Goal: Contribute content: Contribute content

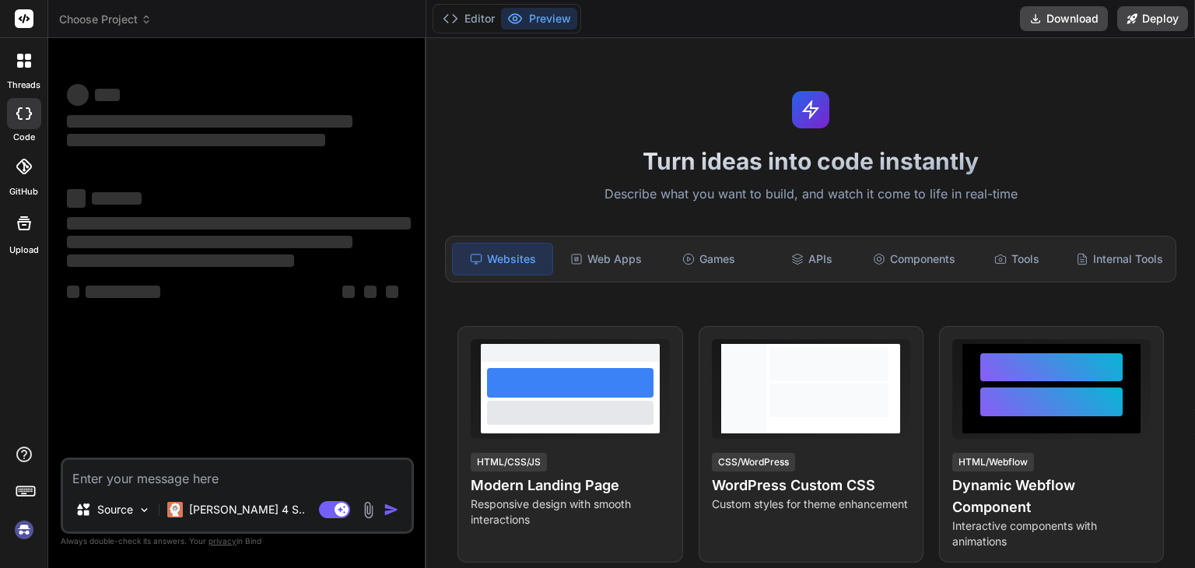
click at [515, 253] on div "Websites" at bounding box center [502, 259] width 101 height 33
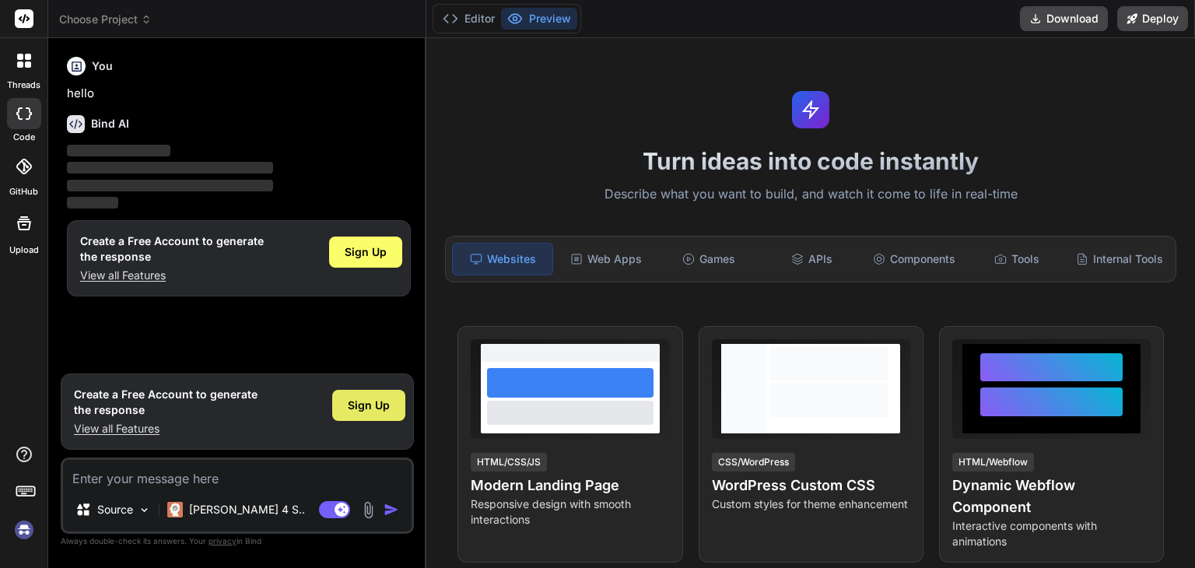
click at [376, 397] on span "Sign Up" at bounding box center [369, 405] width 42 height 16
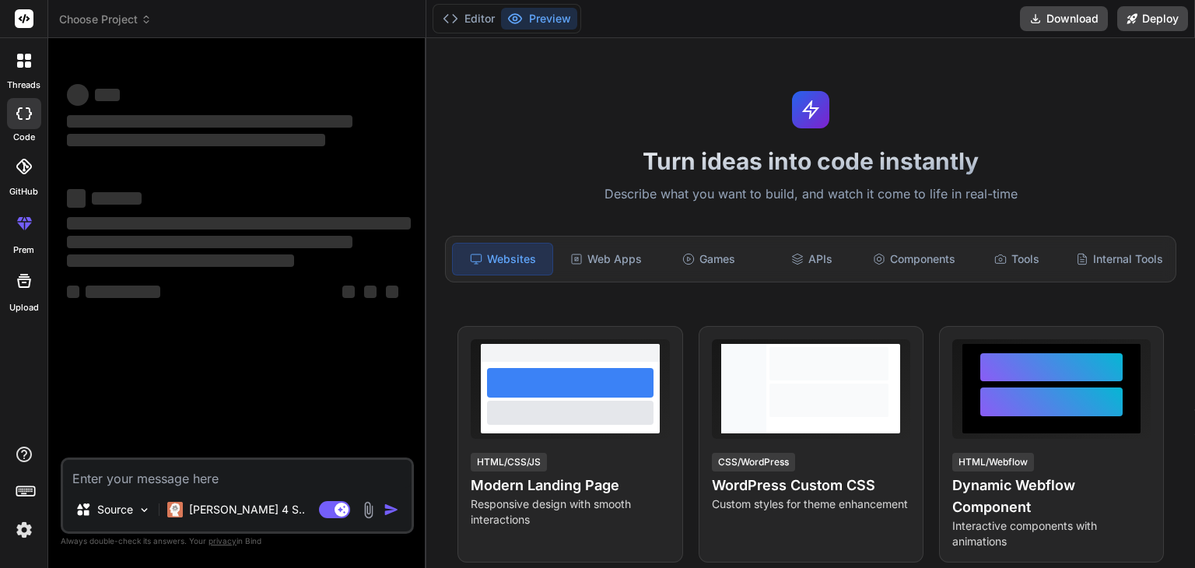
type textarea "x"
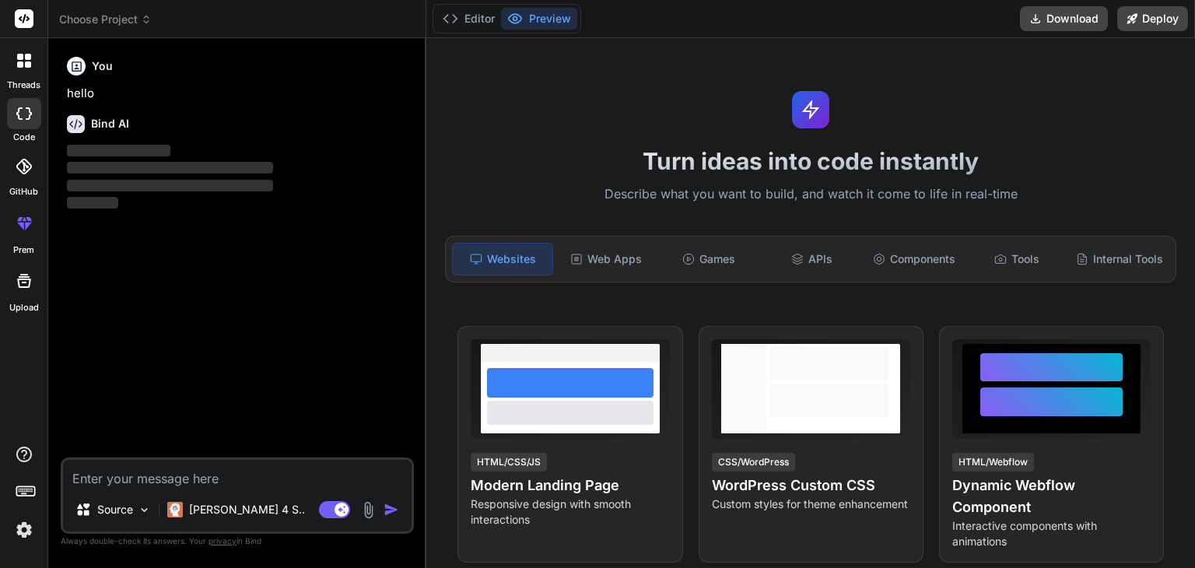
click at [249, 473] on textarea at bounding box center [237, 474] width 348 height 28
paste textarea "<!DOCTYPE html> <html lang="en"> <head> <meta charset="UTF-8"> <meta name="view…"
type textarea "<!DOCTYPE html> <html lang="en"> <head> <meta charset="UTF-8"> <meta name="view…"
type textarea "x"
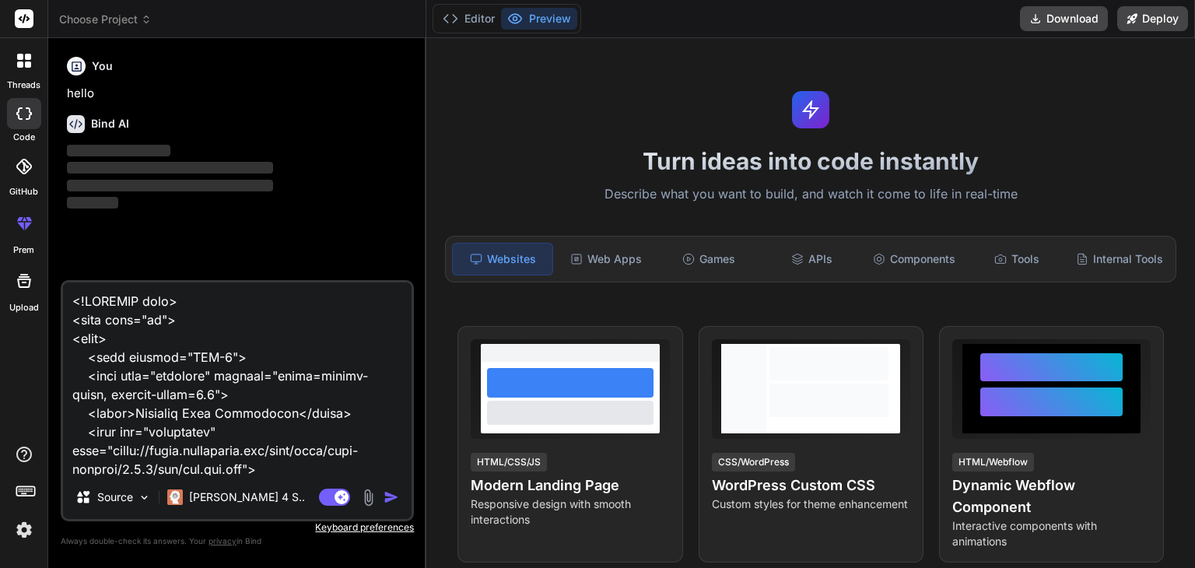
scroll to position [35075, 0]
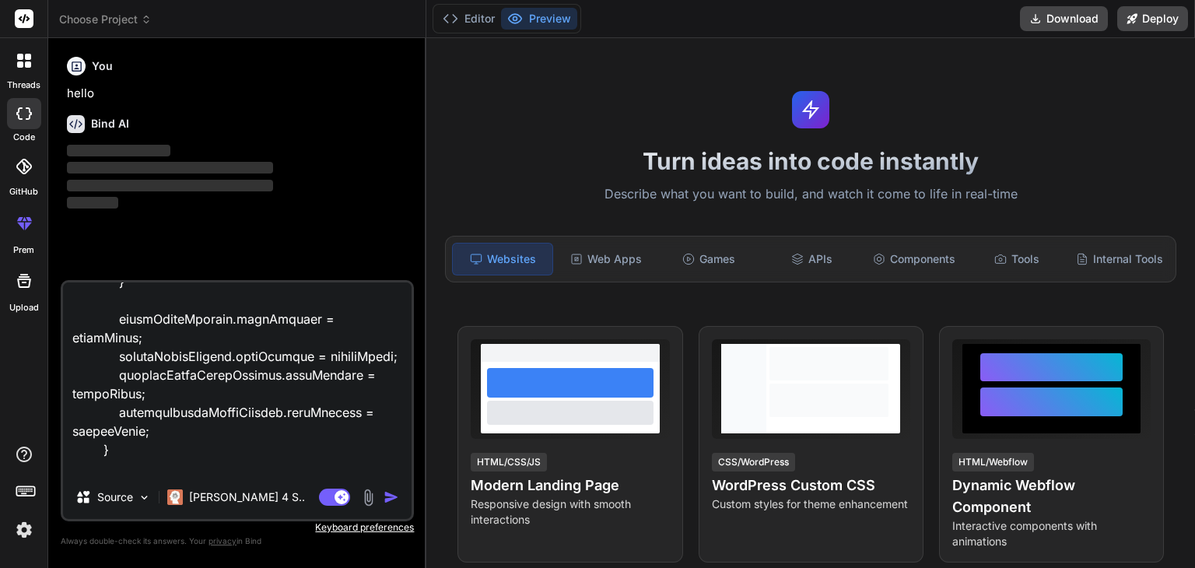
type textarea "<!DOCTYPE html> <html lang="en"> <head> <meta charset="UTF-8"> <meta name="view…"
type textarea "x"
type textarea "<!DOCTYPE html> <html lang="en"> <head> <meta charset="UTF-8"> <meta name="view…"
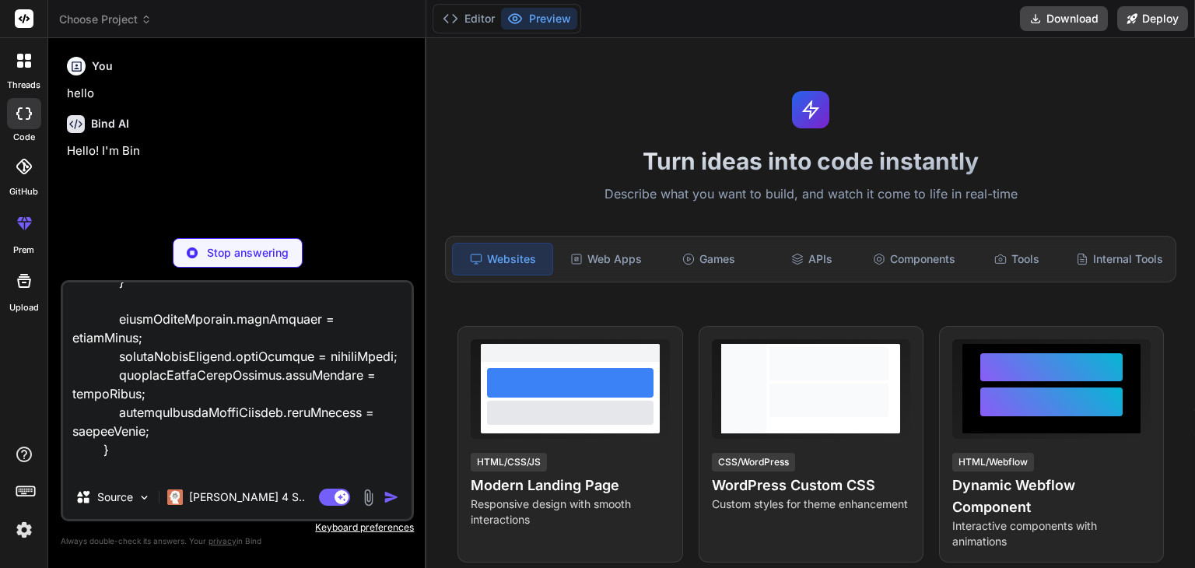
type textarea "x"
type textarea "<!DOCTYPE html> <html lang="en"> <head> <meta charset="UTF-8"> <meta name="view…"
type textarea "x"
type textarea "<!DOCTYPE html> <html lang="en"> <head> <meta charset="UTF-8"> <meta name="view…"
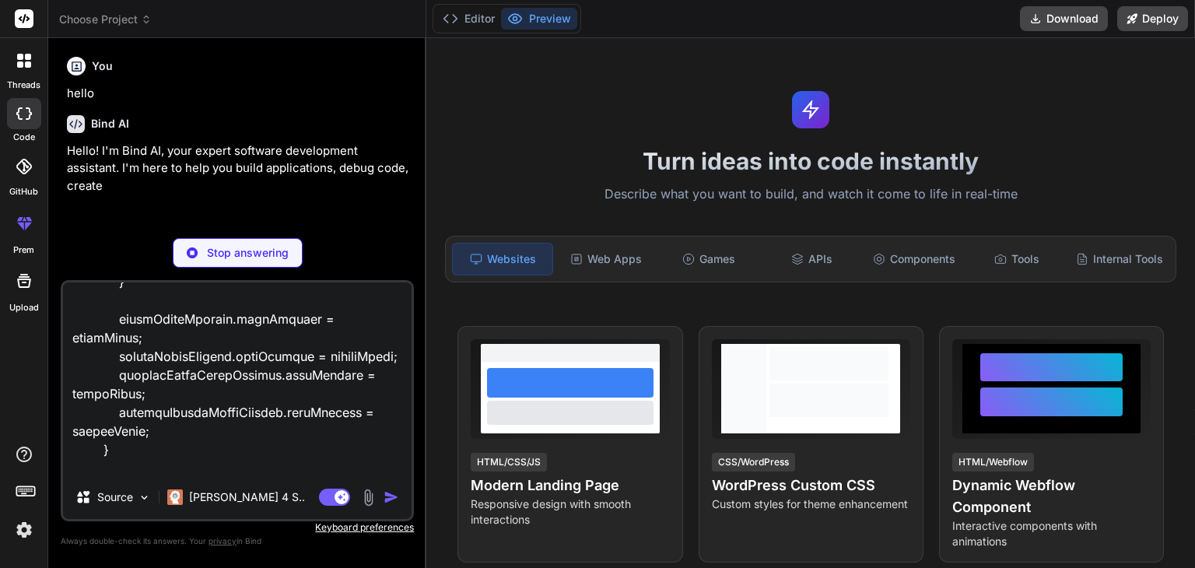
type textarea "x"
type textarea "<!DOCTYPE html> <html lang="en"> <head> <meta charset="UTF-8"> <meta name="view…"
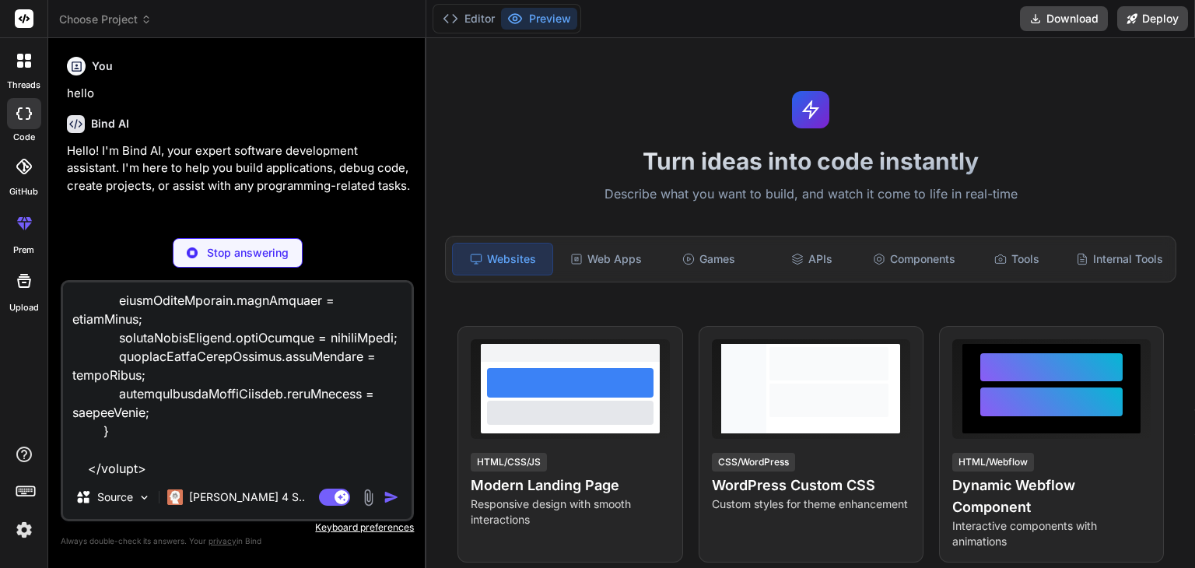
type textarea "x"
type textarea "<!DOCTYPE html> <html lang="en"> <head> <meta charset="UTF-8"> <meta name="view…"
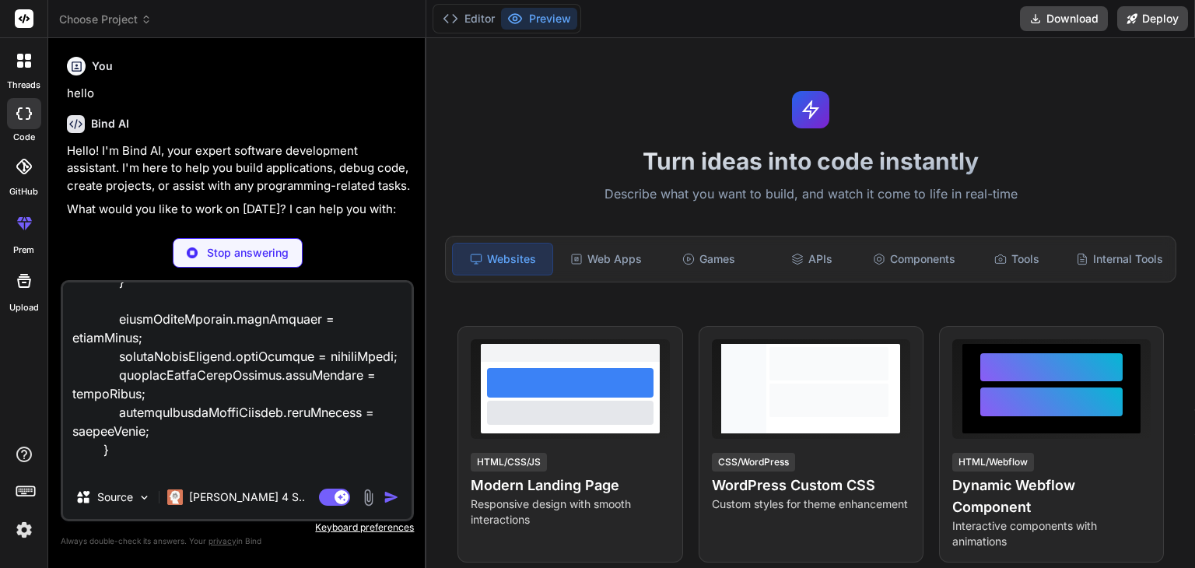
type textarea "x"
type textarea "<!DOCTYPE html> <html lang="en"> <head> <meta charset="UTF-8"> <meta name="view…"
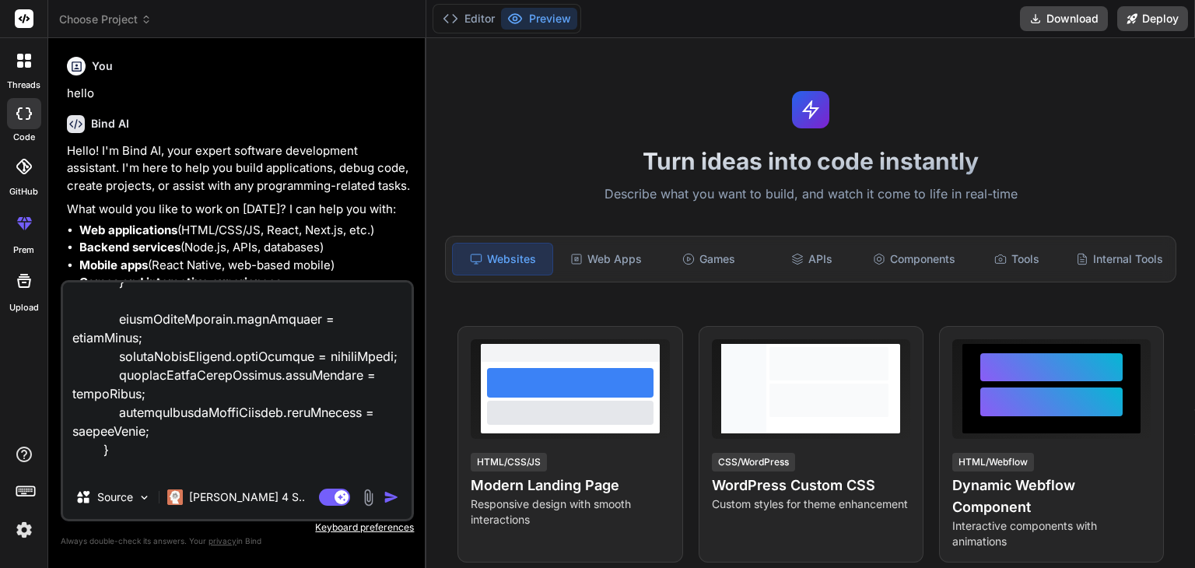
type textarea "x"
type textarea "<!DOCTYPE html> <html lang="en"> <head> <meta charset="UTF-8"> <meta name="view…"
type textarea "x"
type textarea "<!DOCTYPE html> <html lang="en"> <head> <meta charset="UTF-8"> <meta name="view…"
type textarea "x"
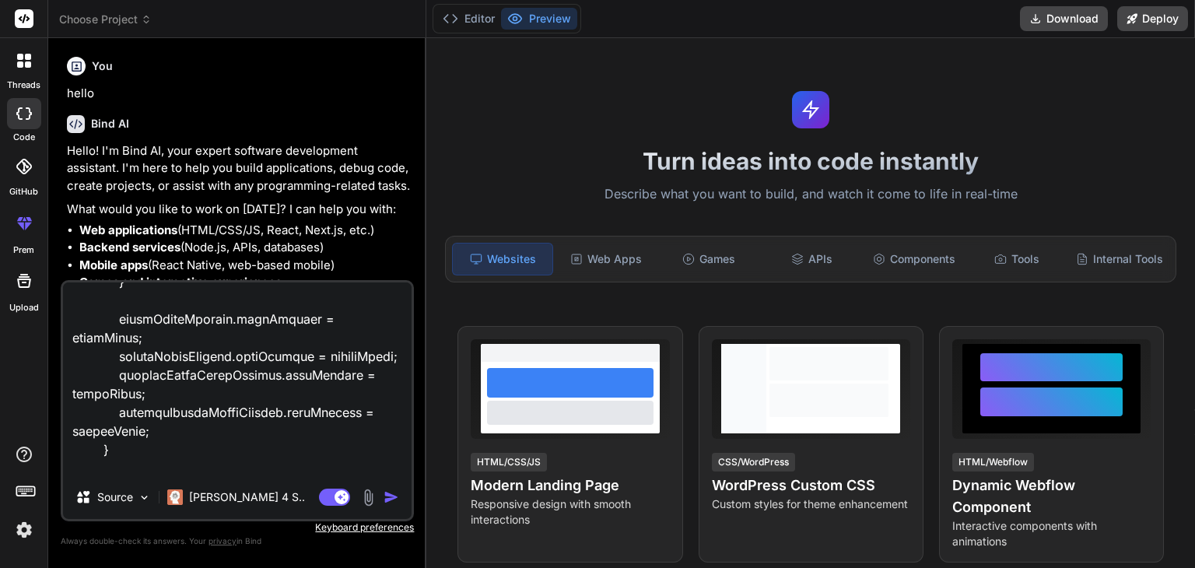
type textarea "<!DOCTYPE html> <html lang="en"> <head> <meta charset="UTF-8"> <meta name="view…"
type textarea "x"
type textarea "<!DOCTYPE html> <html lang="en"> <head> <meta charset="UTF-8"> <meta name="view…"
type textarea "x"
type textarea "<!DOCTYPE html> <html lang="en"> <head> <meta charset="UTF-8"> <meta name="view…"
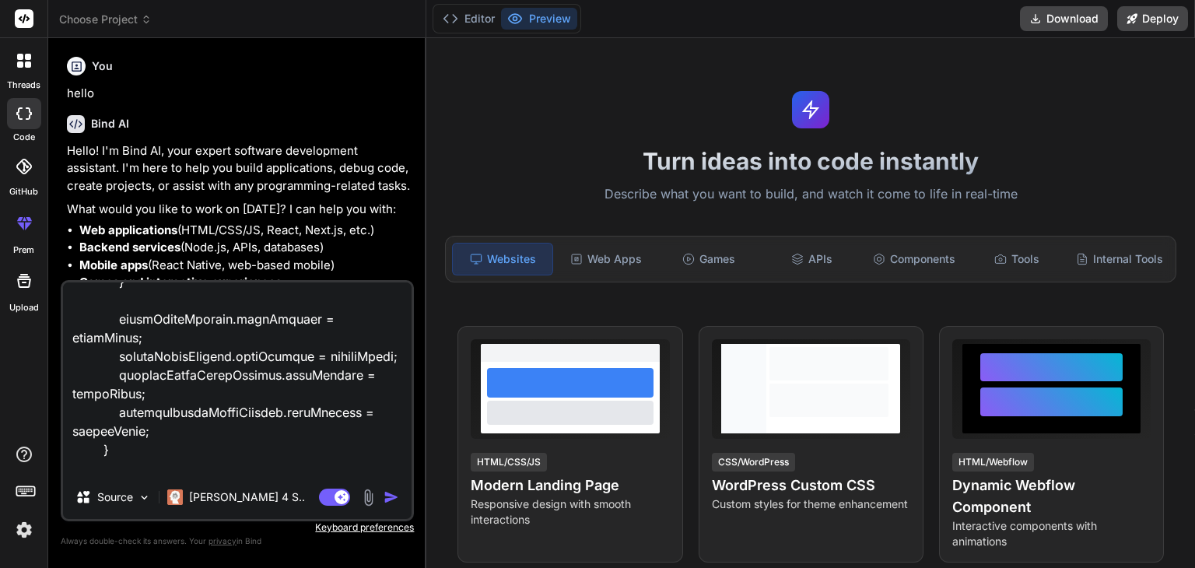
type textarea "x"
type textarea "<!DOCTYPE html> <html lang="en"> <head> <meta charset="UTF-8"> <meta name="view…"
type textarea "x"
type textarea "<!DOCTYPE html> <html lang="en"> <head> <meta charset="UTF-8"> <meta name="view…"
type textarea "x"
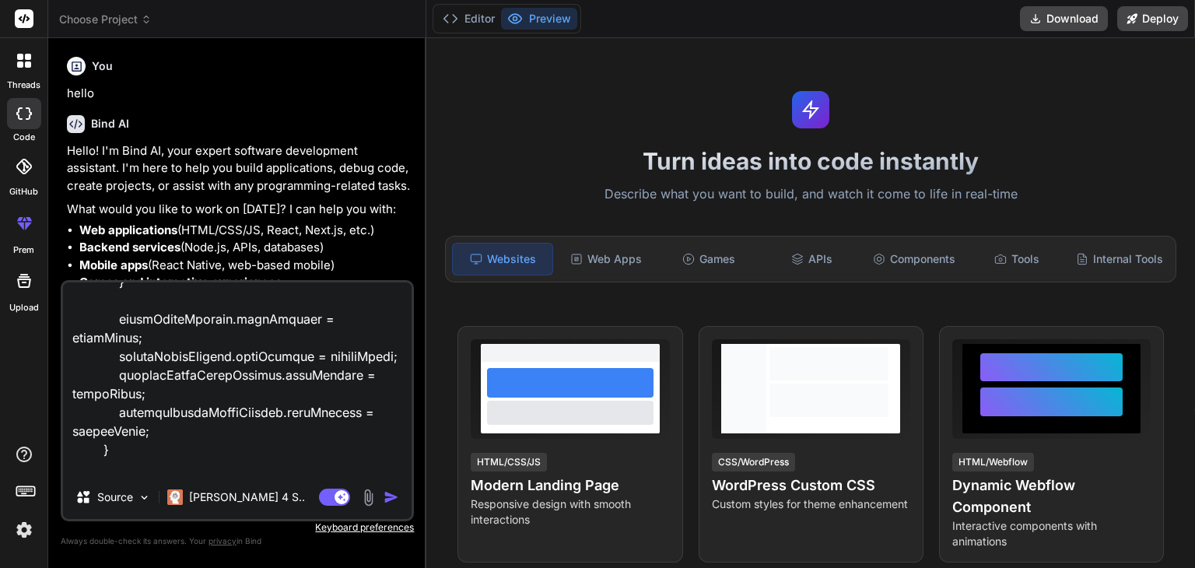
type textarea "<!DOCTYPE html> <html lang="en"> <head> <meta charset="UTF-8"> <meta name="view…"
type textarea "x"
type textarea "<!DOCTYPE html> <html lang="en"> <head> <meta charset="UTF-8"> <meta name="view…"
type textarea "x"
type textarea "<!DOCTYPE html> <html lang="en"> <head> <meta charset="UTF-8"> <meta name="view…"
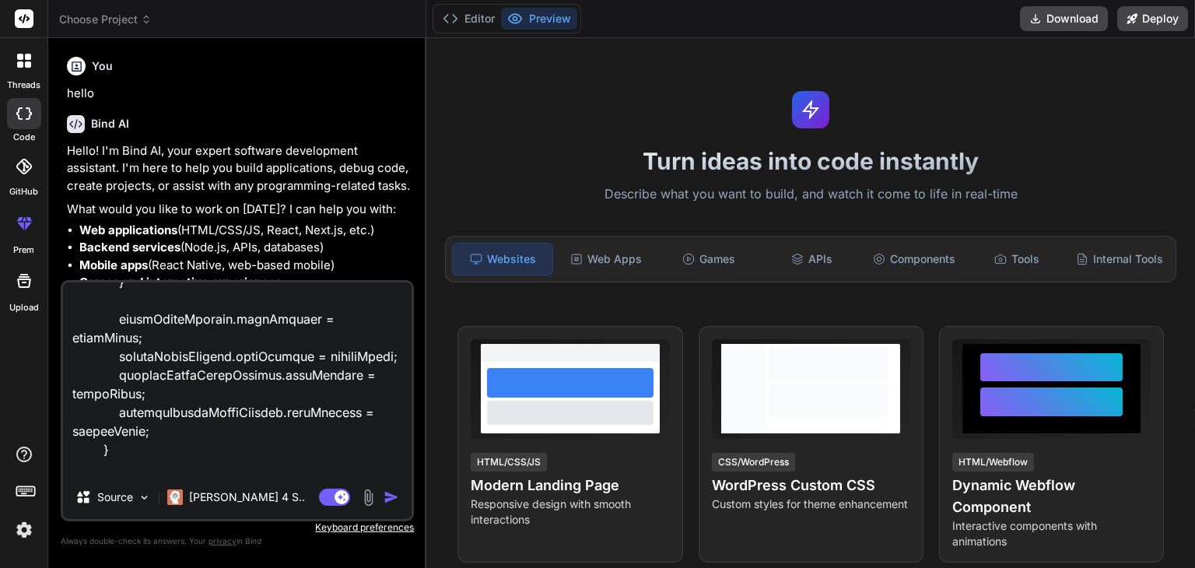
type textarea "x"
type textarea "<!DOCTYPE html> <html lang="en"> <head> <meta charset="UTF-8"> <meta name="view…"
type textarea "x"
type textarea "<!DOCTYPE html> <html lang="en"> <head> <meta charset="UTF-8"> <meta name="view…"
type textarea "x"
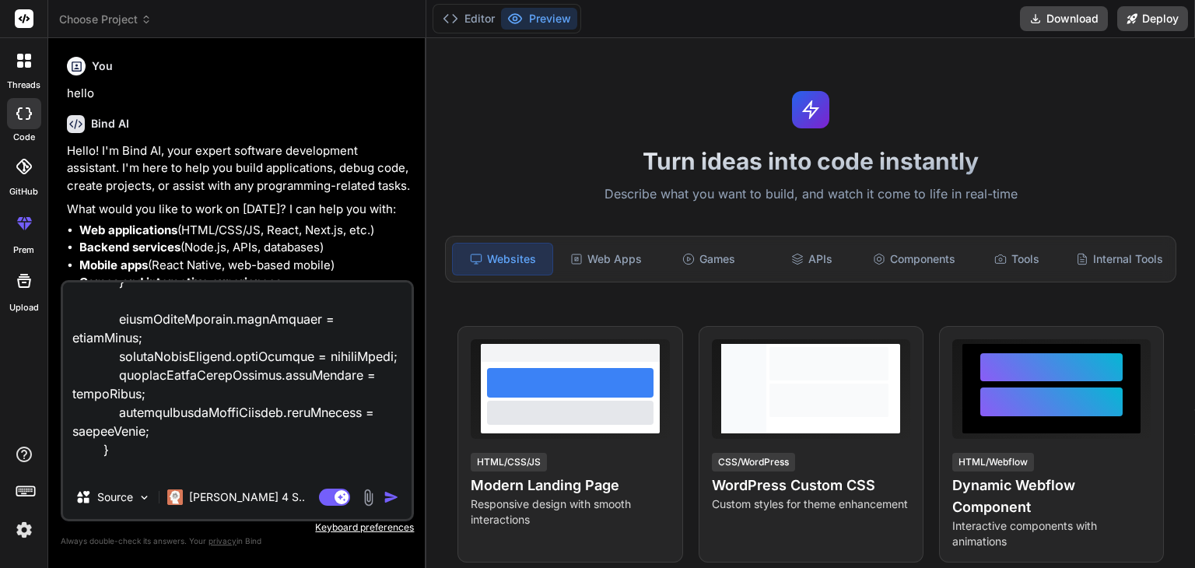
type textarea "<!DOCTYPE html> <html lang="en"> <head> <meta charset="UTF-8"> <meta name="view…"
type textarea "x"
type textarea "<!DOCTYPE html> <html lang="en"> <head> <meta charset="UTF-8"> <meta name="view…"
type textarea "x"
type textarea "<!DOCTYPE html> <html lang="en"> <head> <meta charset="UTF-8"> <meta name="view…"
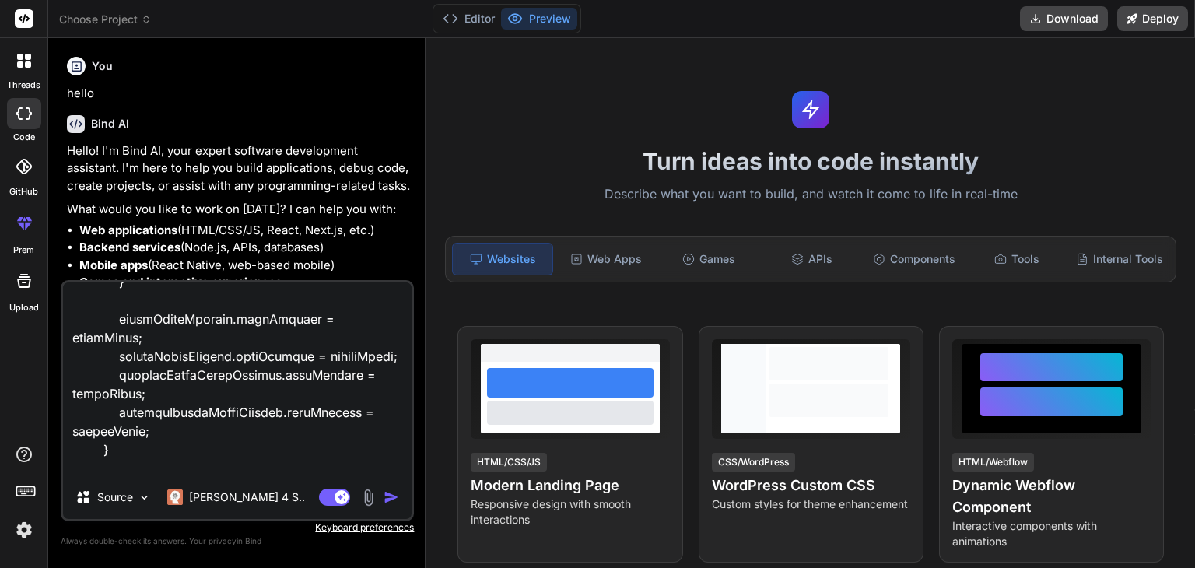
type textarea "x"
type textarea "<!DOCTYPE html> <html lang="en"> <head> <meta charset="UTF-8"> <meta name="view…"
type textarea "x"
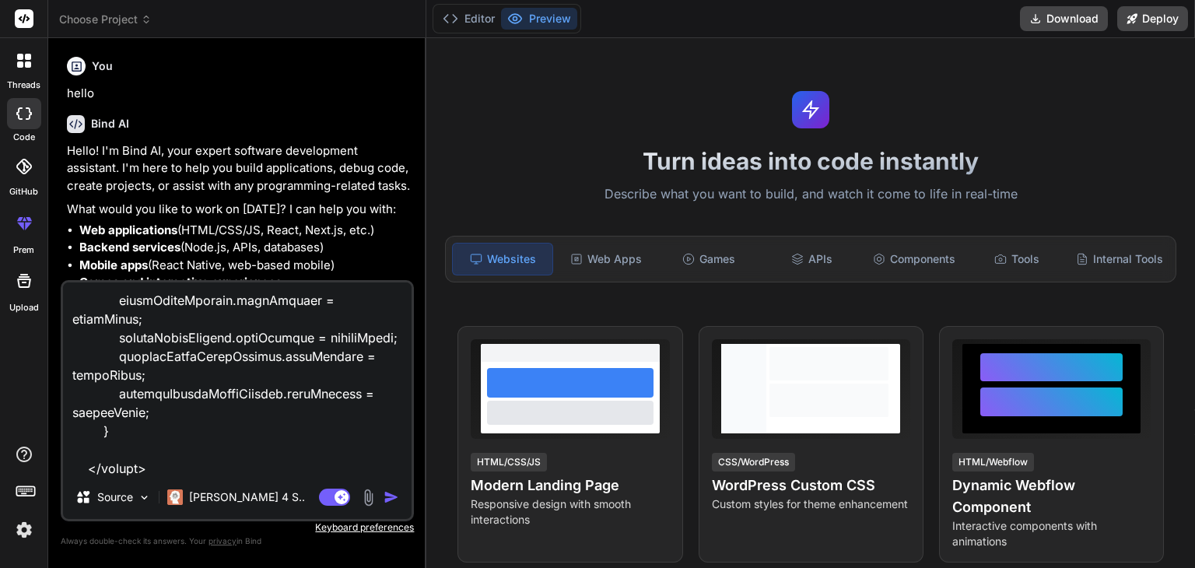
type textarea "<!DOCTYPE html> <html lang="en"> <head> <meta charset="UTF-8"> <meta name="view…"
type textarea "x"
type textarea "<!DOCTYPE html> <html lang="en"> <head> <meta charset="UTF-8"> <meta name="view…"
type textarea "x"
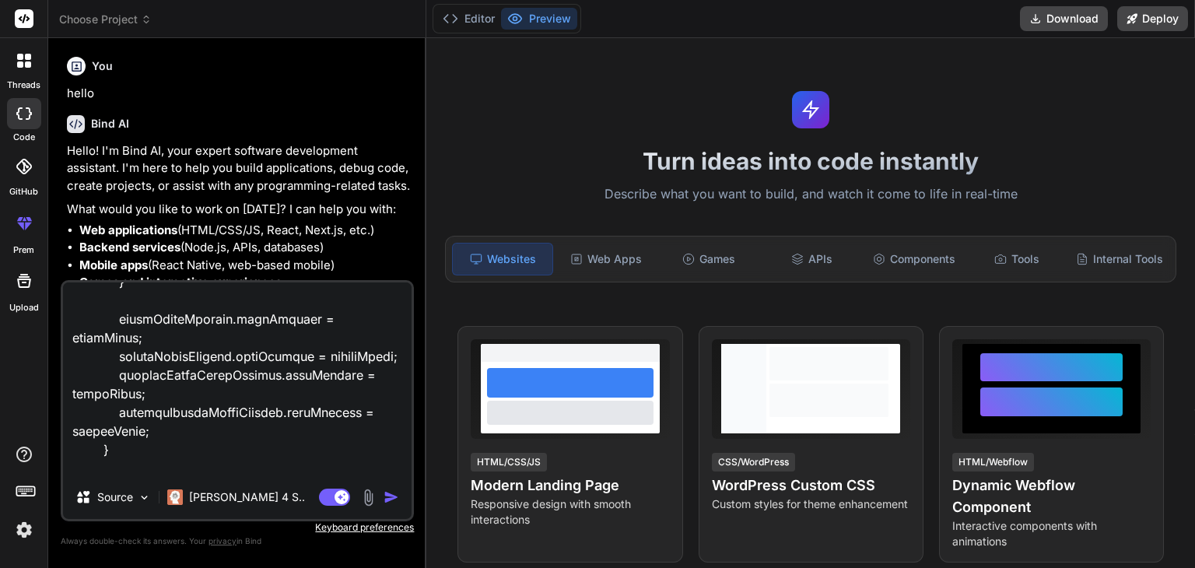
type textarea "<!DOCTYPE html> <html lang="en"> <head> <meta charset="UTF-8"> <meta name="view…"
type textarea "x"
type textarea "<!DOCTYPE html> <html lang="en"> <head> <meta charset="UTF-8"> <meta name="view…"
type textarea "x"
type textarea "<!DOCTYPE html> <html lang="en"> <head> <meta charset="UTF-8"> <meta name="view…"
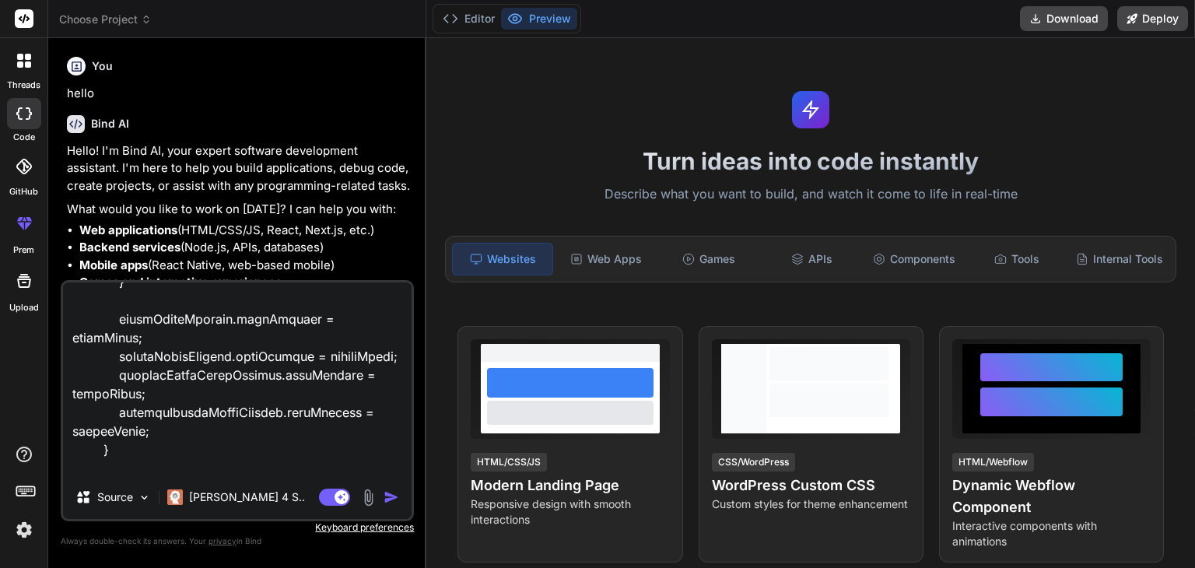
type textarea "x"
type textarea "<!DOCTYPE html> <html lang="en"> <head> <meta charset="UTF-8"> <meta name="view…"
type textarea "x"
type textarea "<!DOCTYPE html> <html lang="en"> <head> <meta charset="UTF-8"> <meta name="view…"
type textarea "x"
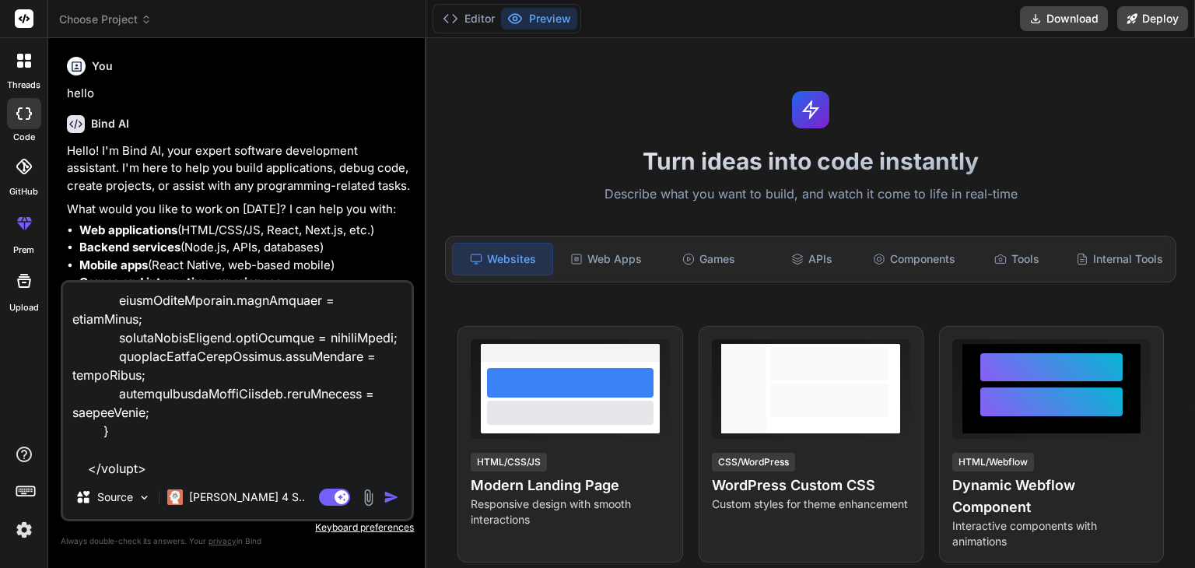
type textarea "<!DOCTYPE html> <html lang="en"> <head> <meta charset="UTF-8"> <meta name="view…"
type textarea "x"
type textarea "<!DOCTYPE html> <html lang="en"> <head> <meta charset="UTF-8"> <meta name="view…"
type textarea "x"
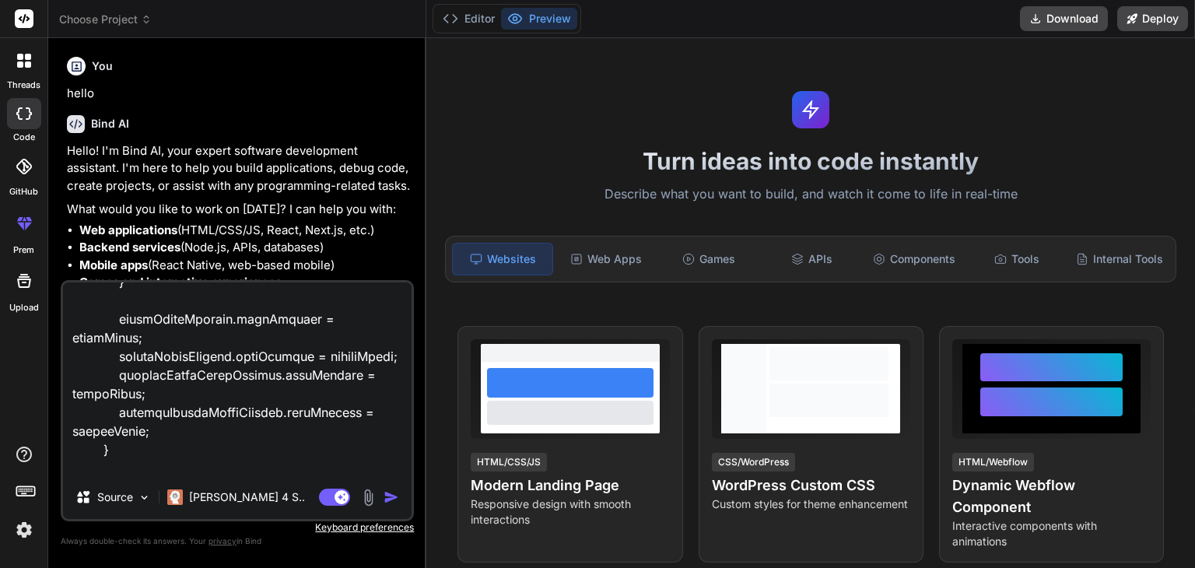
type textarea "<!DOCTYPE html> <html lang="en"> <head> <meta charset="UTF-8"> <meta name="view…"
type textarea "x"
type textarea "<!DOCTYPE html> <html lang="en"> <head> <meta charset="UTF-8"> <meta name="view…"
type textarea "x"
type textarea "<!DOCTYPE html> <html lang="en"> <head> <meta charset="UTF-8"> <meta name="view…"
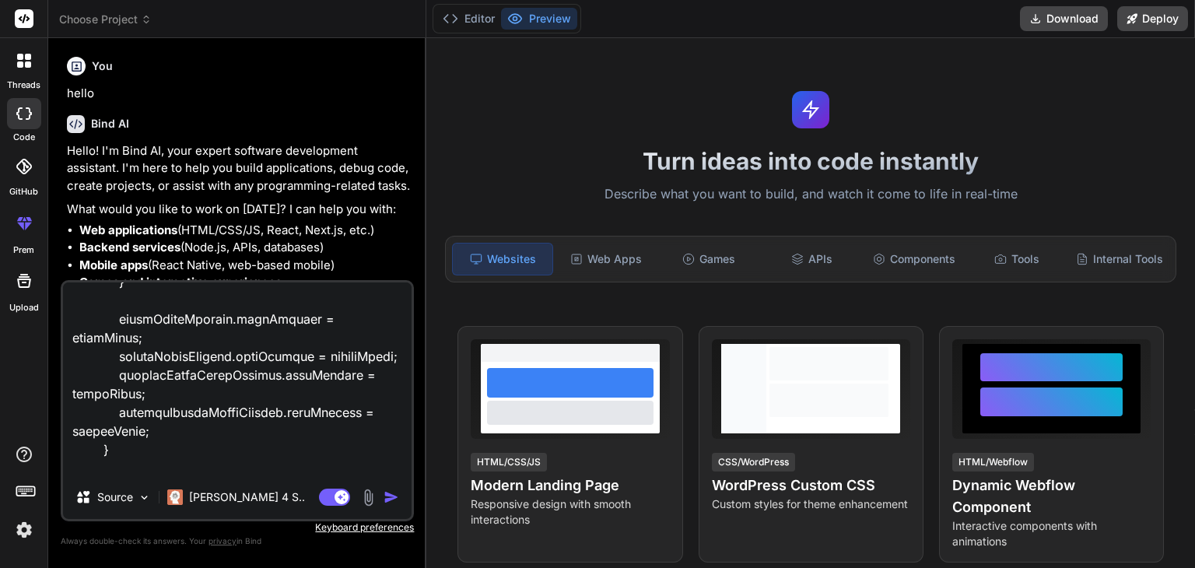
type textarea "x"
type textarea "<!DOCTYPE html> <html lang="en"> <head> <meta charset="UTF-8"> <meta name="view…"
type textarea "x"
type textarea "<!DOCTYPE html> <html lang="en"> <head> <meta charset="UTF-8"> <meta name="view…"
type textarea "x"
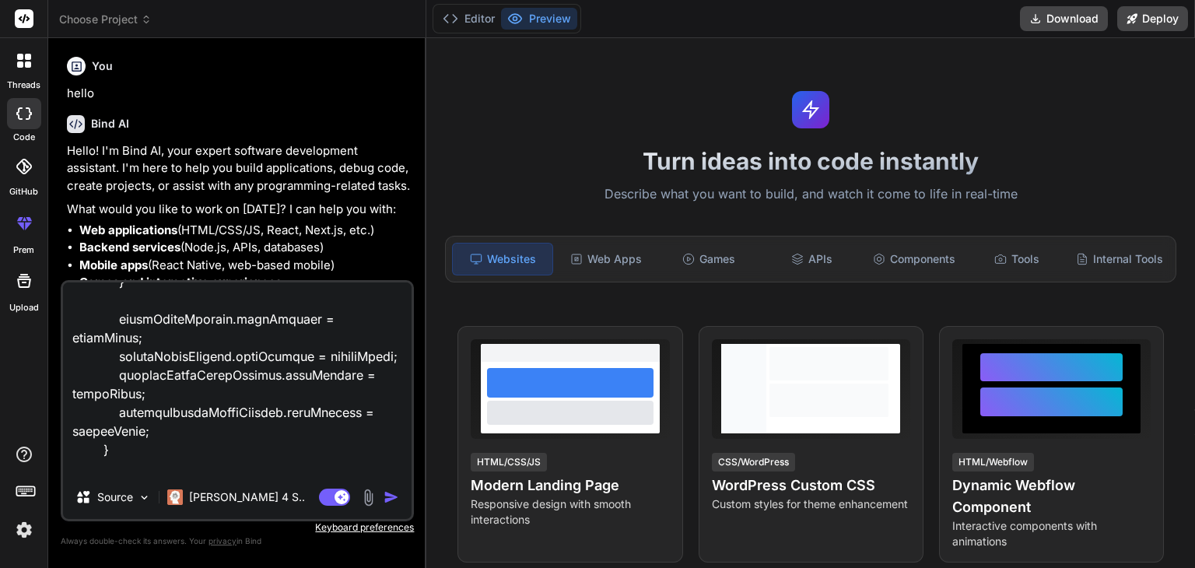
type textarea "<!DOCTYPE html> <html lang="en"> <head> <meta charset="UTF-8"> <meta name="view…"
type textarea "x"
type textarea "<!DOCTYPE html> <html lang="en"> <head> <meta charset="UTF-8"> <meta name="view…"
type textarea "x"
type textarea "<!DOCTYPE html> <html lang="en"> <head> <meta charset="UTF-8"> <meta name="view…"
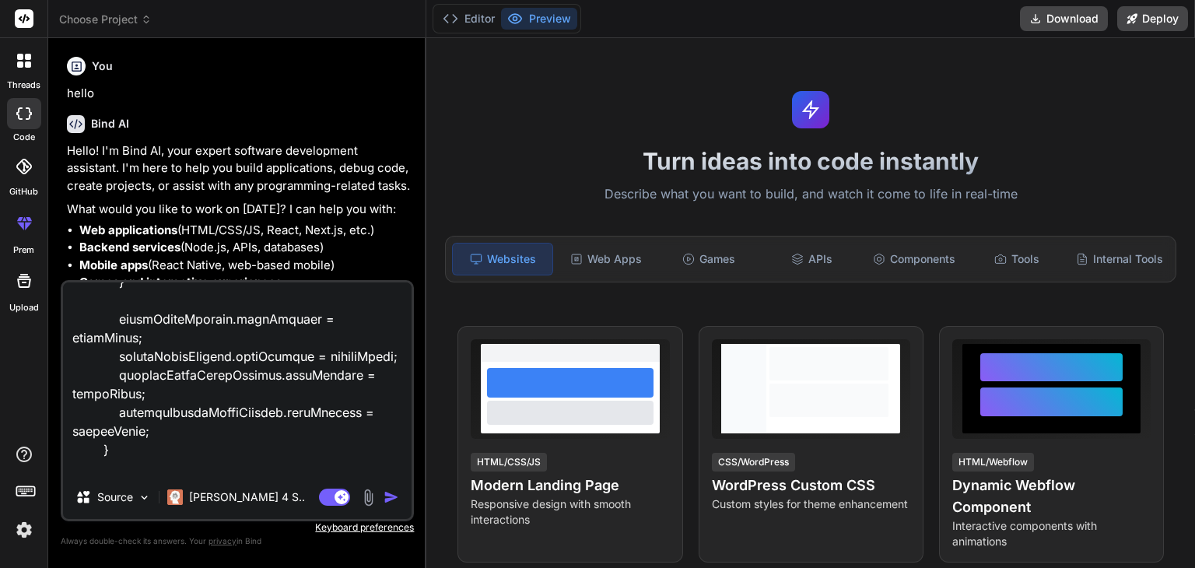
type textarea "x"
type textarea "<!DOCTYPE html> <html lang="en"> <head> <meta charset="UTF-8"> <meta name="view…"
type textarea "x"
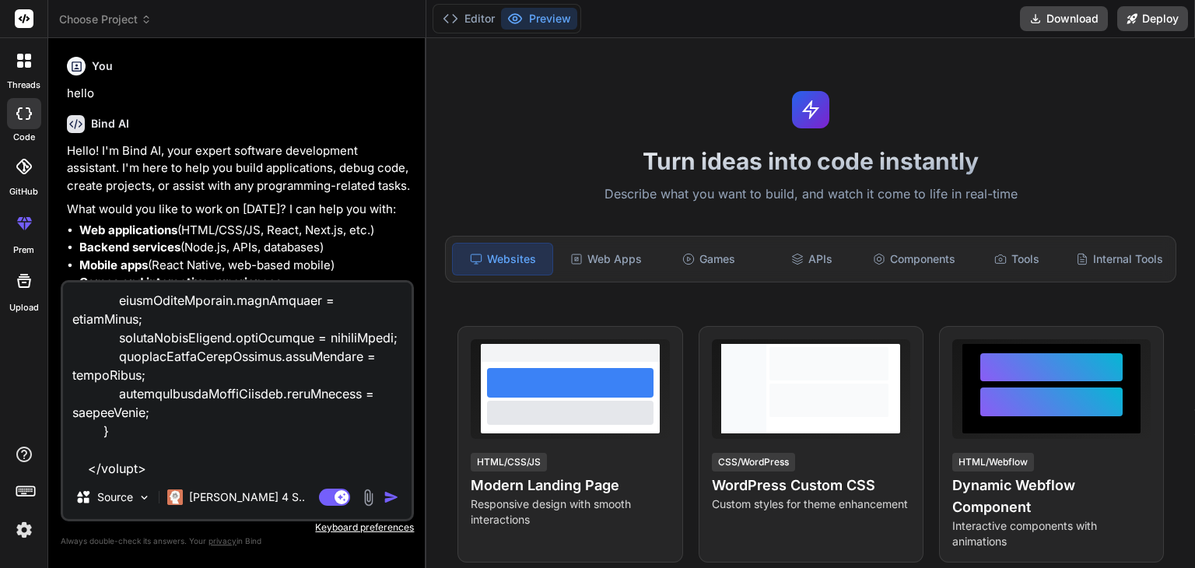
type textarea "<!DOCTYPE html> <html lang="en"> <head> <meta charset="UTF-8"> <meta name="view…"
type textarea "x"
type textarea "<!DOCTYPE html> <html lang="en"> <head> <meta charset="UTF-8"> <meta name="view…"
type textarea "x"
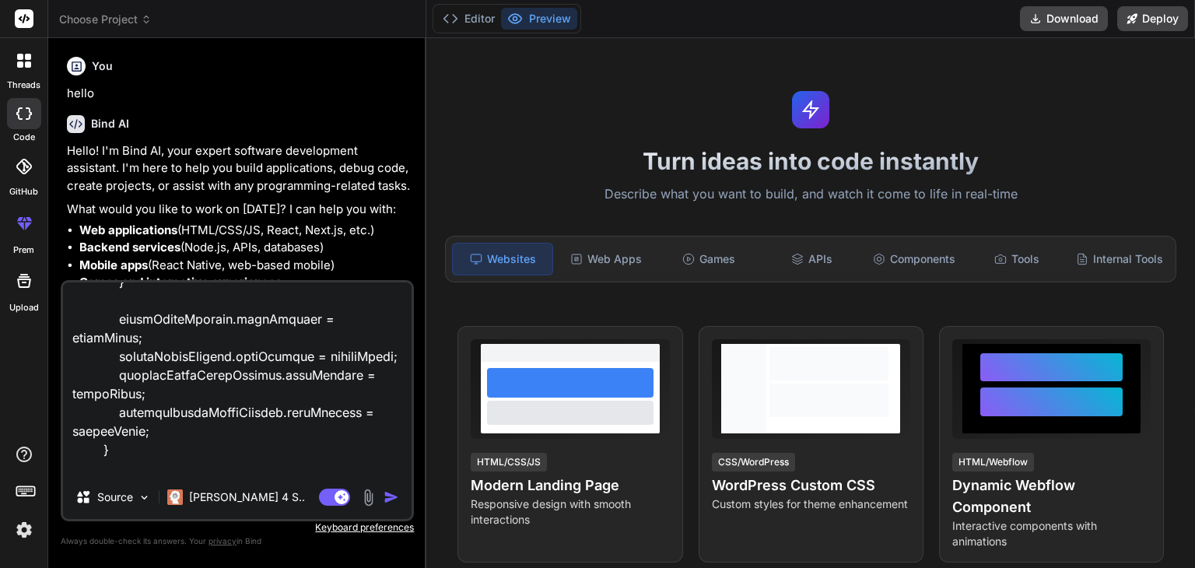
type textarea "<!DOCTYPE html> <html lang="en"> <head> <meta charset="UTF-8"> <meta name="view…"
type textarea "x"
type textarea "<!DOCTYPE html> <html lang="en"> <head> <meta charset="UTF-8"> <meta name="view…"
type textarea "x"
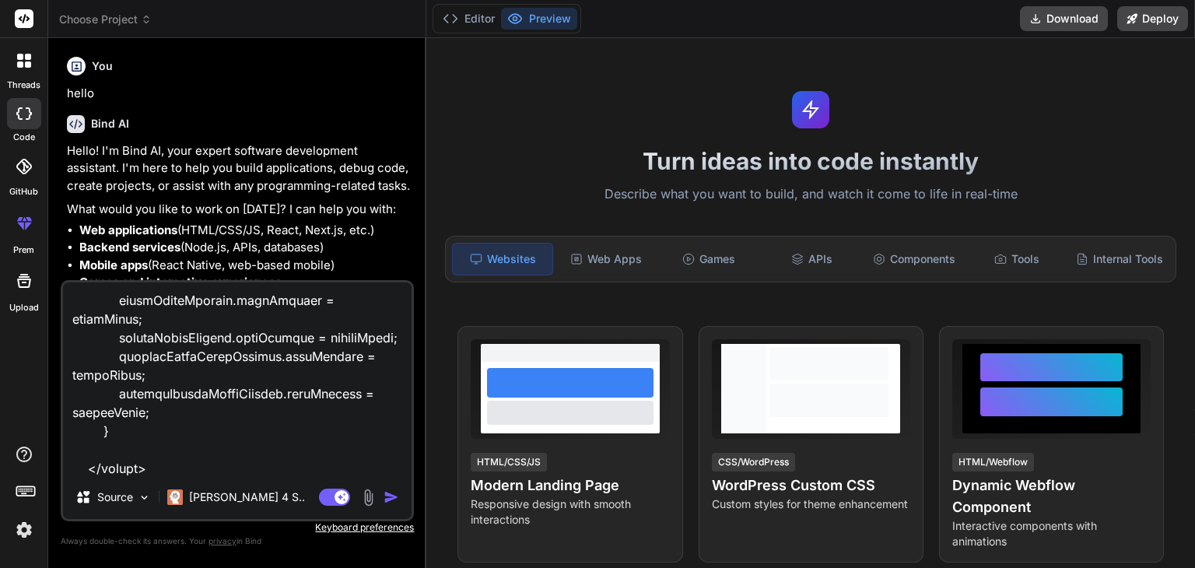
type textarea "<!DOCTYPE html> <html lang="en"> <head> <meta charset="UTF-8"> <meta name="view…"
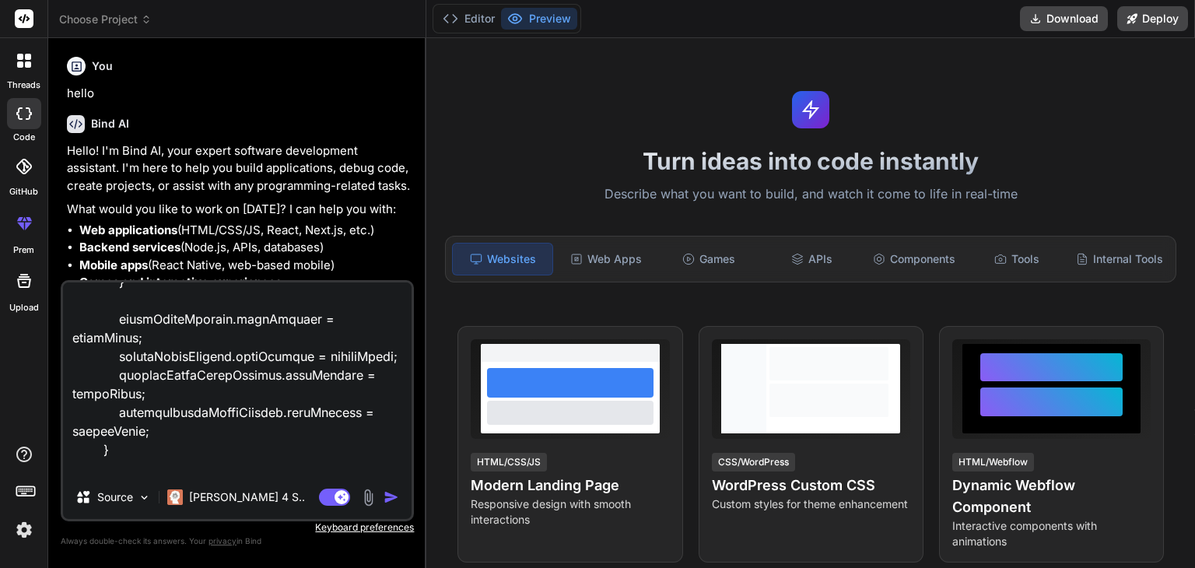
type textarea "x"
type textarea "<!DOCTYPE html> <html lang="en"> <head> <meta charset="UTF-8"> <meta name="view…"
type textarea "x"
type textarea "<!DOCTYPE html> <html lang="en"> <head> <meta charset="UTF-8"> <meta name="view…"
type textarea "x"
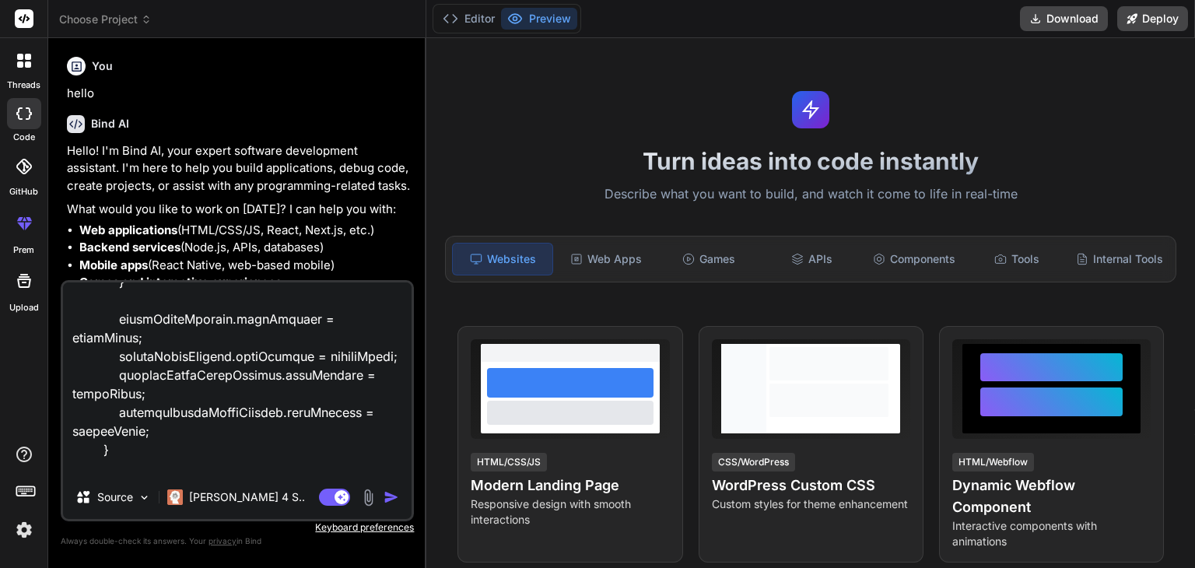
type textarea "<!DOCTYPE html> <html lang="en"> <head> <meta charset="UTF-8"> <meta name="view…"
type textarea "x"
type textarea "<!DOCTYPE html> <html lang="en"> <head> <meta charset="UTF-8"> <meta name="view…"
type textarea "x"
type textarea "<!DOCTYPE html> <html lang="en"> <head> <meta charset="UTF-8"> <meta name="view…"
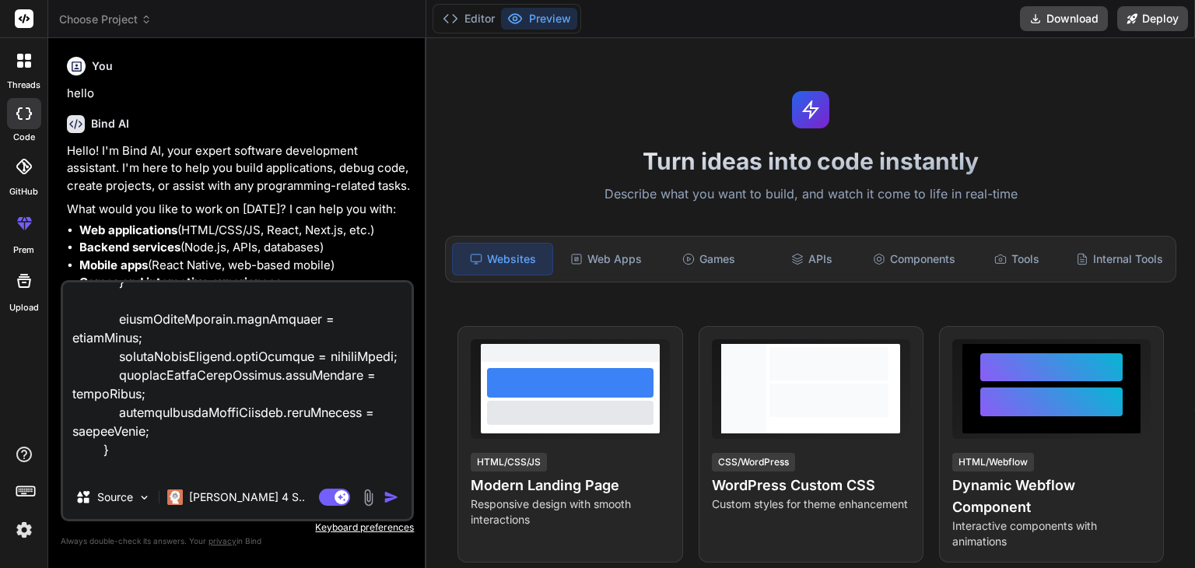
type textarea "x"
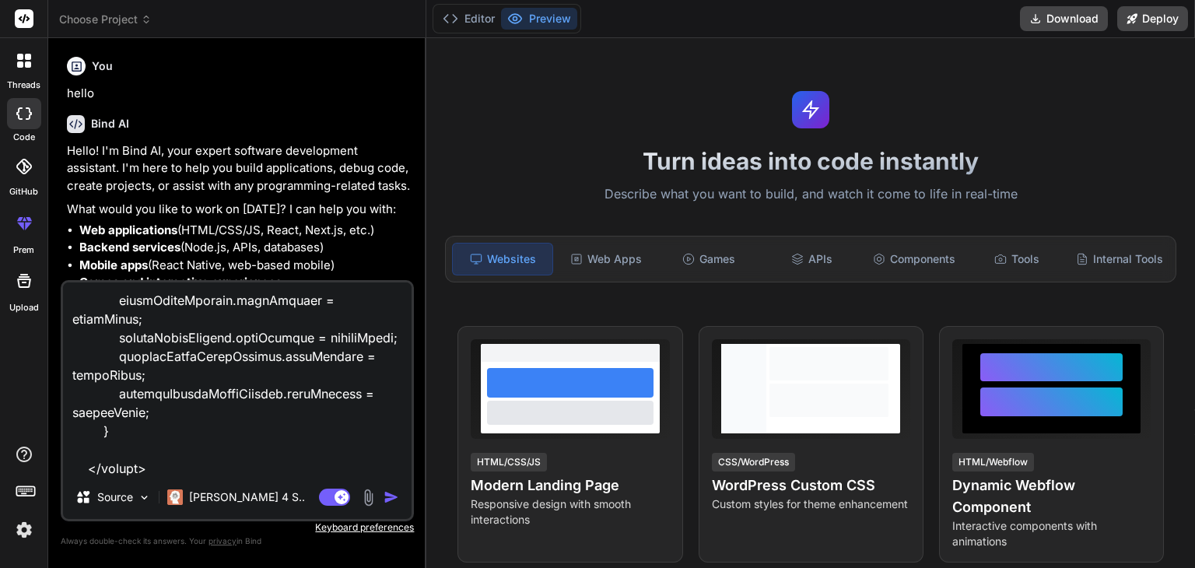
type textarea "<!DOCTYPE html> <html lang="en"> <head> <meta charset="UTF-8"> <meta name="view…"
type textarea "x"
type textarea "<!DOCTYPE html> <html lang="en"> <head> <meta charset="UTF-8"> <meta name="view…"
type textarea "x"
type textarea "<!DOCTYPE html> <html lang="en"> <head> <meta charset="UTF-8"> <meta name="view…"
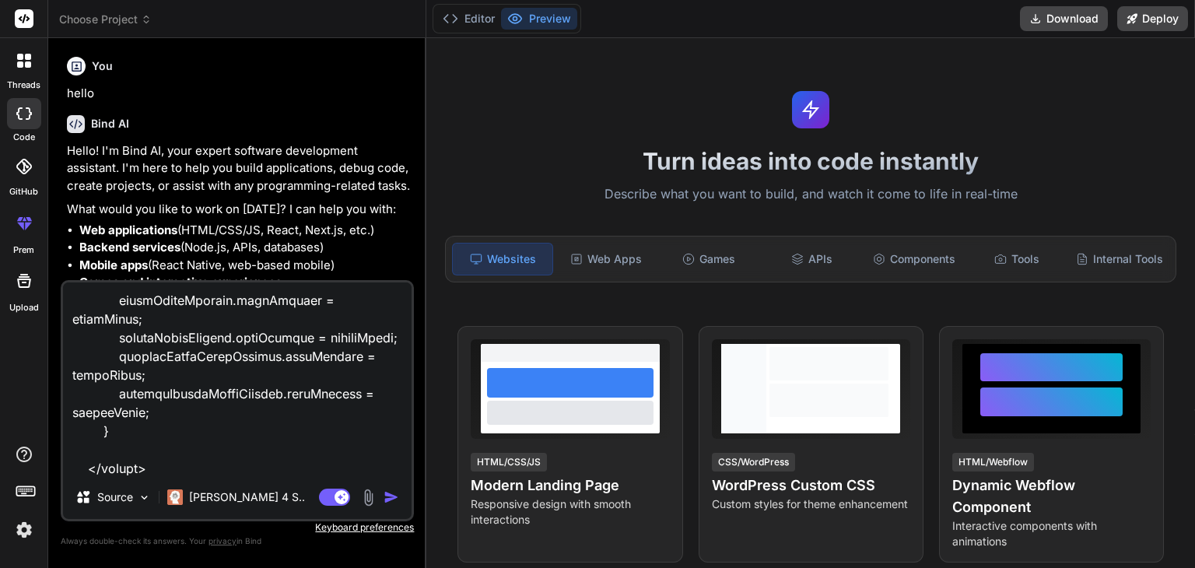
type textarea "x"
type textarea "<!DOCTYPE html> <html lang="en"> <head> <meta charset="UTF-8"> <meta name="view…"
type textarea "x"
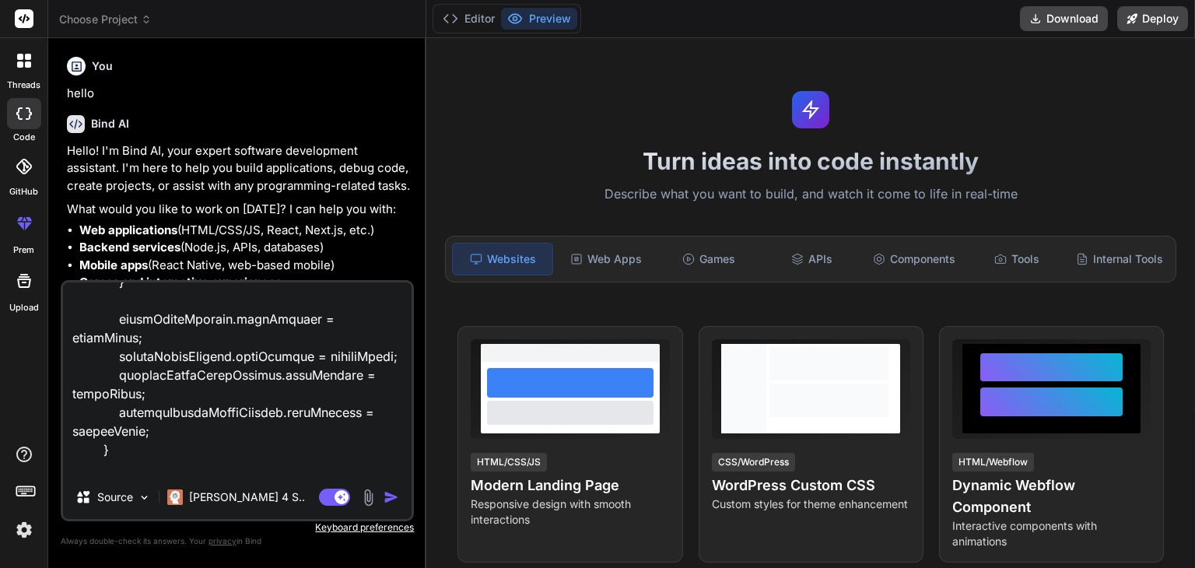
type textarea "<!DOCTYPE html> <html lang="en"> <head> <meta charset="UTF-8"> <meta name="view…"
type textarea "x"
type textarea "<!DOCTYPE html> <html lang="en"> <head> <meta charset="UTF-8"> <meta name="view…"
type textarea "x"
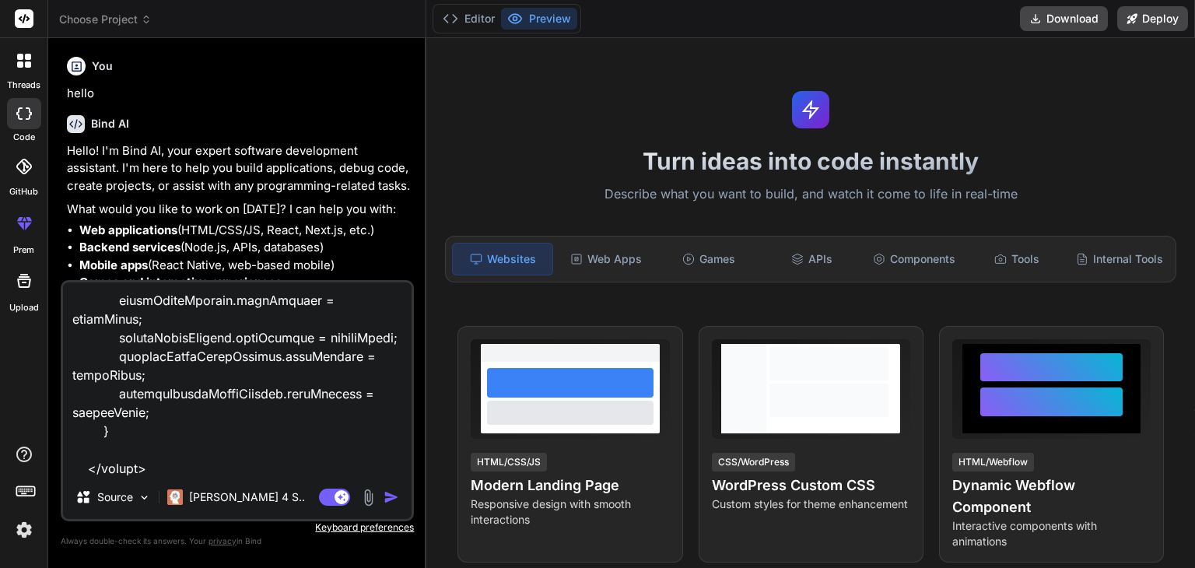
scroll to position [35094, 0]
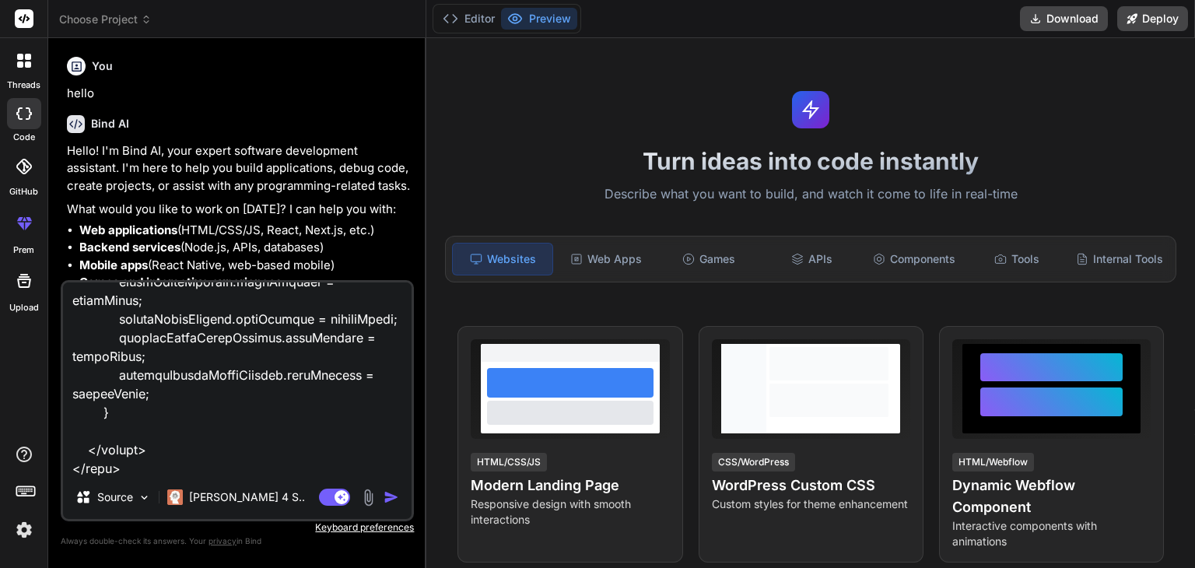
type textarea "<!DOCTYPE html> <html lang="en"> <head> <meta charset="UTF-8"> <meta name="view…"
type textarea "x"
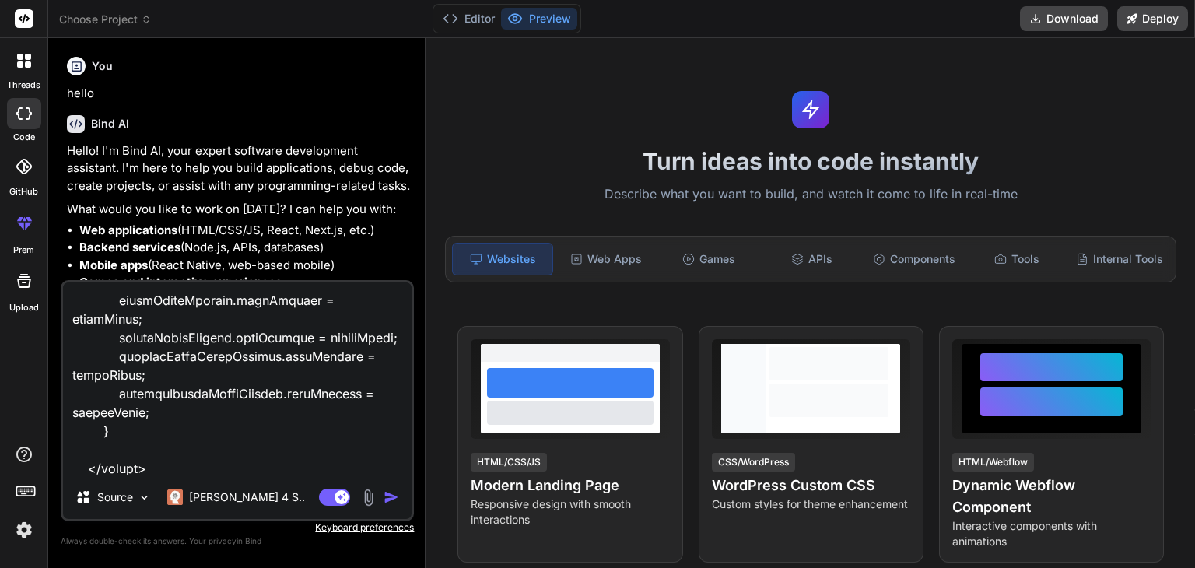
type textarea "<!DOCTYPE html> <html lang="en"> <head> <meta charset="UTF-8"> <meta name="view…"
type textarea "x"
type textarea "<!DOCTYPE html> <html lang="en"> <head> <meta charset="UTF-8"> <meta name="view…"
type textarea "x"
type textarea "<!DOCTYPE html> <html lang="en"> <head> <meta charset="UTF-8"> <meta name="view…"
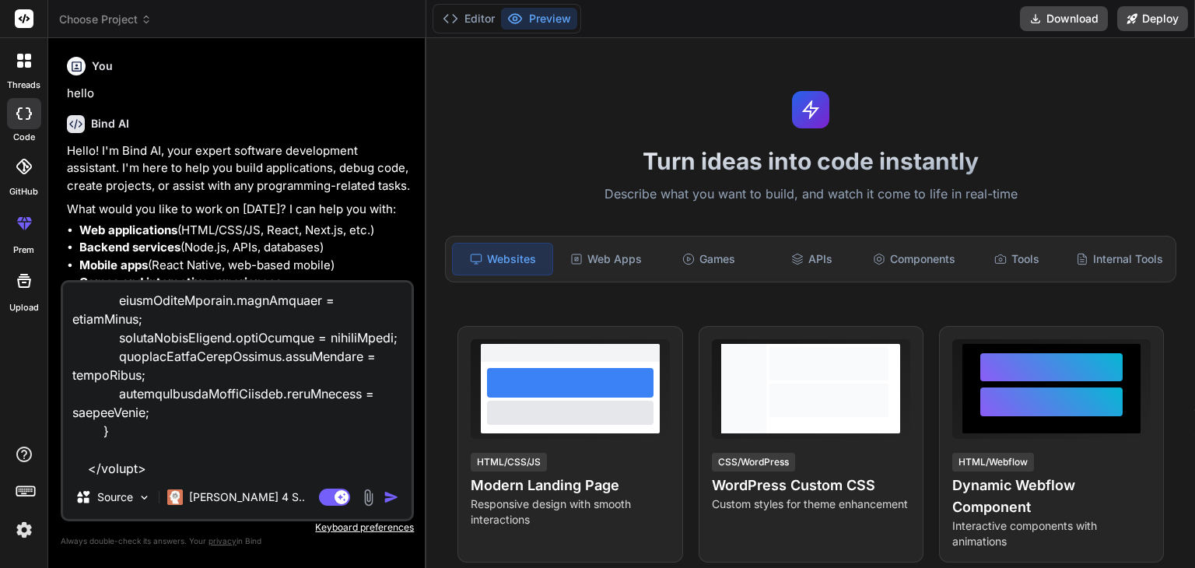
type textarea "x"
type textarea "<!DOCTYPE html> <html lang="en"> <head> <meta charset="UTF-8"> <meta name="view…"
type textarea "x"
type textarea "<!DOCTYPE html> <html lang="en"> <head> <meta charset="UTF-8"> <meta name="view…"
type textarea "x"
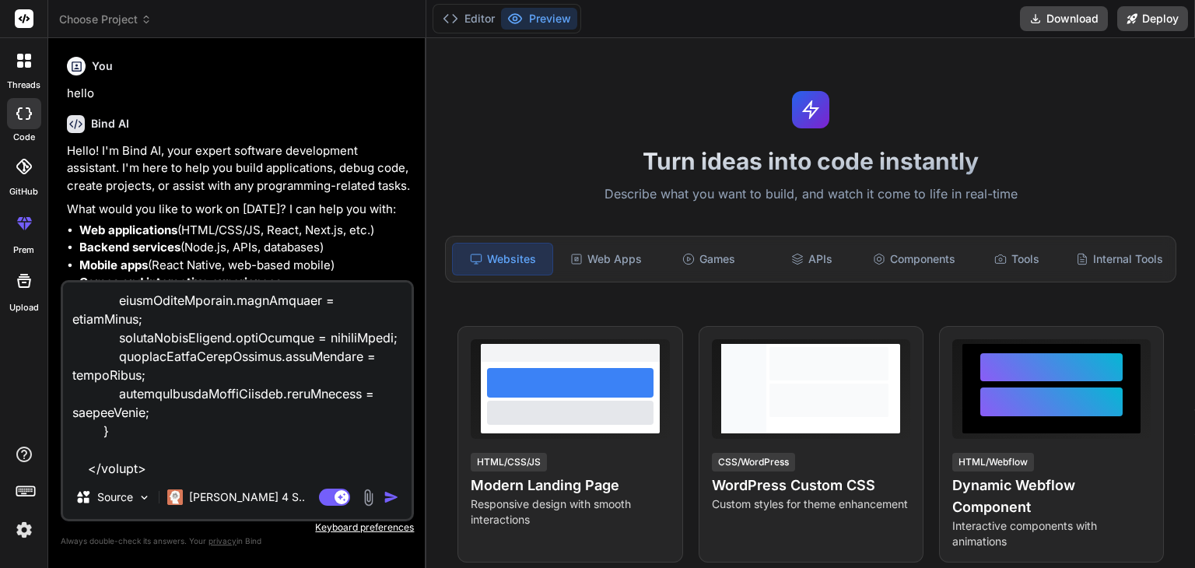
type textarea "<!DOCTYPE html> <html lang="en"> <head> <meta charset="UTF-8"> <meta name="view…"
type textarea "x"
type textarea "<!DOCTYPE html> <html lang="en"> <head> <meta charset="UTF-8"> <meta name="view…"
type textarea "x"
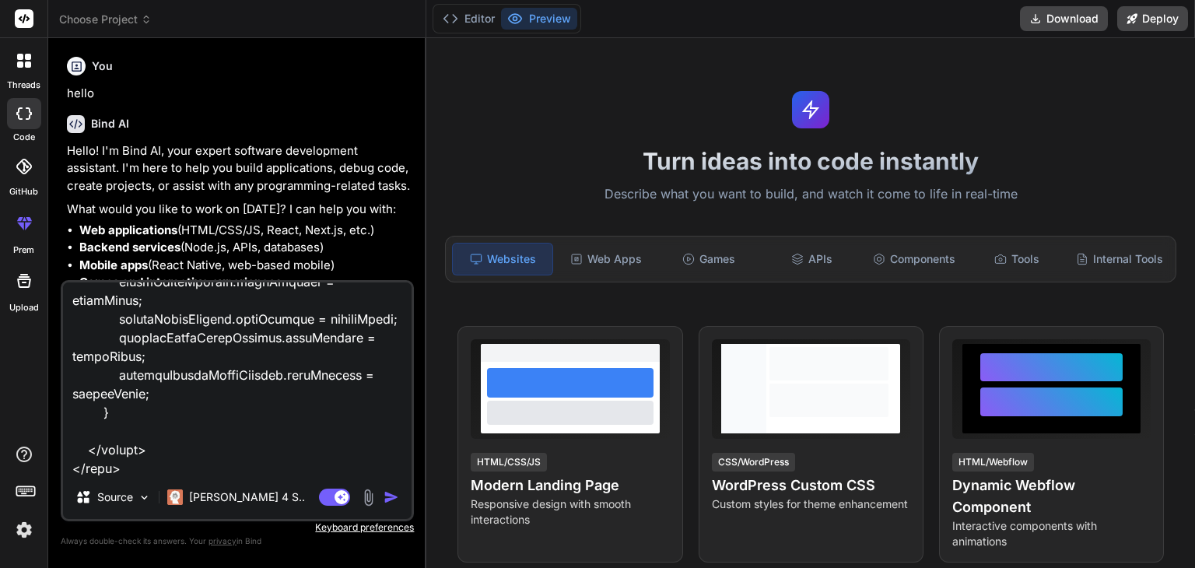
type textarea "<!DOCTYPE html> <html lang="en"> <head> <meta charset="UTF-8"> <meta name="view…"
type textarea "x"
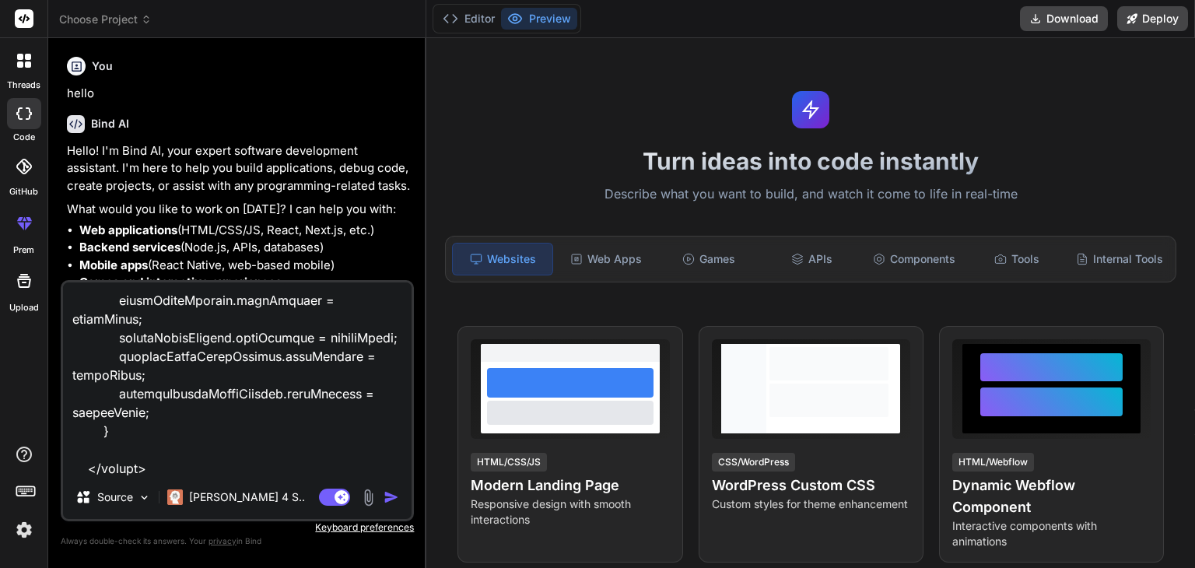
type textarea "<!DOCTYPE html> <html lang="en"> <head> <meta charset="UTF-8"> <meta name="view…"
type textarea "x"
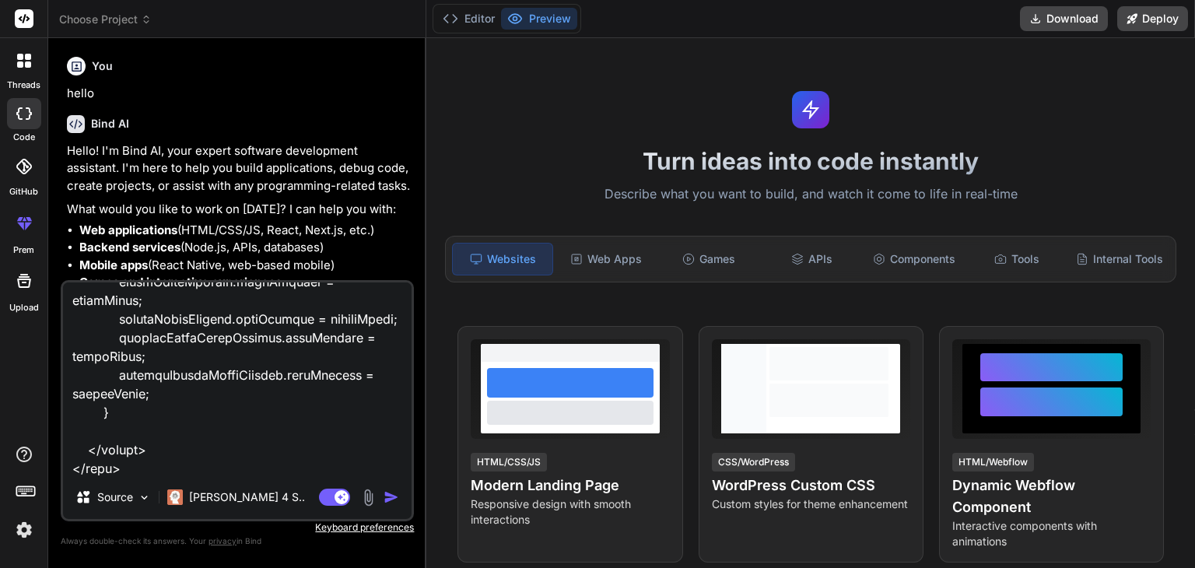
type textarea "<!DOCTYPE html> <html lang="en"> <head> <meta charset="UTF-8"> <meta name="view…"
type textarea "x"
type textarea "<!DOCTYPE html> <html lang="en"> <head> <meta charset="UTF-8"> <meta name="view…"
type textarea "x"
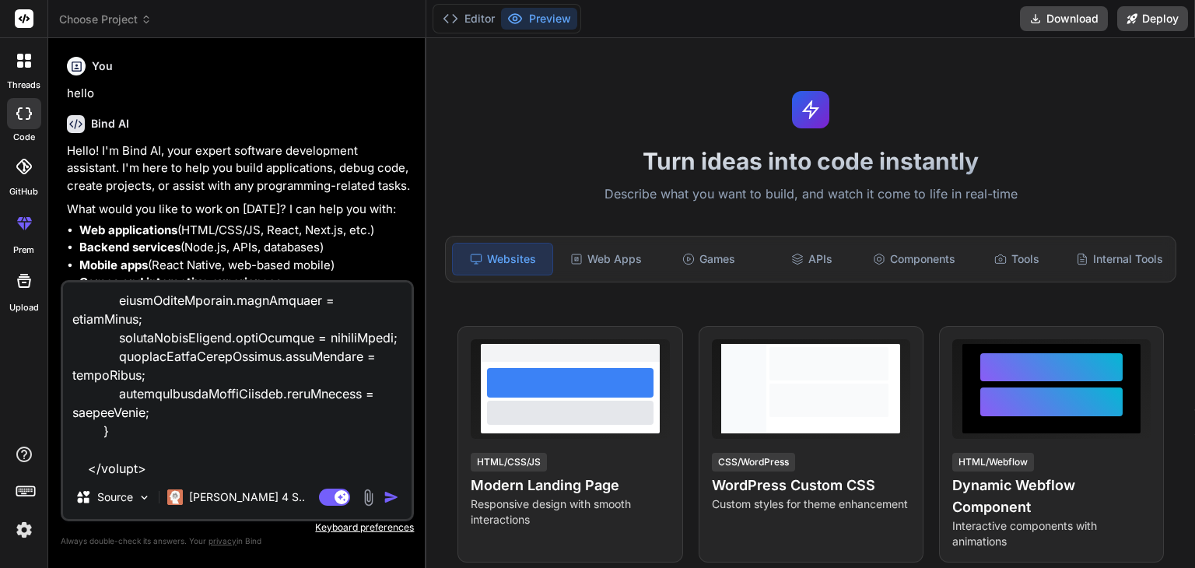
type textarea "<!DOCTYPE html> <html lang="en"> <head> <meta charset="UTF-8"> <meta name="view…"
type textarea "x"
type textarea "<!DOCTYPE html> <html lang="en"> <head> <meta charset="UTF-8"> <meta name="view…"
type textarea "x"
type textarea "<!DOCTYPE html> <html lang="en"> <head> <meta charset="UTF-8"> <meta name="view…"
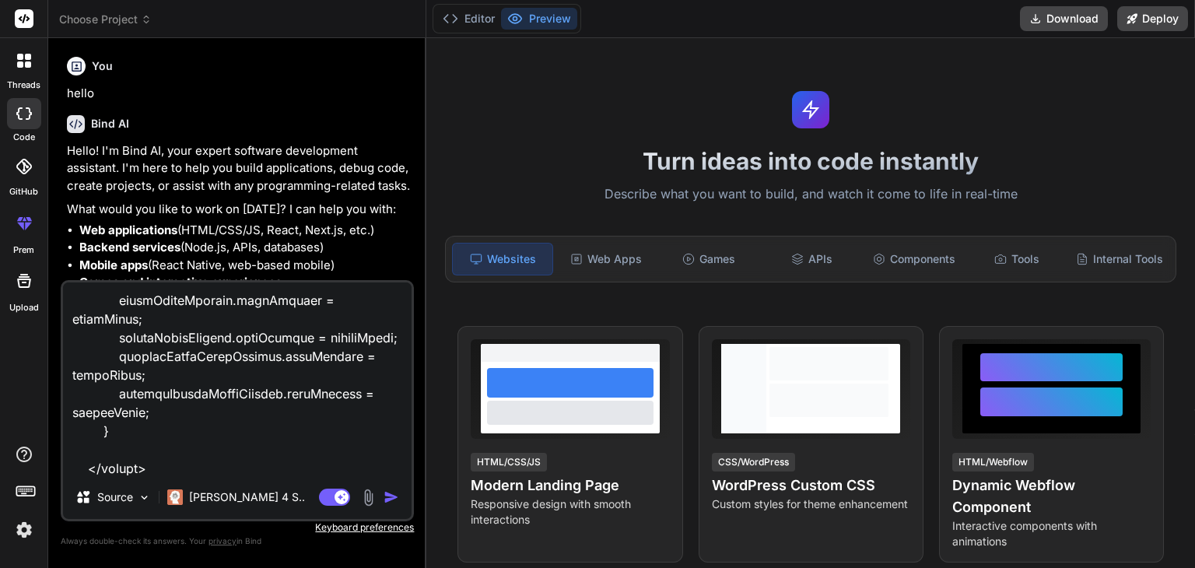
type textarea "x"
type textarea "<!DOCTYPE html> <html lang="en"> <head> <meta charset="UTF-8"> <meta name="view…"
type textarea "x"
type textarea "<!DOCTYPE html> <html lang="en"> <head> <meta charset="UTF-8"> <meta name="view…"
type textarea "x"
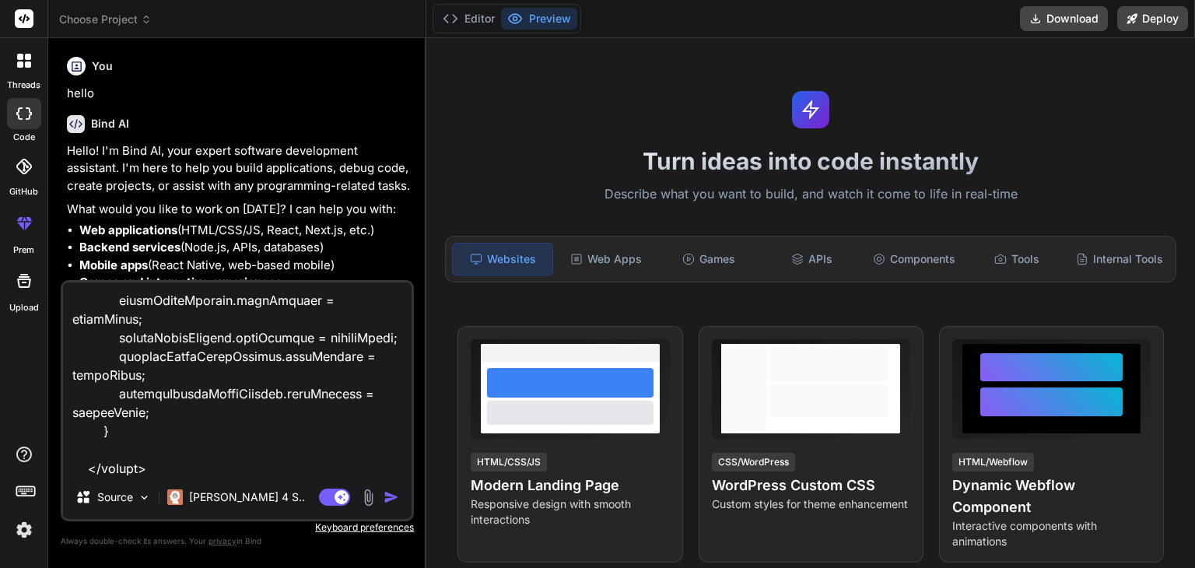
type textarea "<!DOCTYPE html> <html lang="en"> <head> <meta charset="UTF-8"> <meta name="view…"
type textarea "x"
type textarea "<!DOCTYPE html> <html lang="en"> <head> <meta charset="UTF-8"> <meta name="view…"
type textarea "x"
type textarea "<!DOCTYPE html> <html lang="en"> <head> <meta charset="UTF-8"> <meta name="view…"
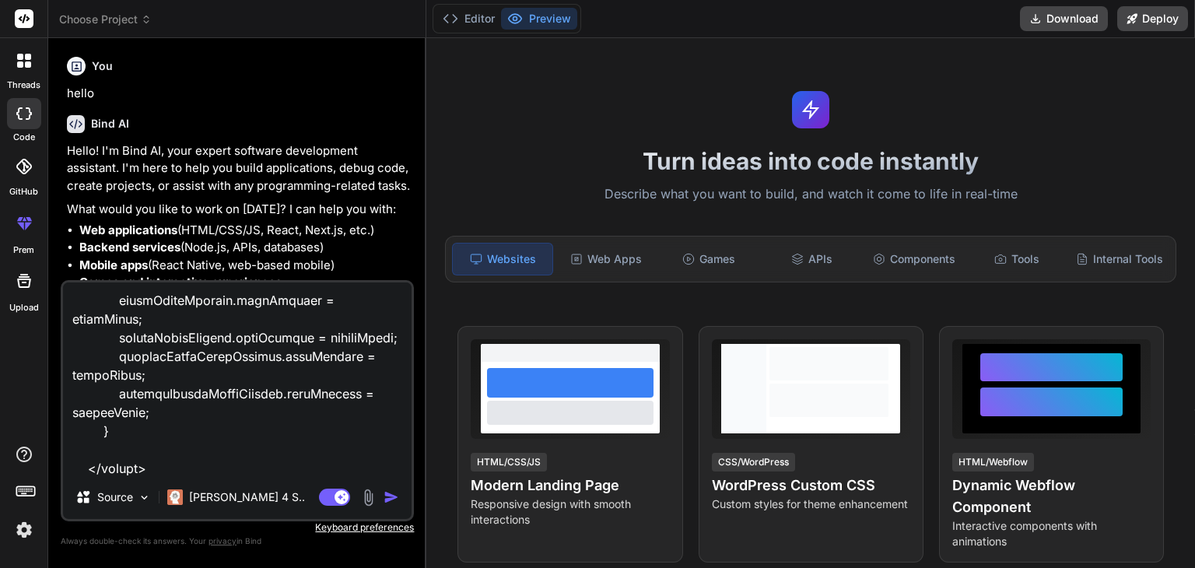
type textarea "x"
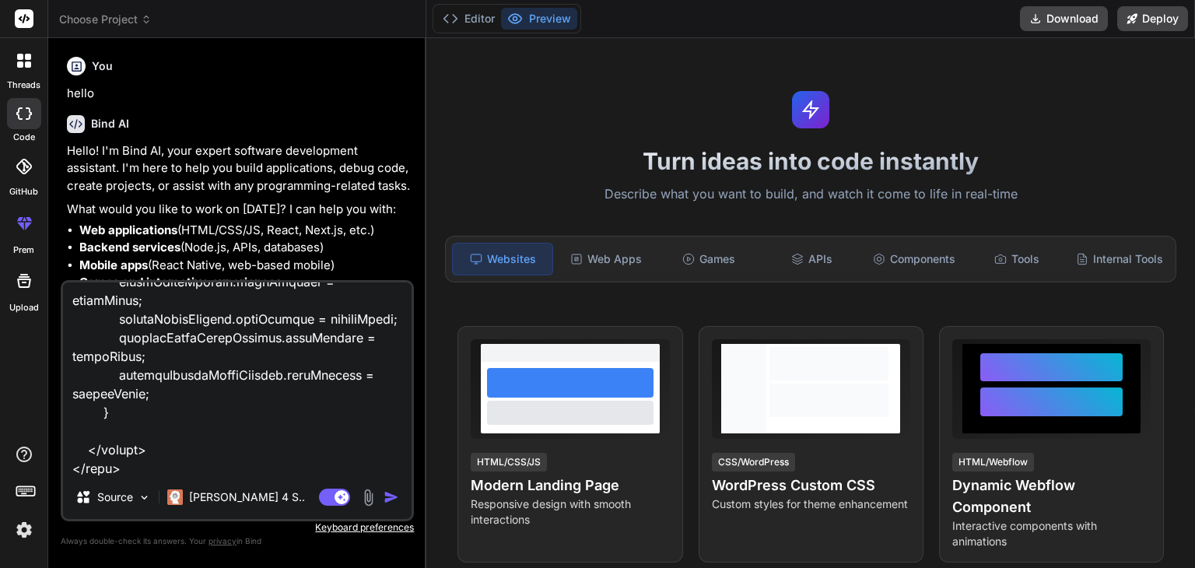
type textarea "<!DOCTYPE html> <html lang="en"> <head> <meta charset="UTF-8"> <meta name="view…"
type textarea "x"
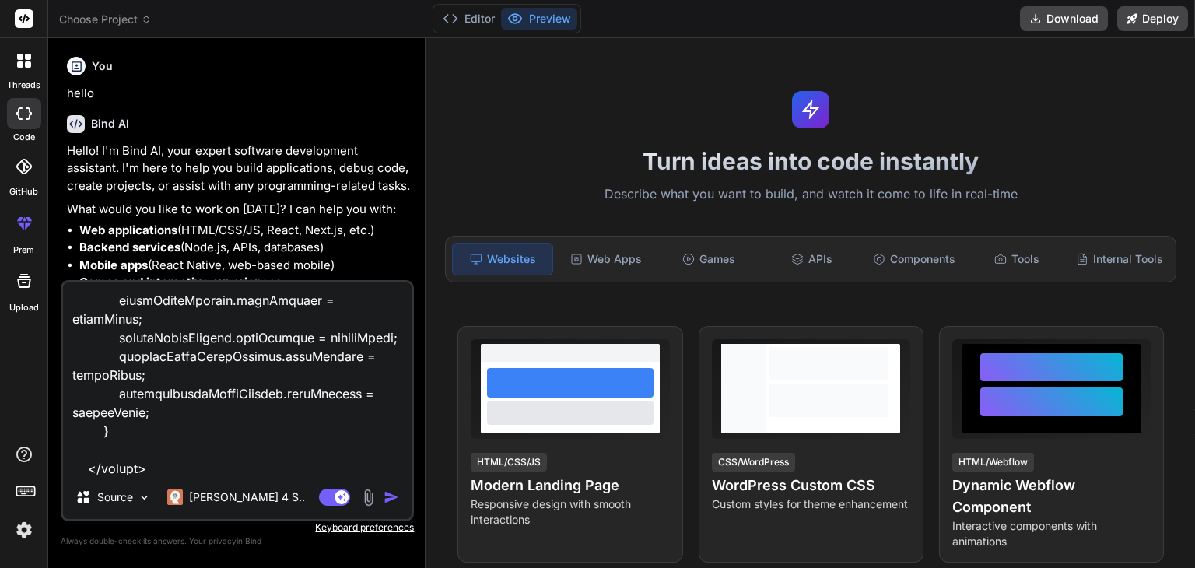
type textarea "<!DOCTYPE html> <html lang="en"> <head> <meta charset="UTF-8"> <meta name="view…"
type textarea "x"
type textarea "<!DOCTYPE html> <html lang="en"> <head> <meta charset="UTF-8"> <meta name="view…"
type textarea "x"
type textarea "<!DOCTYPE html> <html lang="en"> <head> <meta charset="UTF-8"> <meta name="view…"
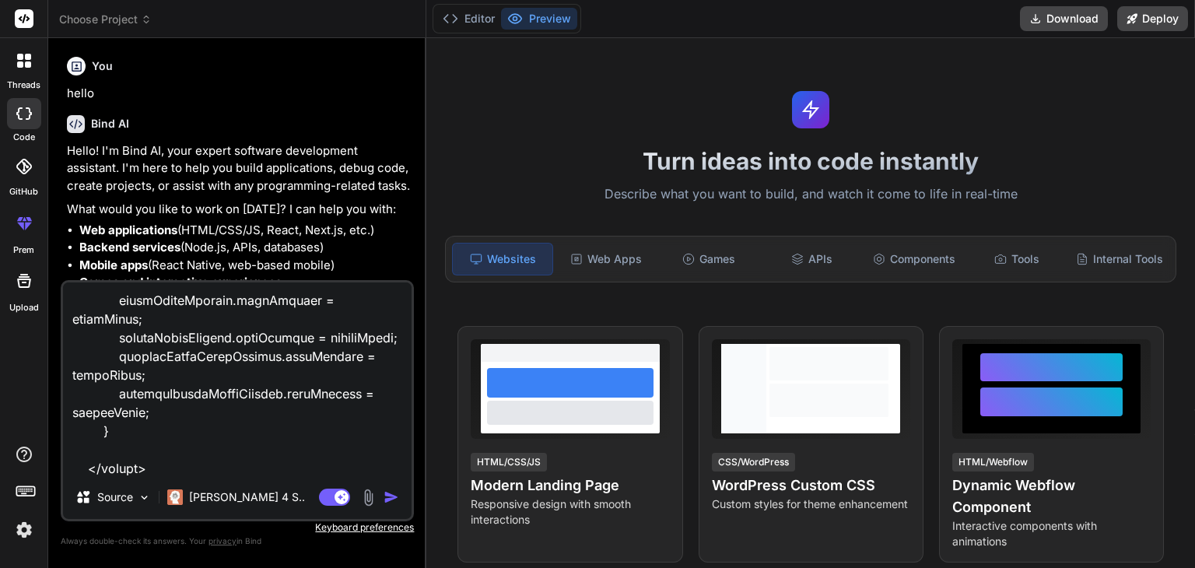
type textarea "x"
type textarea "<!DOCTYPE html> <html lang="en"> <head> <meta charset="UTF-8"> <meta name="view…"
type textarea "x"
type textarea "<!DOCTYPE html> <html lang="en"> <head> <meta charset="UTF-8"> <meta name="view…"
type textarea "x"
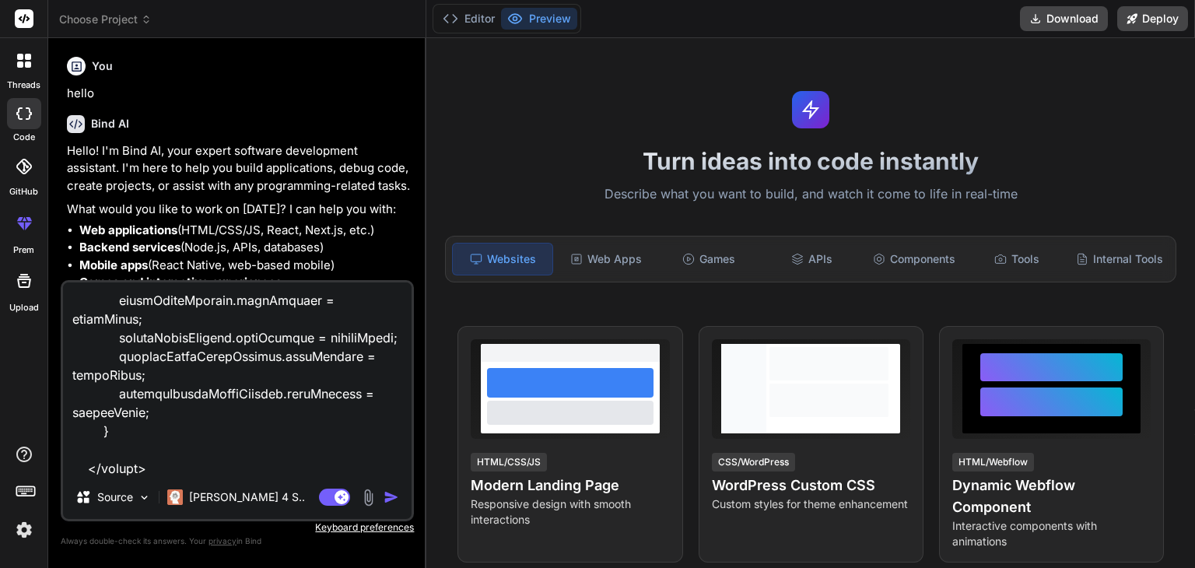
type textarea "<!DOCTYPE html> <html lang="en"> <head> <meta charset="UTF-8"> <meta name="view…"
type textarea "x"
type textarea "<!DOCTYPE html> <html lang="en"> <head> <meta charset="UTF-8"> <meta name="view…"
type textarea "x"
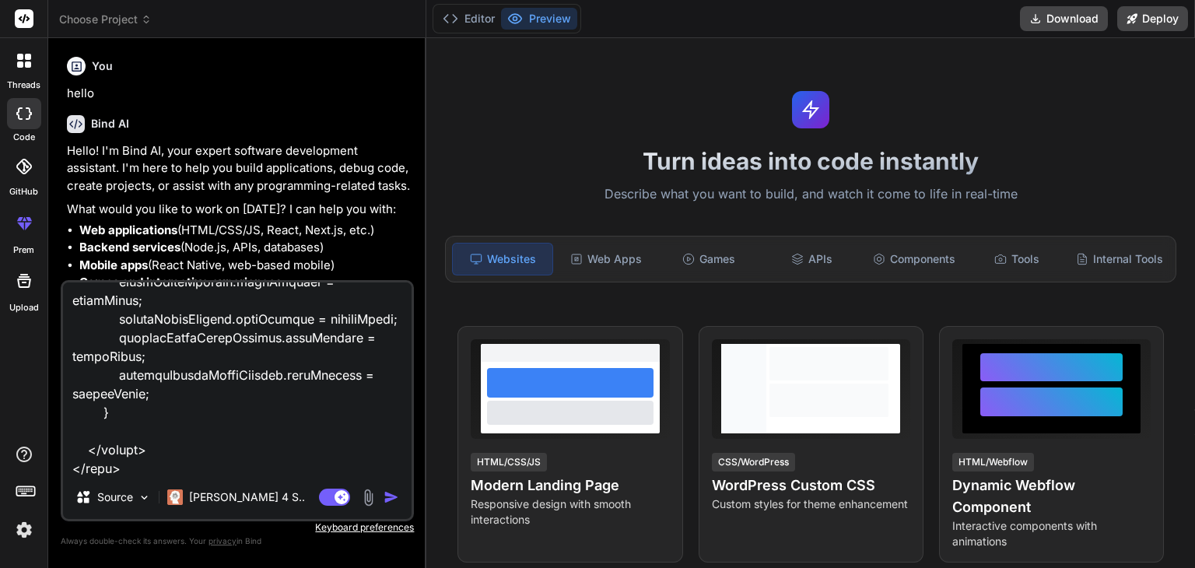
type textarea "<!DOCTYPE html> <html lang="en"> <head> <meta charset="UTF-8"> <meta name="view…"
type textarea "x"
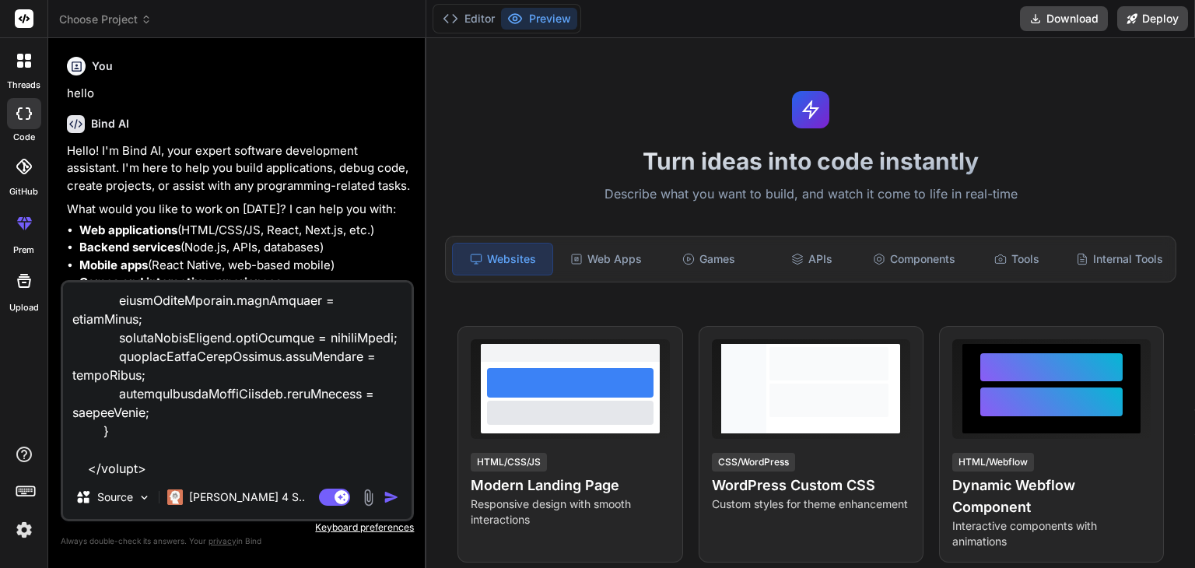
type textarea "<!DOCTYPE html> <html lang="en"> <head> <meta charset="UTF-8"> <meta name="view…"
type textarea "x"
type textarea "<!DOCTYPE html> <html lang="en"> <head> <meta charset="UTF-8"> <meta name="view…"
type textarea "x"
type textarea "<!DOCTYPE html> <html lang="en"> <head> <meta charset="UTF-8"> <meta name="view…"
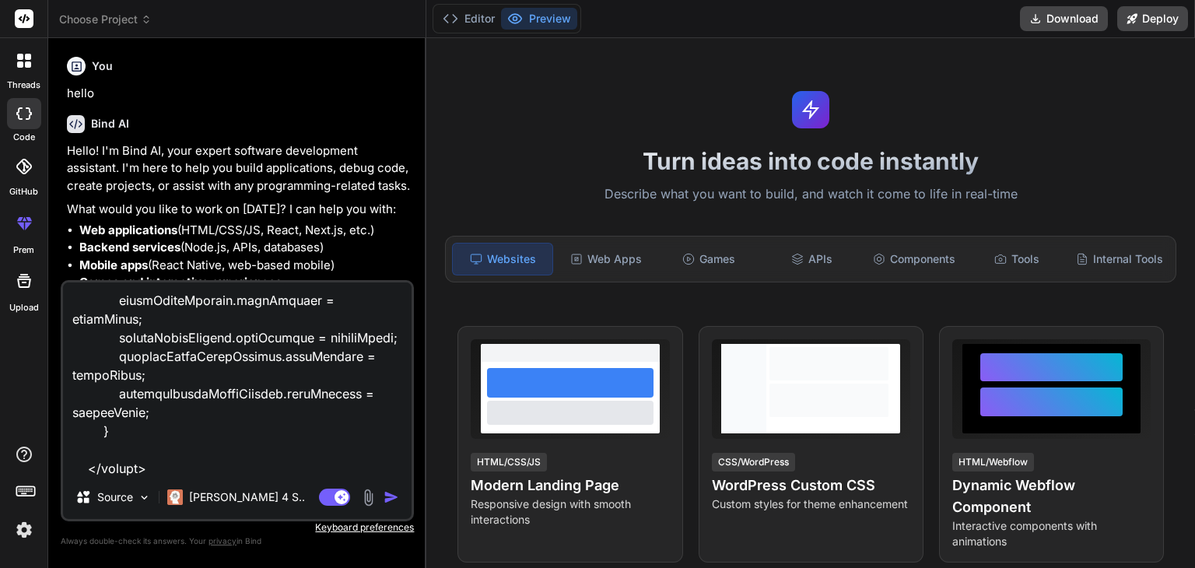
type textarea "x"
type textarea "<!DOCTYPE html> <html lang="en"> <head> <meta charset="UTF-8"> <meta name="view…"
type textarea "x"
type textarea "<!DOCTYPE html> <html lang="en"> <head> <meta charset="UTF-8"> <meta name="view…"
type textarea "x"
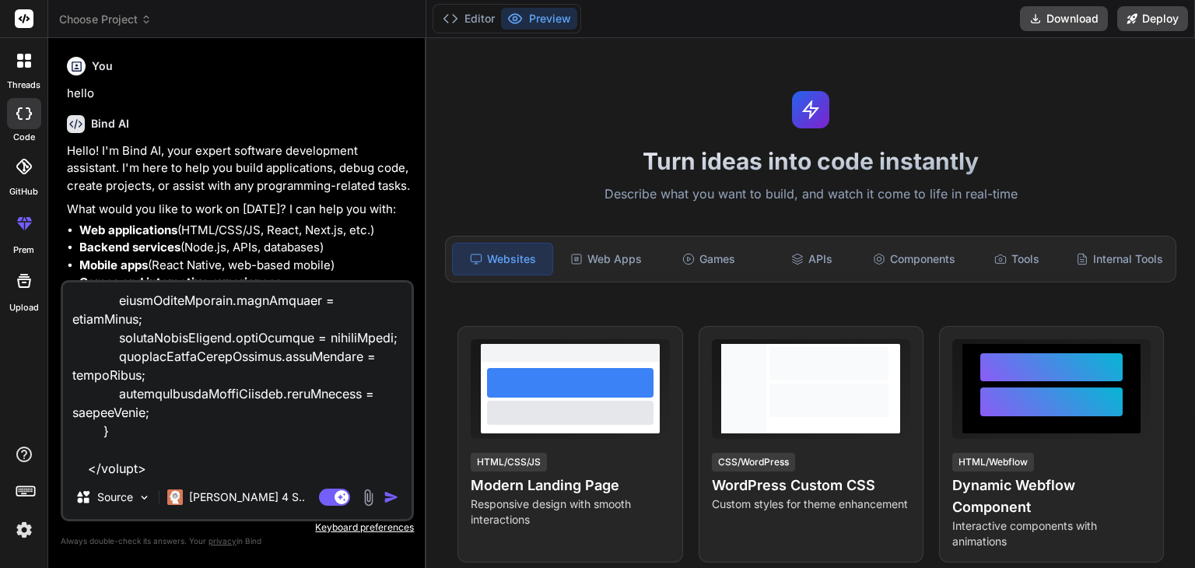
type textarea "<!DOCTYPE html> <html lang="en"> <head> <meta charset="UTF-8"> <meta name="view…"
type textarea "x"
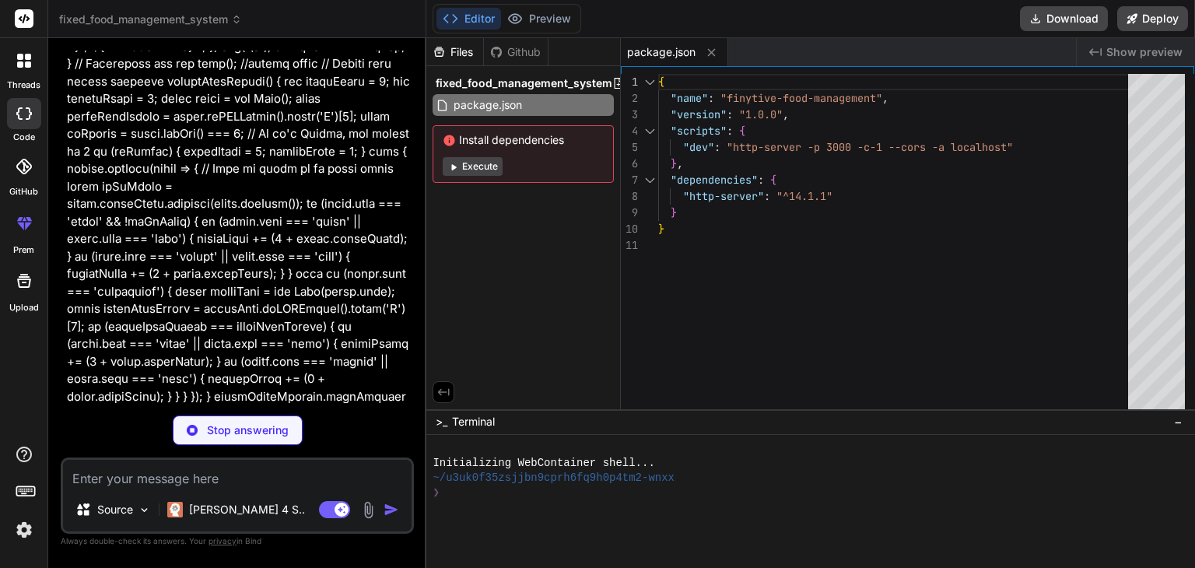
scroll to position [12661, 0]
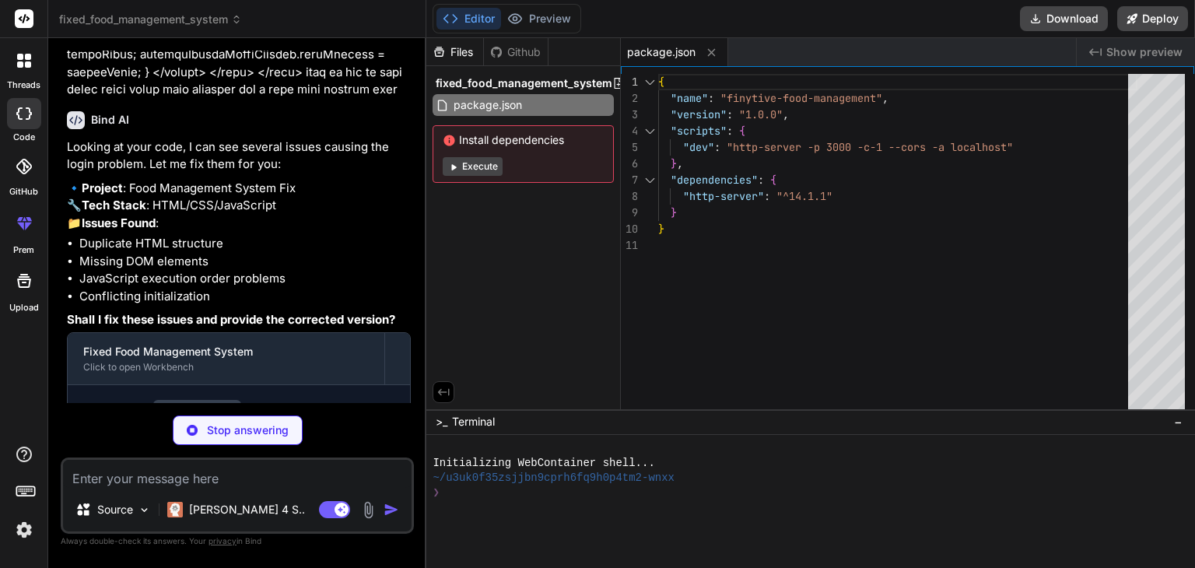
type textarea "x"
type textarea "</script> </body> </html>"
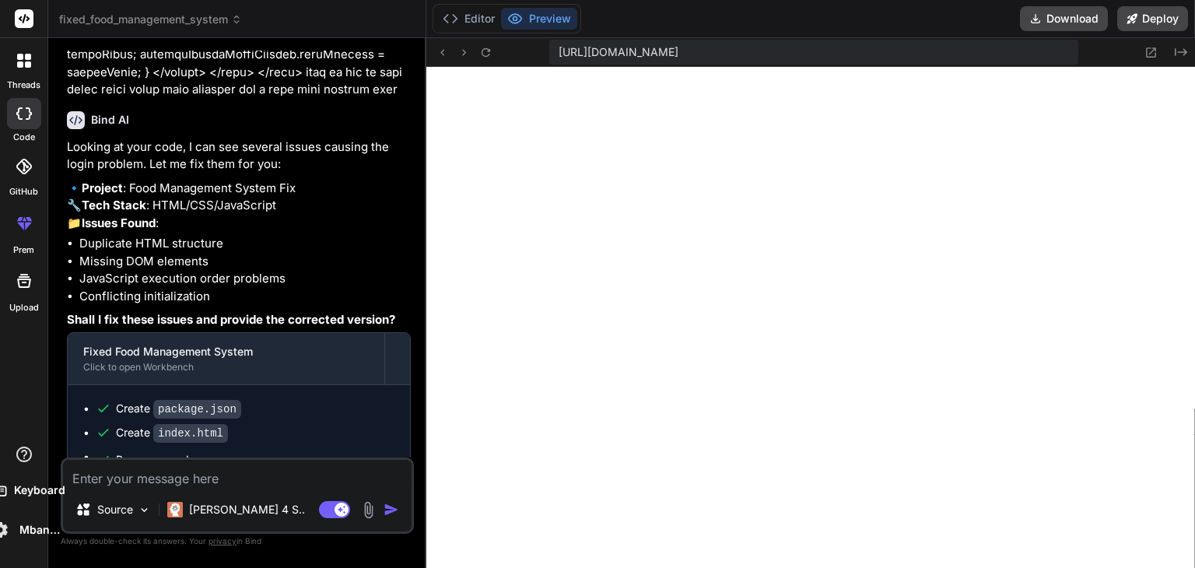
scroll to position [26801, 0]
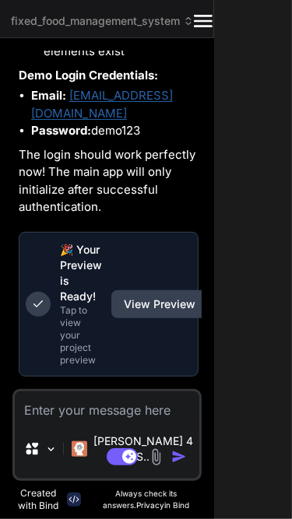
type textarea "x"
type textarea "</script> </body> </html>"
type textarea "x"
type textarea "</script> </body> </html>"
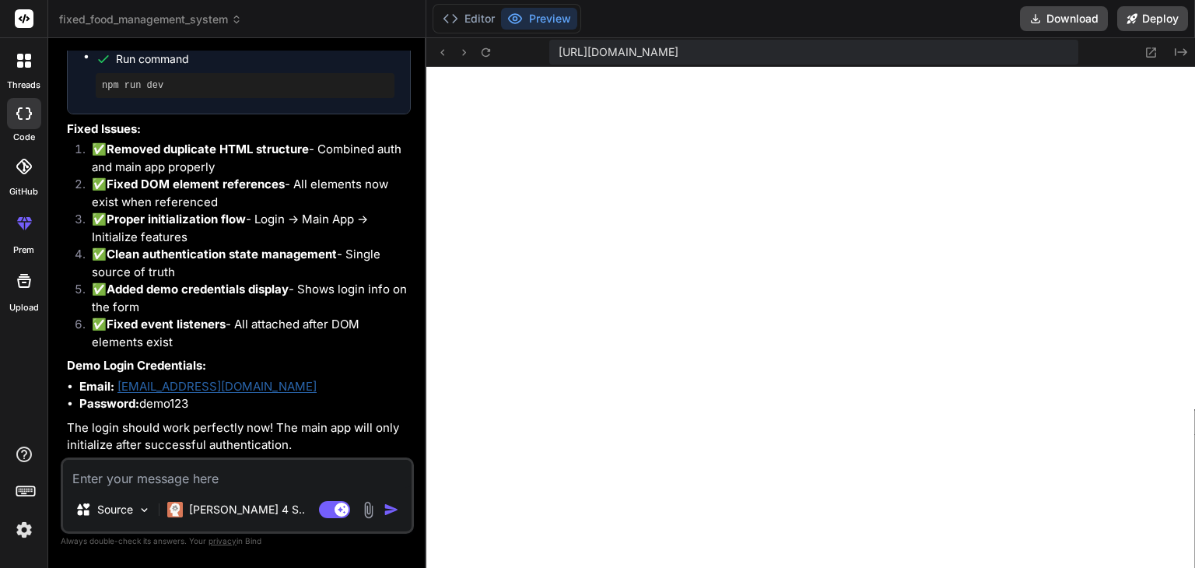
type textarea "x"
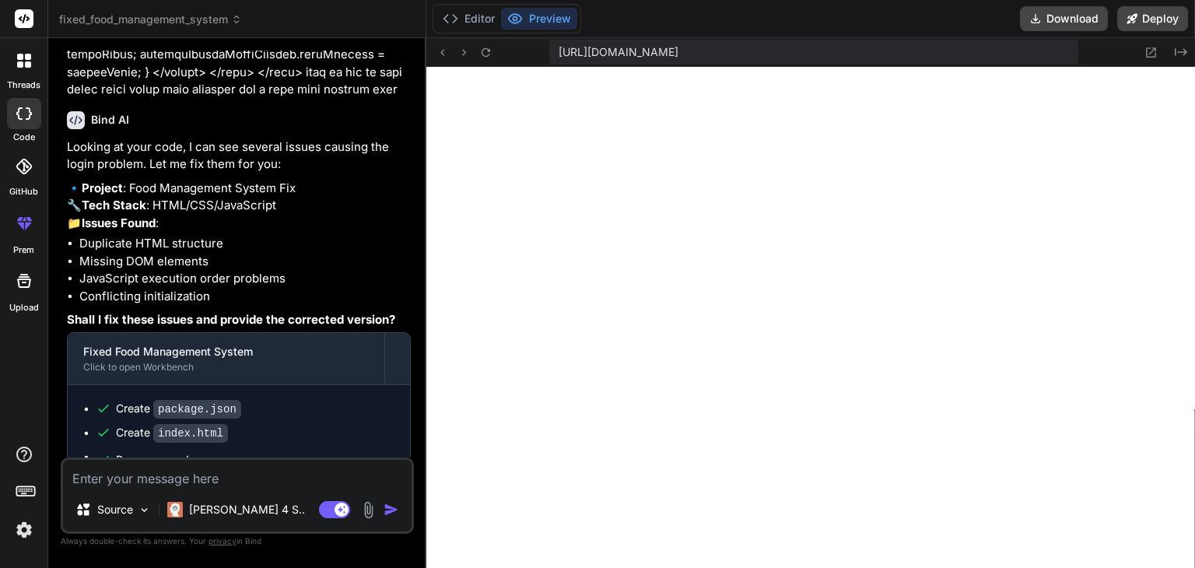
click at [226, 474] on textarea at bounding box center [237, 474] width 348 height 28
type textarea "l"
type textarea "x"
type textarea "lo"
type textarea "x"
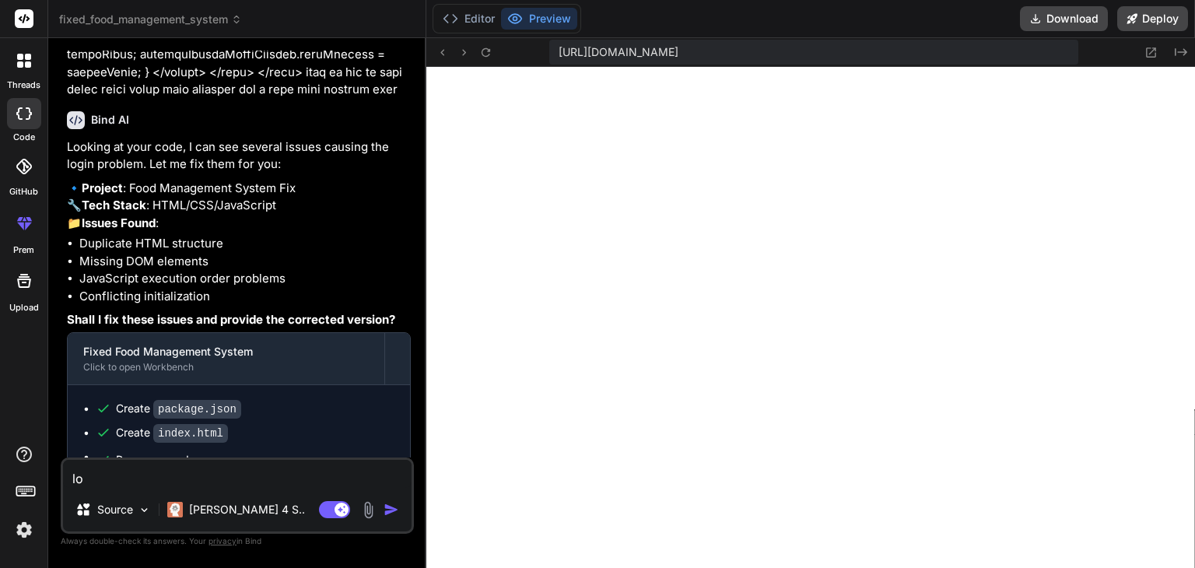
type textarea "log"
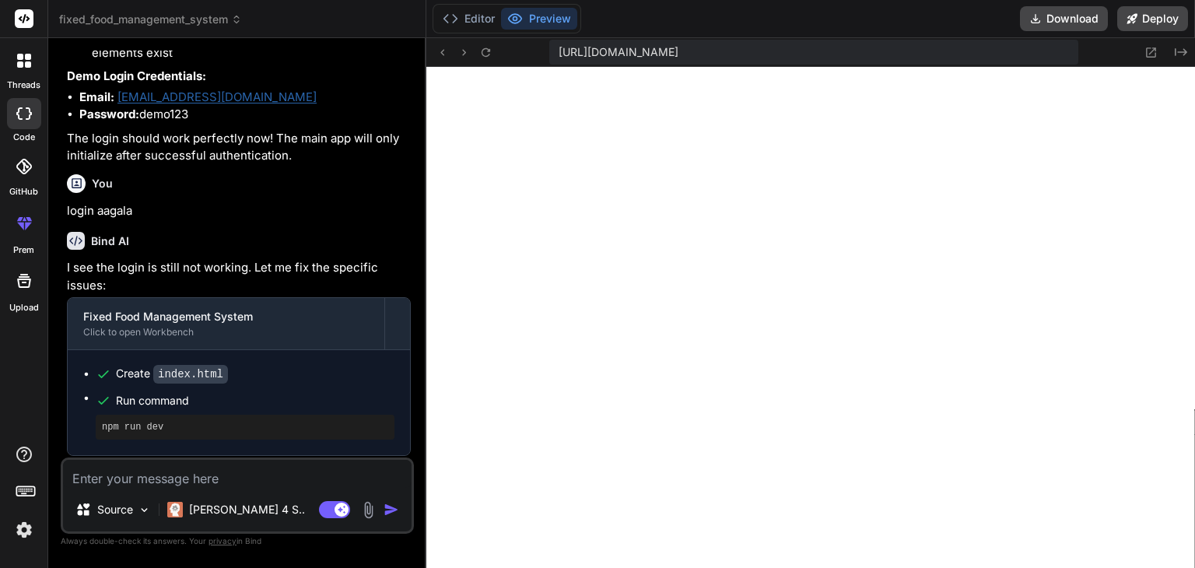
scroll to position [13414, 0]
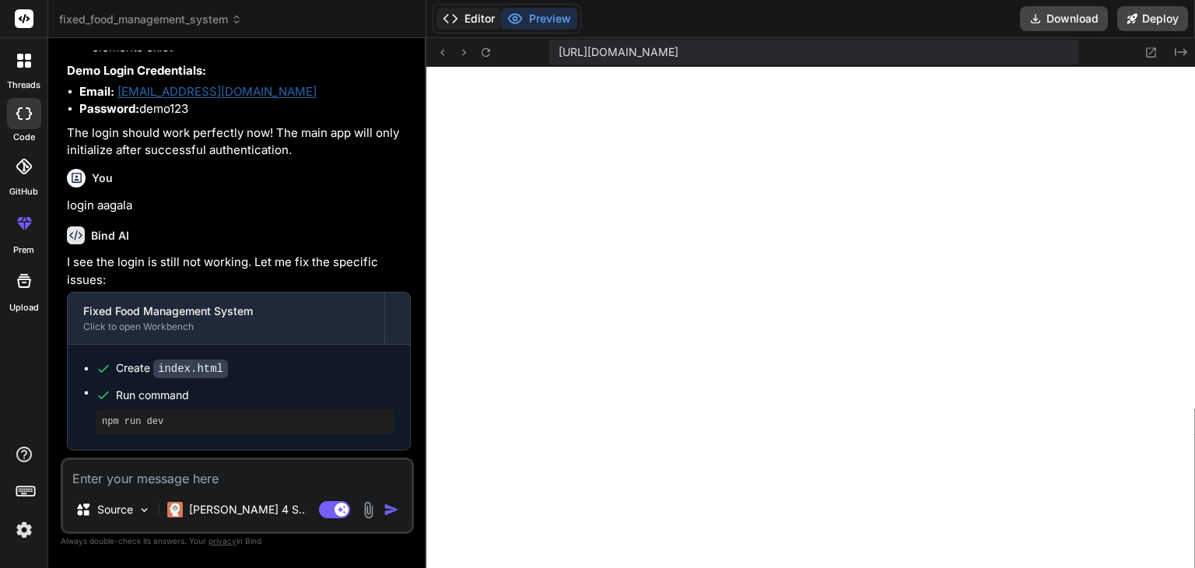
click at [476, 14] on button "Editor" at bounding box center [468, 19] width 65 height 22
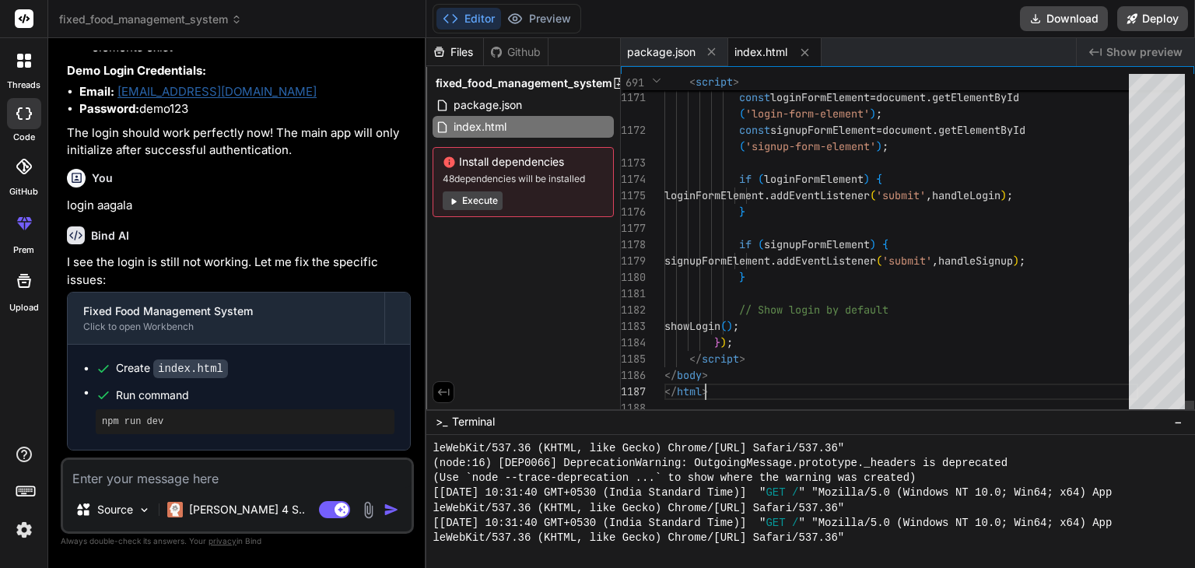
scroll to position [0, 0]
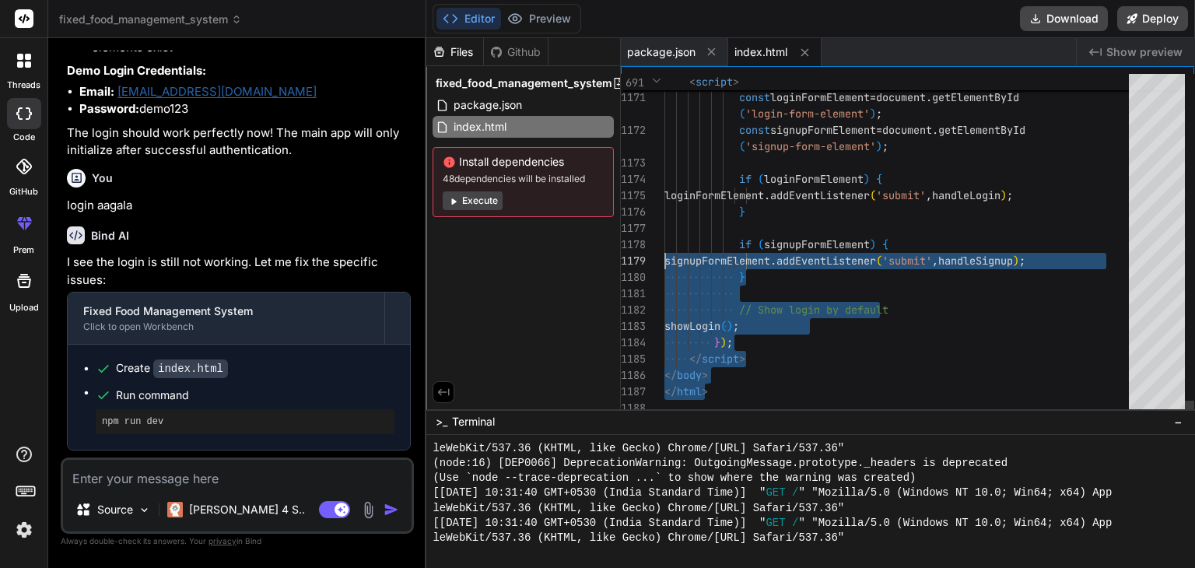
drag, startPoint x: 720, startPoint y: 388, endPoint x: 644, endPoint y: 250, distance: 158.0
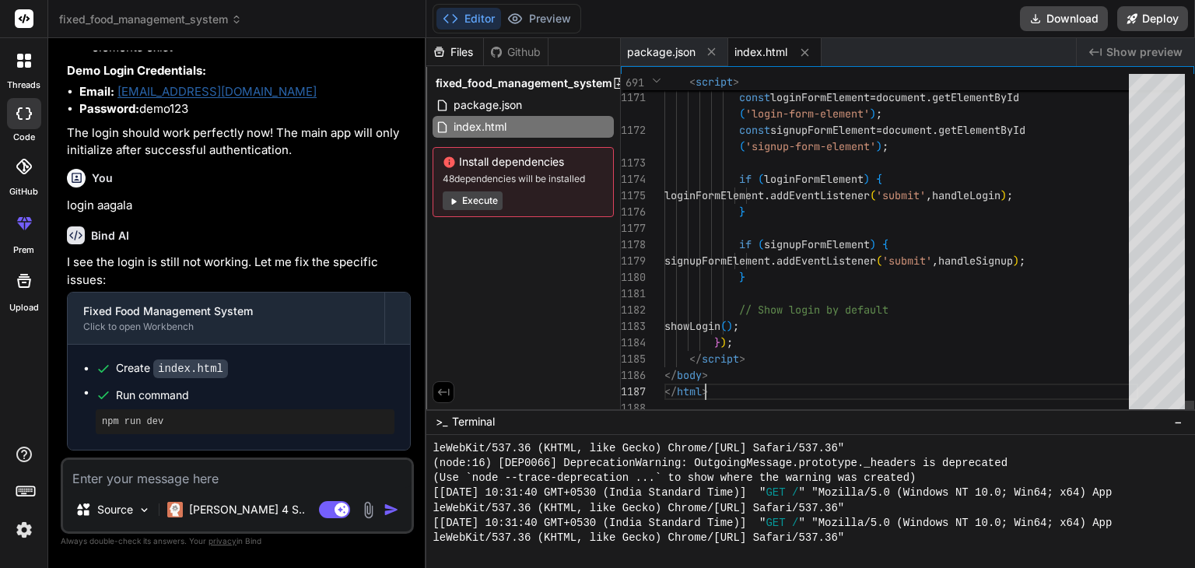
drag, startPoint x: 664, startPoint y: 402, endPoint x: 663, endPoint y: 289, distance: 112.8
click at [663, 289] on div "1170 1171 1172 1173 1174 1175 1176 1177 1178 1179 1180 1181 1182 1183 1184 1185…" at bounding box center [907, 245] width 573 height 342
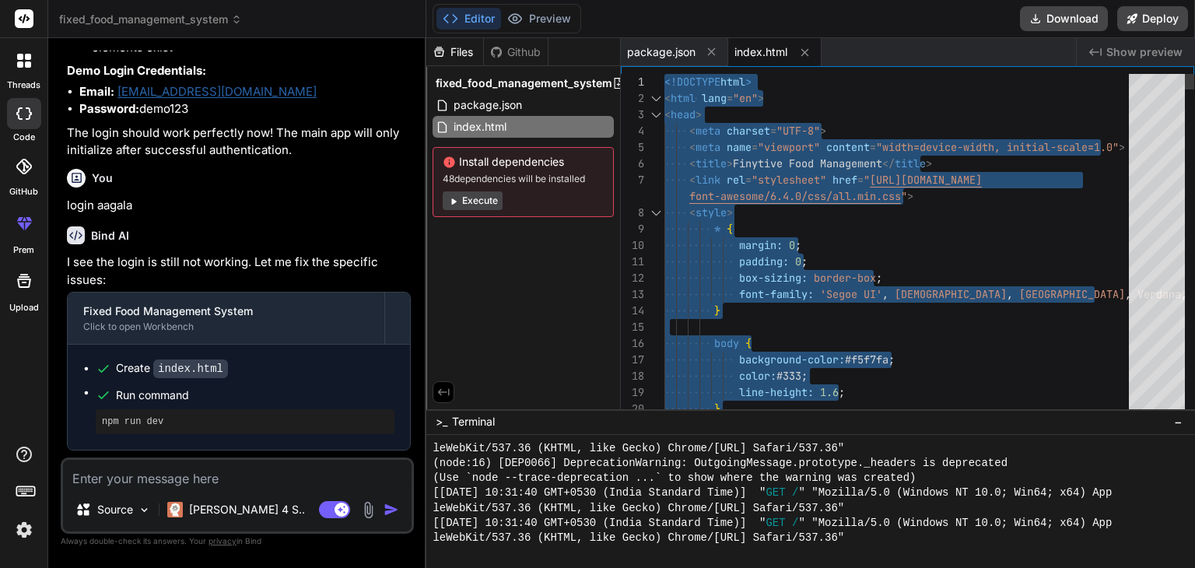
drag, startPoint x: 718, startPoint y: 391, endPoint x: 661, endPoint y: 74, distance: 322.4
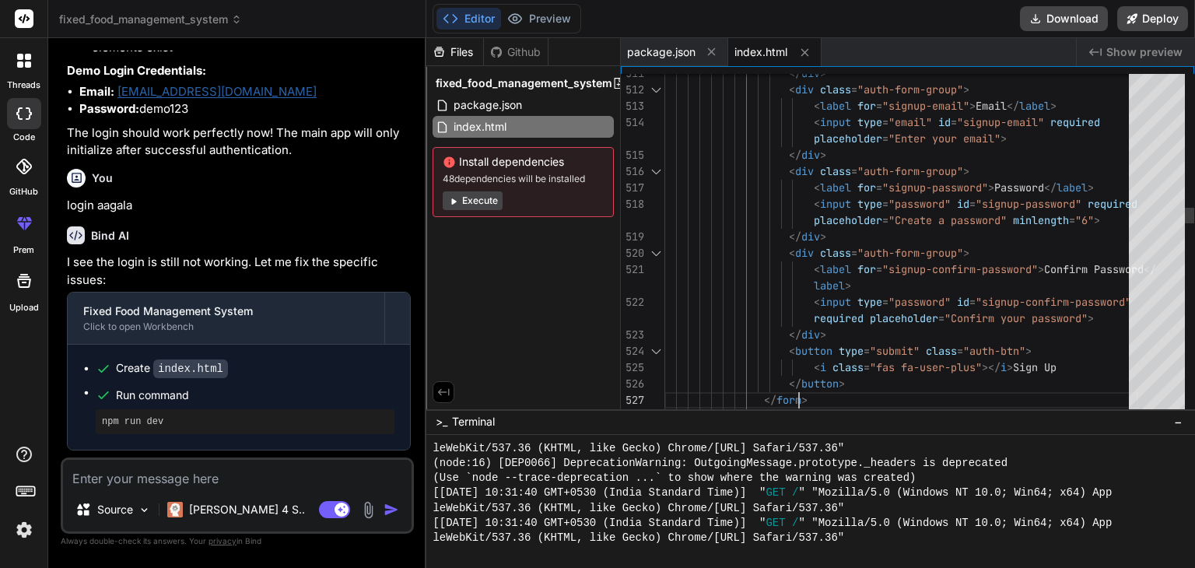
click at [548, 16] on button "Preview" at bounding box center [539, 19] width 76 height 22
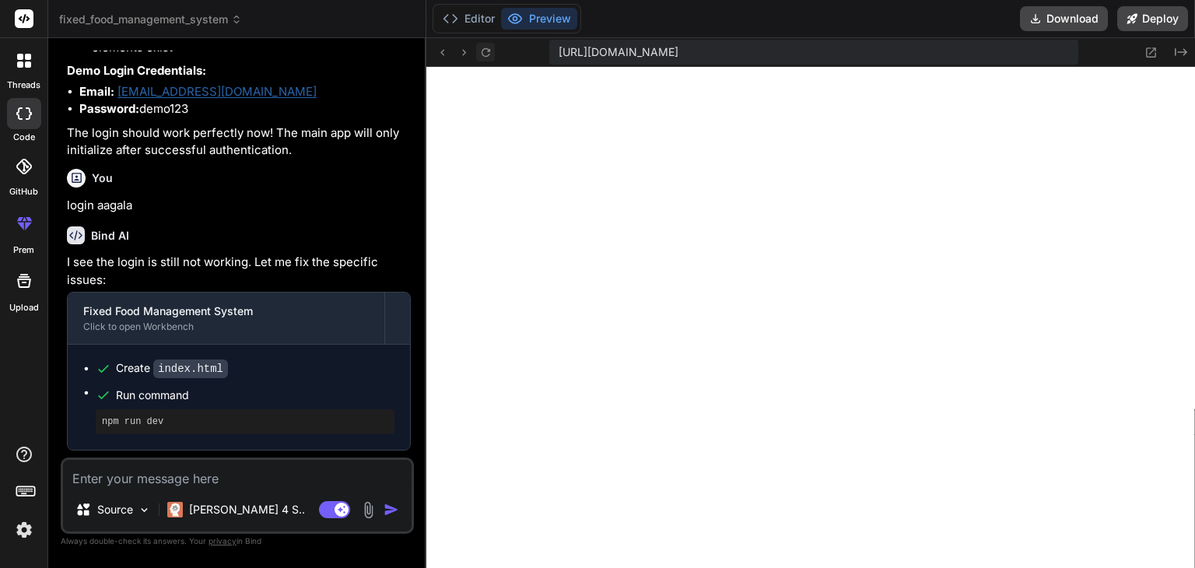
click at [488, 51] on icon at bounding box center [485, 51] width 9 height 9
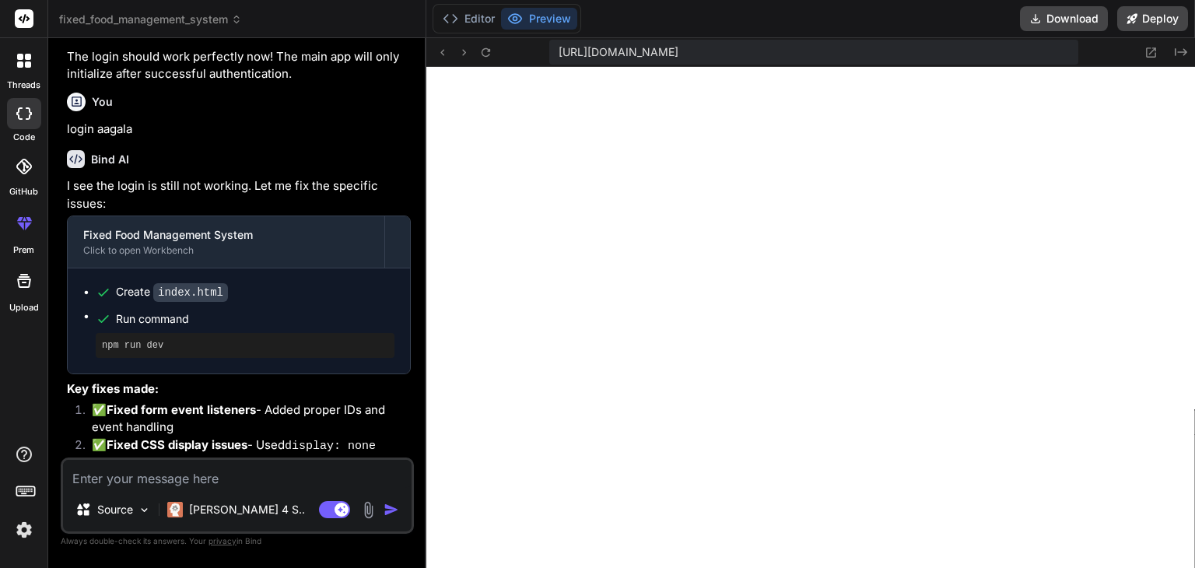
scroll to position [13695, 0]
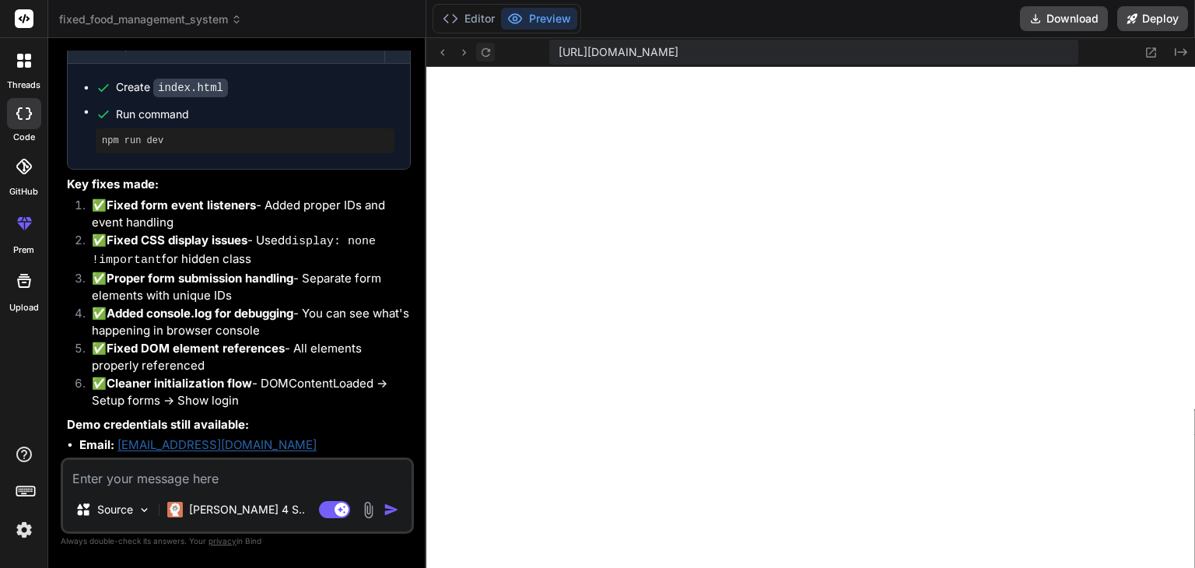
click at [486, 47] on icon at bounding box center [485, 52] width 13 height 13
click at [479, 16] on button "Editor" at bounding box center [468, 19] width 65 height 22
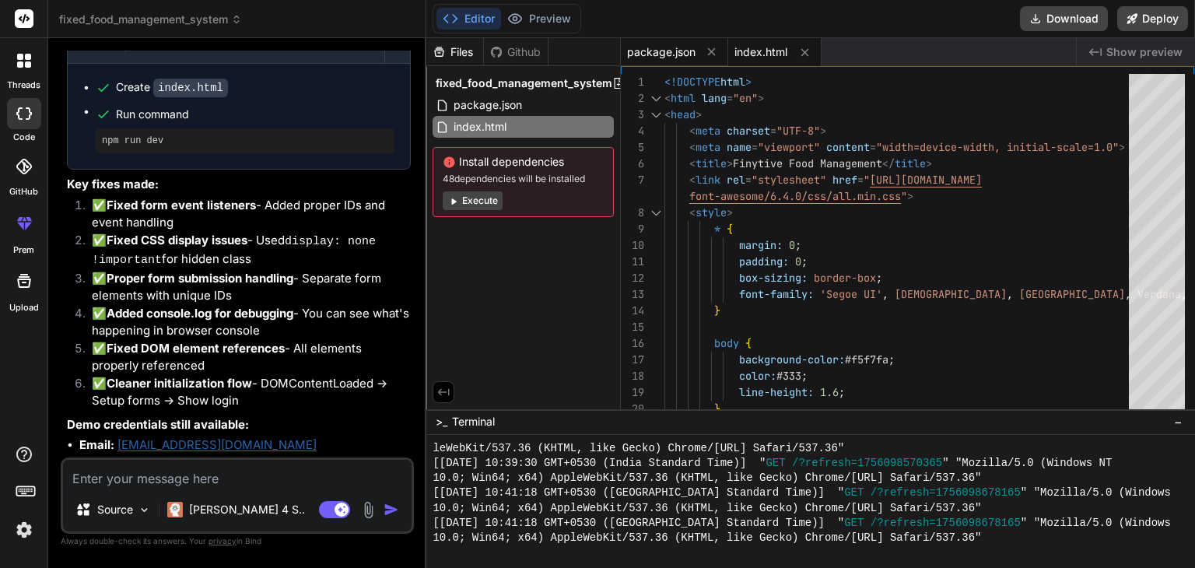
click at [688, 54] on span "package.json" at bounding box center [661, 52] width 68 height 16
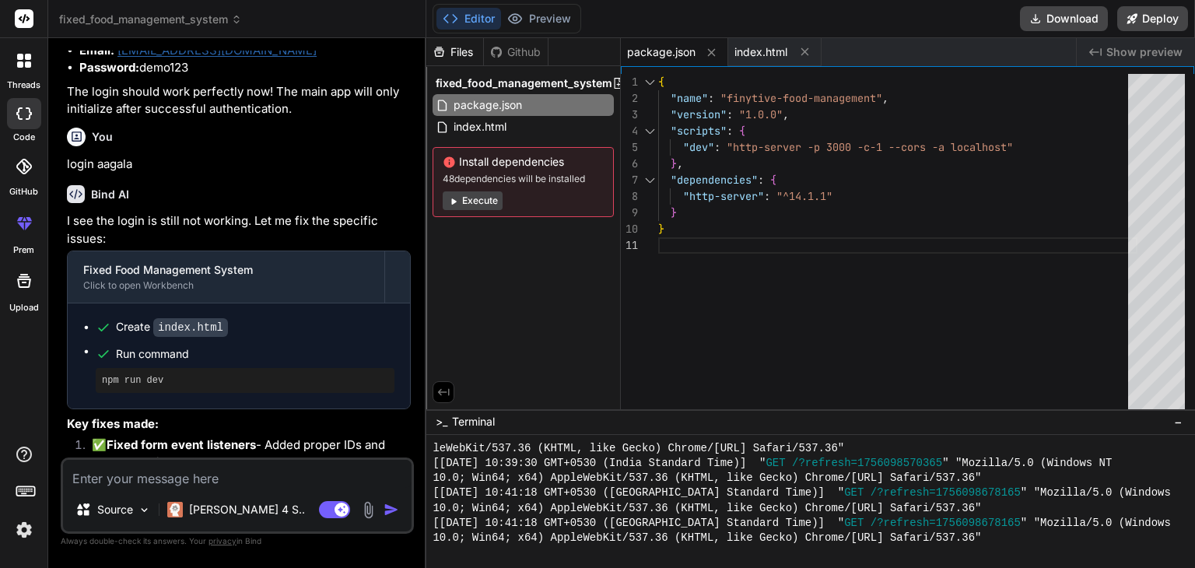
scroll to position [13443, 0]
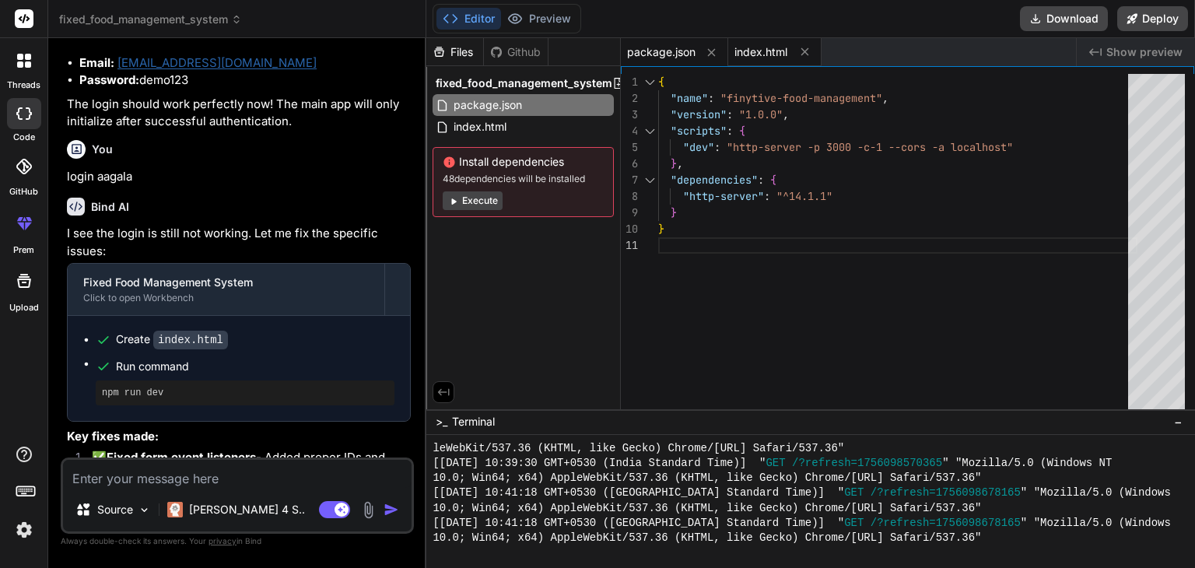
click at [762, 48] on span "index.html" at bounding box center [760, 52] width 53 height 16
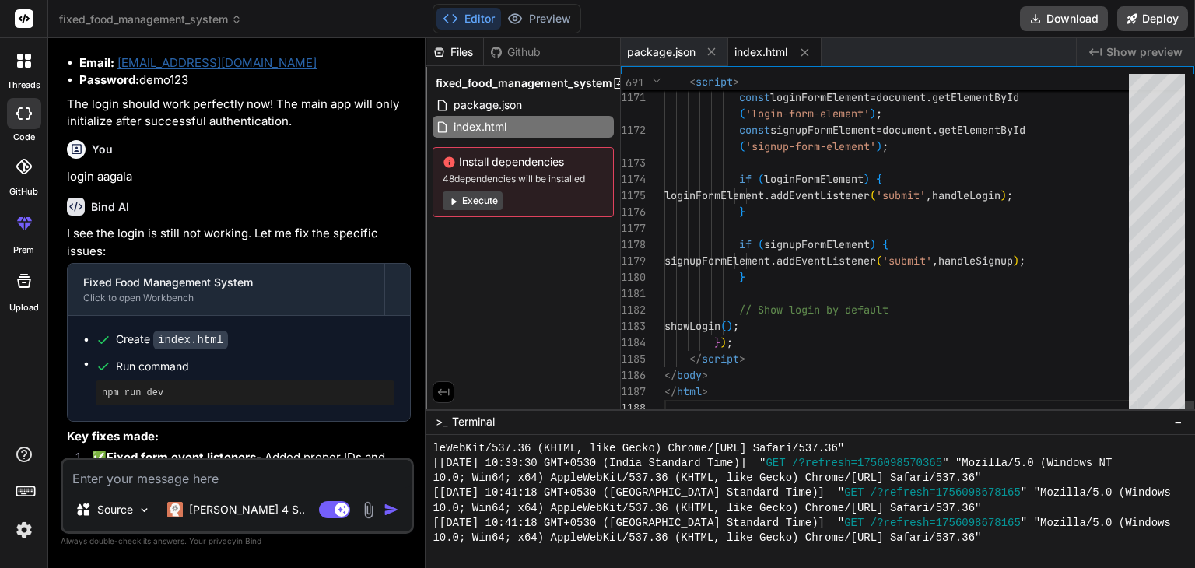
scroll to position [0, 0]
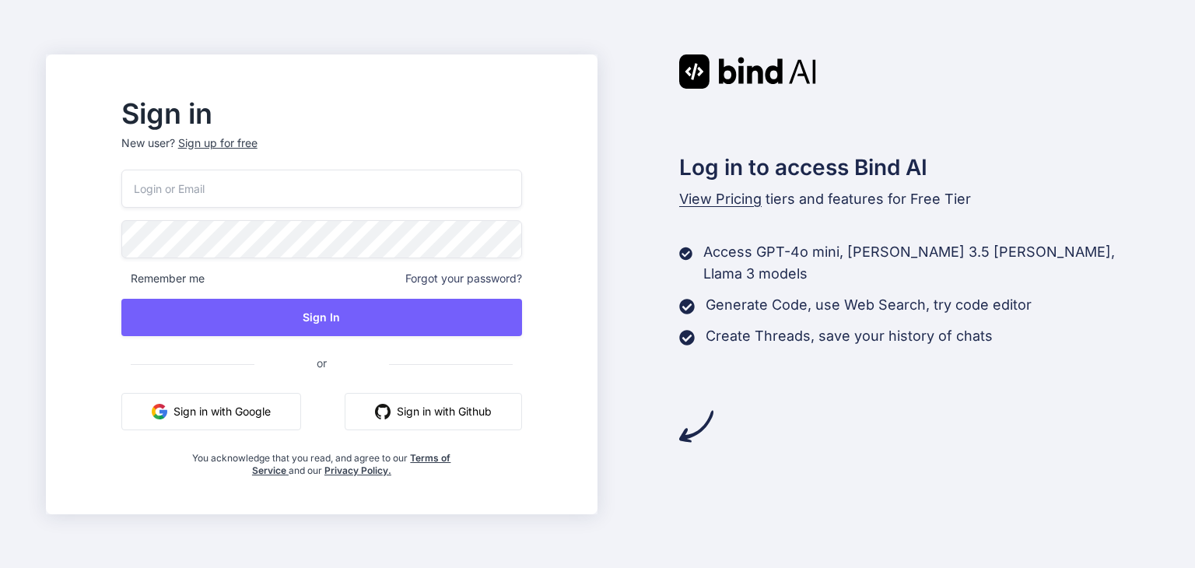
click at [263, 190] on input "email" at bounding box center [321, 189] width 401 height 38
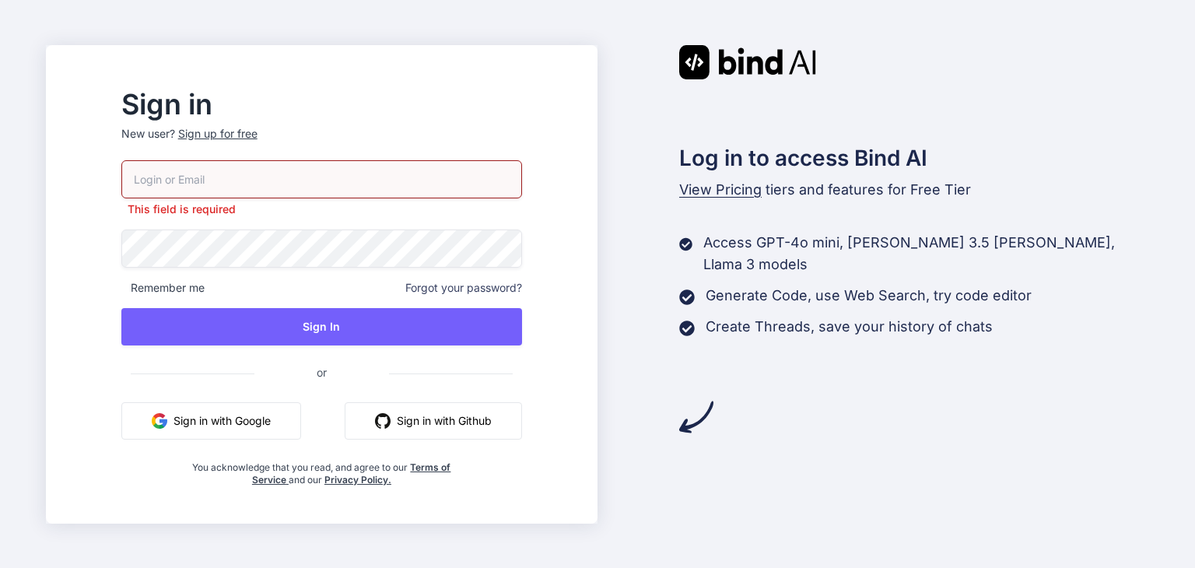
click at [258, 408] on button "Sign in with Google" at bounding box center [211, 420] width 180 height 37
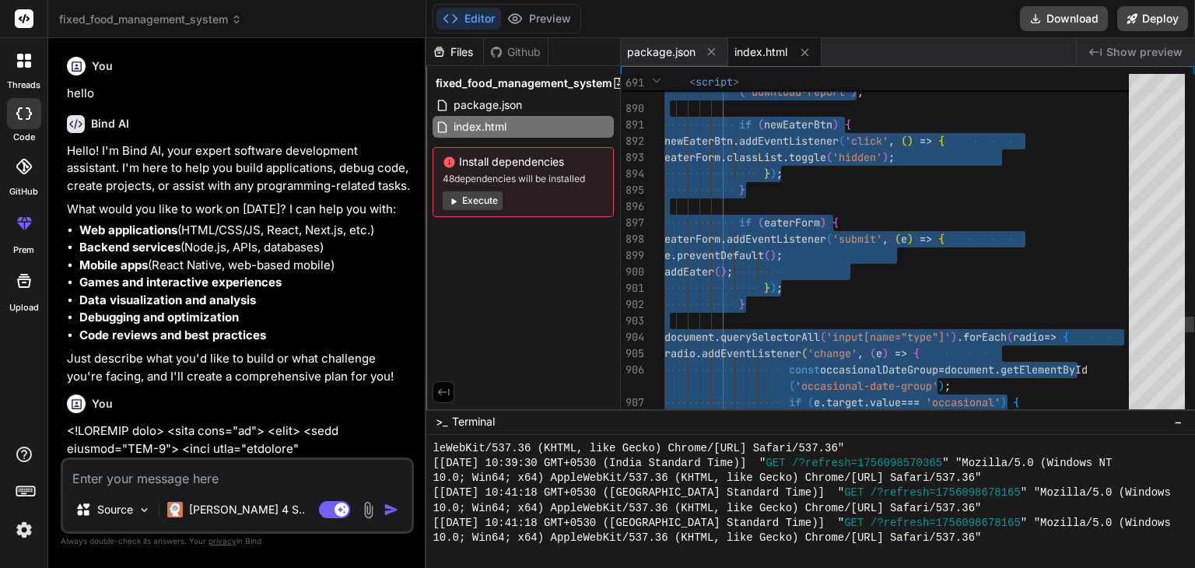
scroll to position [1298, 0]
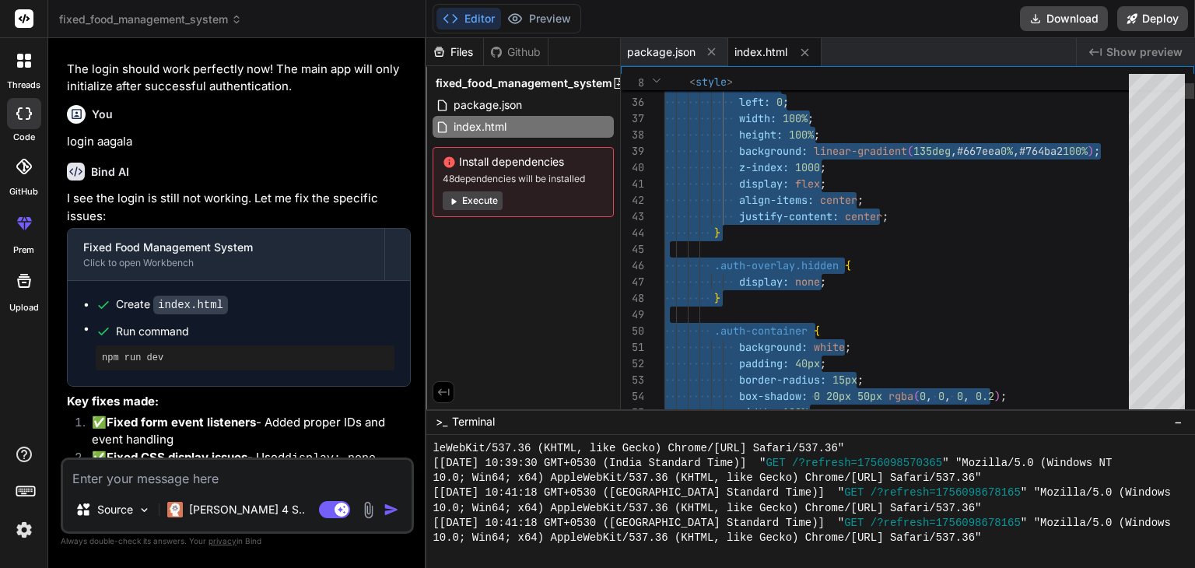
type textarea "<!DOCTYPE html> <html lang="en"> <head> <meta charset="UTF-8"> <meta name="view…"
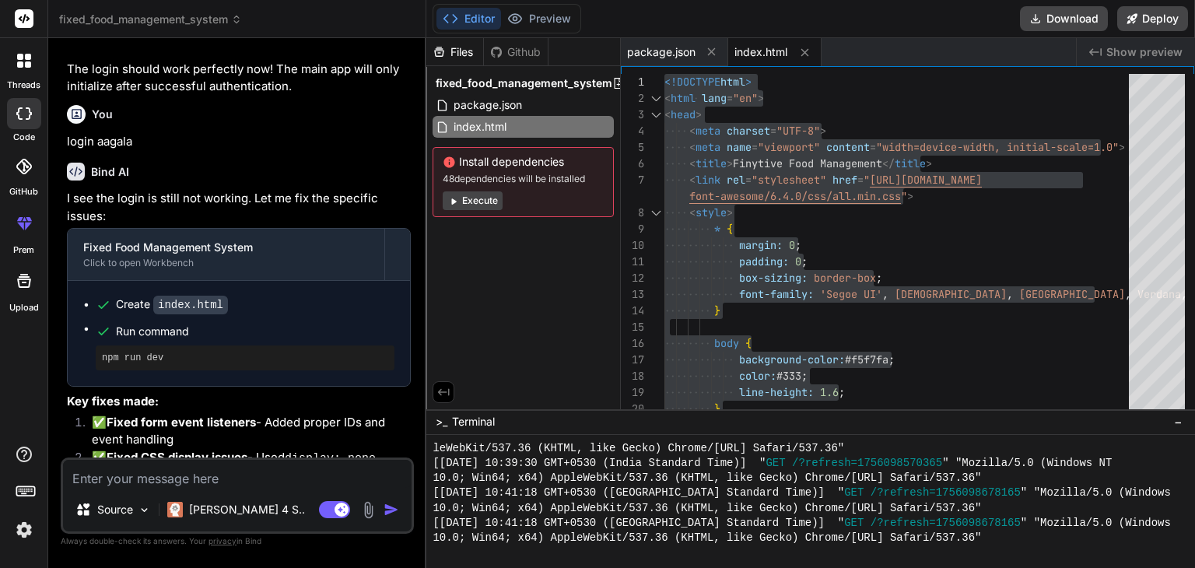
click at [208, 478] on textarea at bounding box center [237, 474] width 348 height 28
type textarea "n"
type textarea "x"
type textarea "na"
type textarea "x"
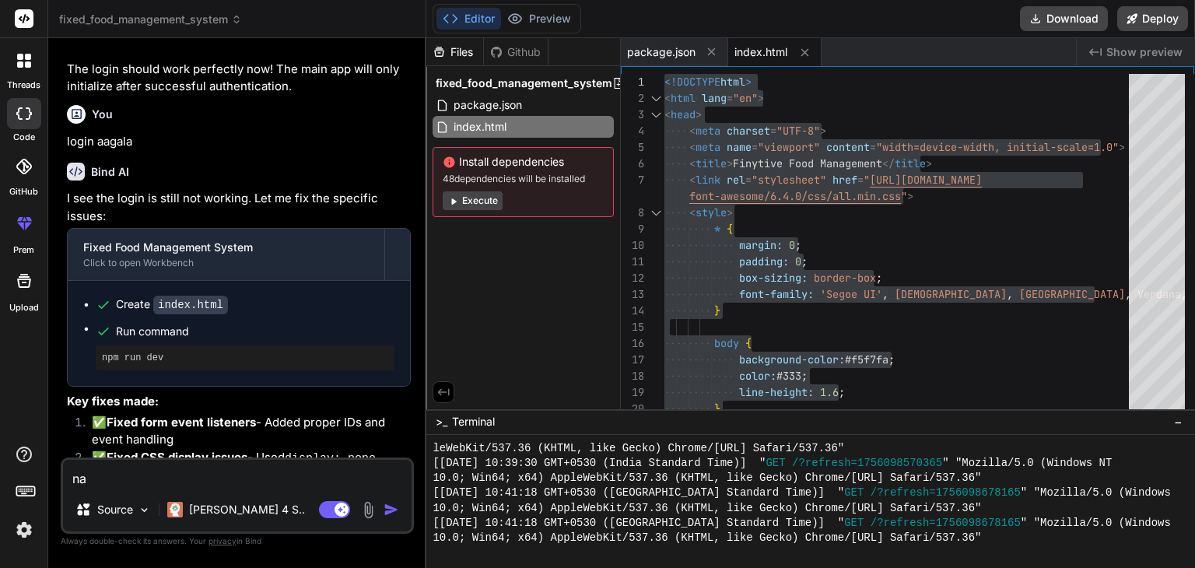
type textarea "na"
type textarea "x"
type textarea "na v"
type textarea "x"
type textarea "na vi"
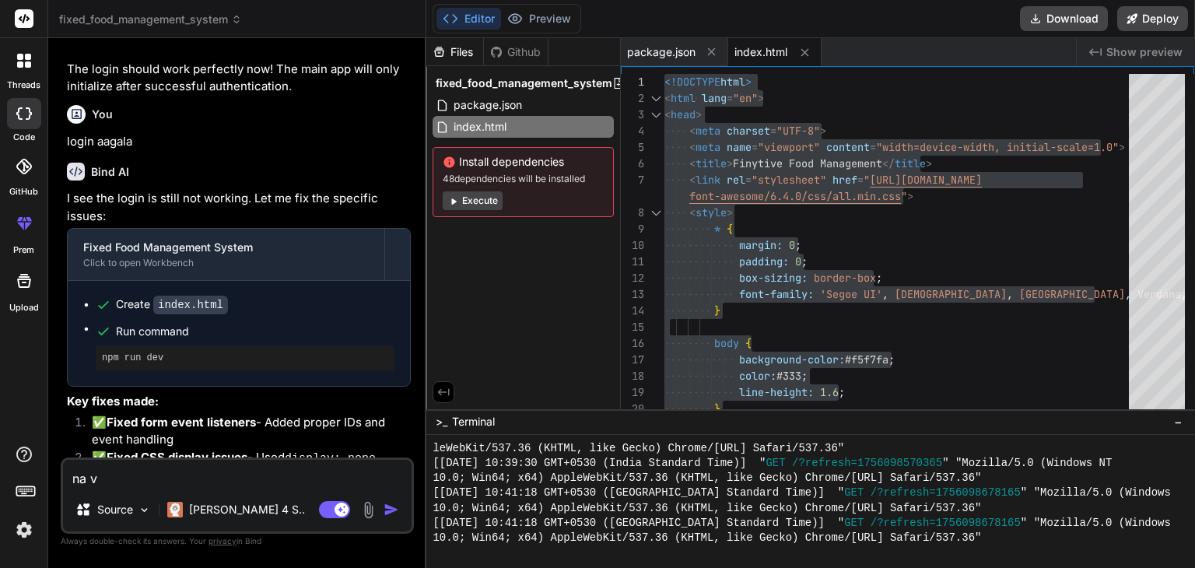
type textarea "x"
type textarea "na vis"
type textarea "x"
type textarea "na visu"
type textarea "x"
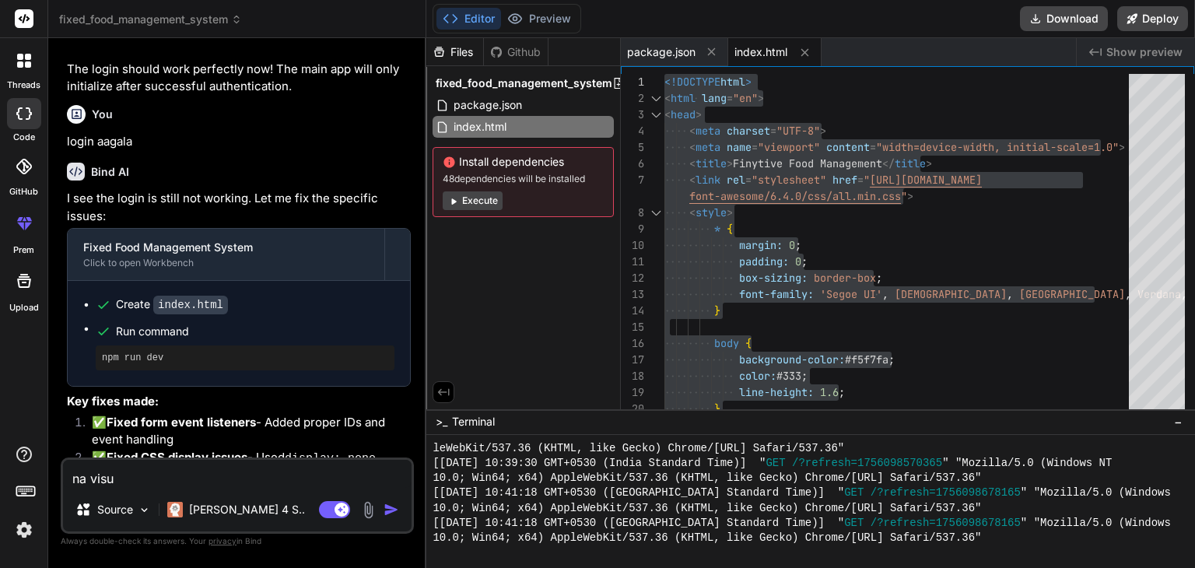
type textarea "na visua"
type textarea "x"
type textarea "na visual"
type textarea "x"
type textarea "na visual"
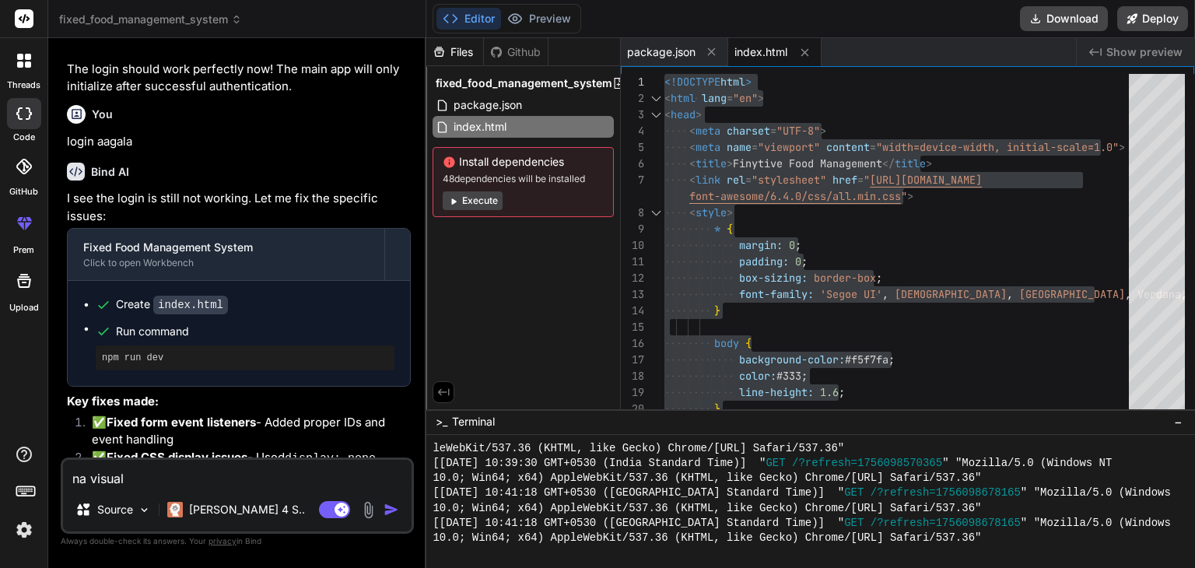
type textarea "x"
type textarea "na visual s"
type textarea "x"
type textarea "na visual st"
type textarea "x"
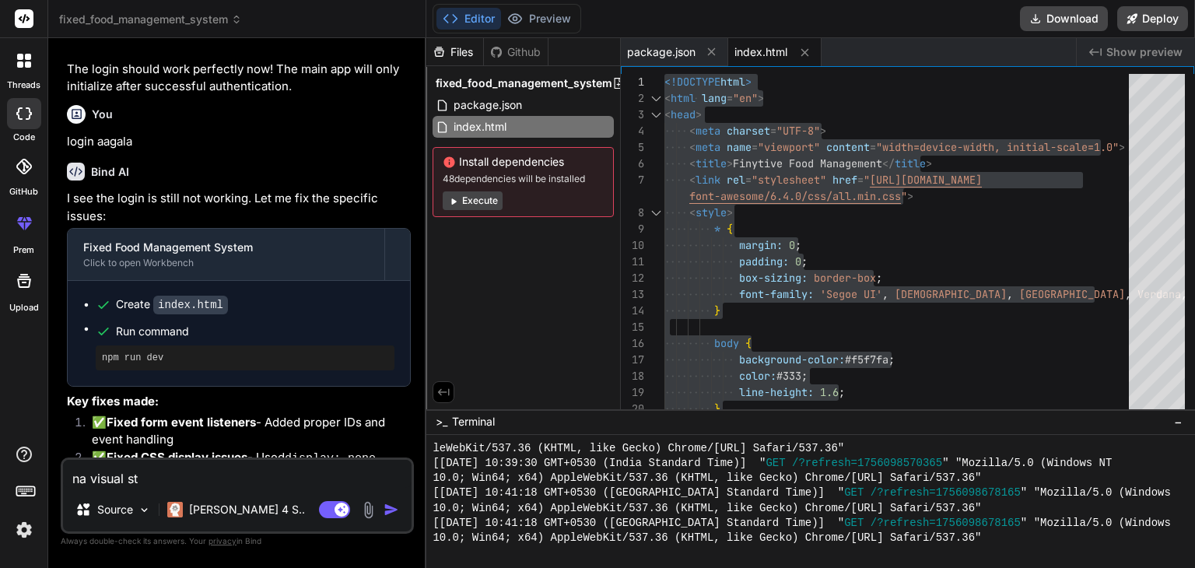
type textarea "na visual stu"
type textarea "x"
type textarea "na visual stud"
type textarea "x"
type textarea "na visual stude"
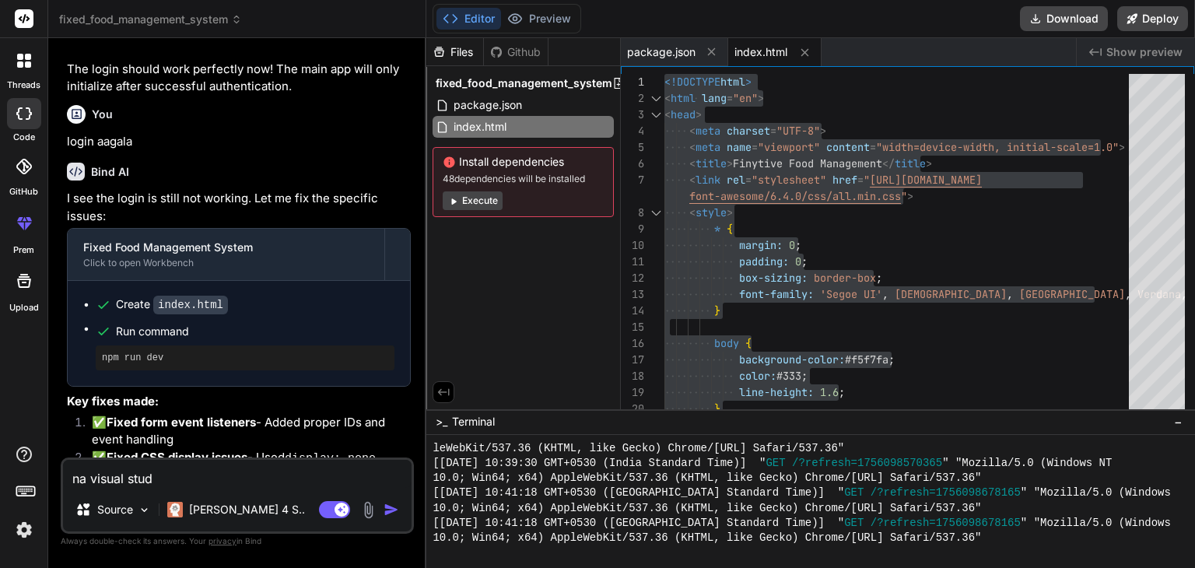
type textarea "x"
type textarea "na visual stude="
type textarea "x"
type textarea "na visual stude=i"
type textarea "x"
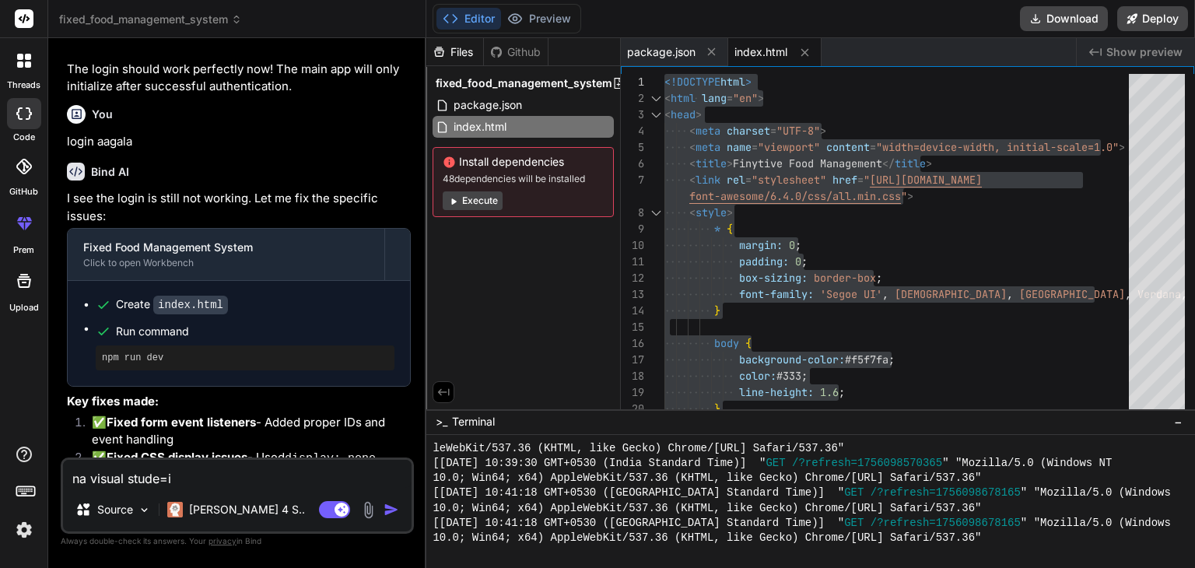
type textarea "na visual stude=io"
type textarea "x"
type textarea "na visual stude=i"
type textarea "x"
type textarea "na visual stude="
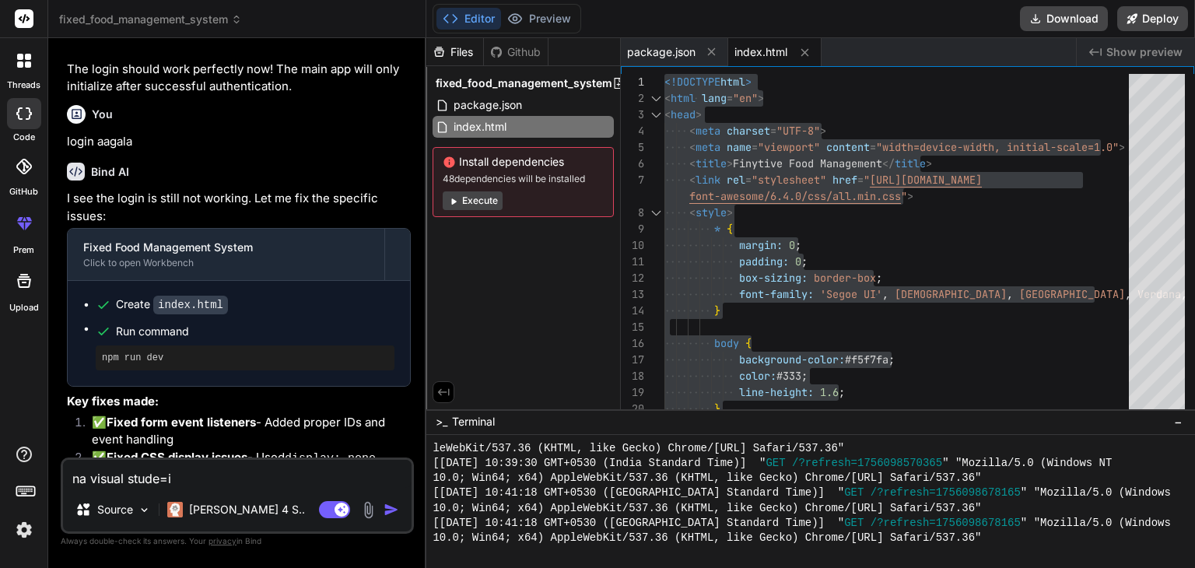
type textarea "x"
type textarea "na visual stude"
type textarea "x"
type textarea "na visual stud"
type textarea "x"
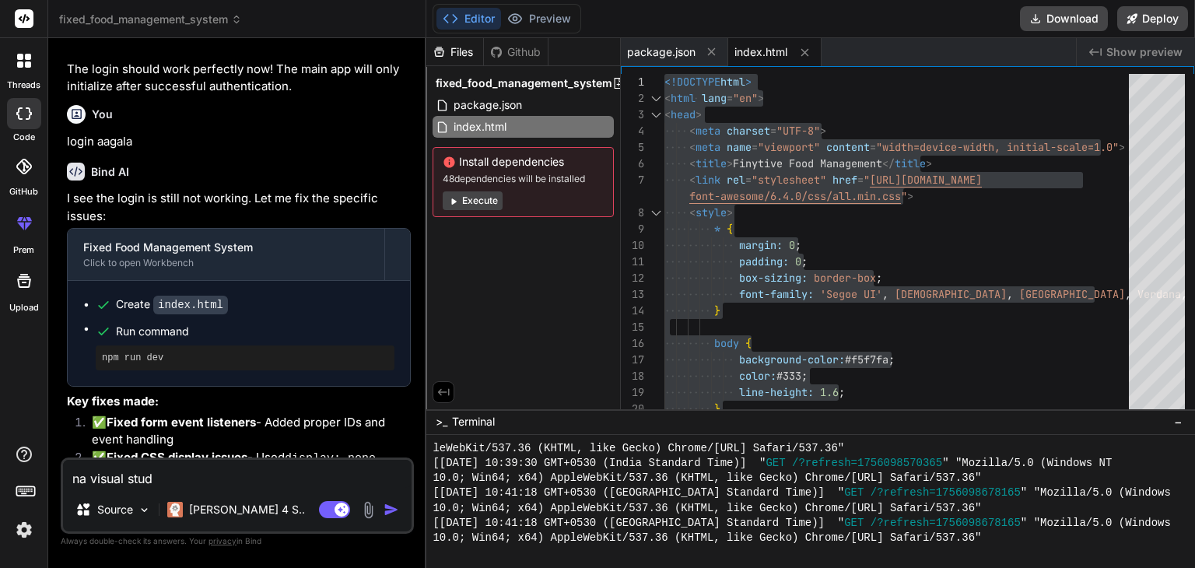
type textarea "na visual stu"
type textarea "x"
type textarea "na visual stud"
type textarea "x"
type textarea "na visual studi"
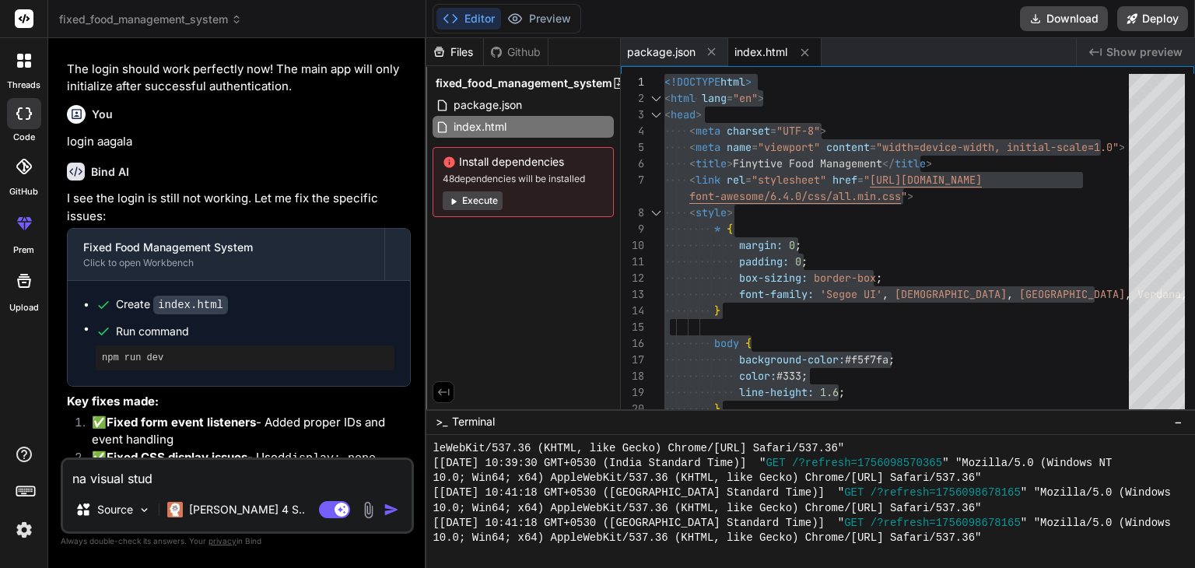
type textarea "x"
type textarea "na visual studio"
type textarea "x"
type textarea "na visual studio"
type textarea "x"
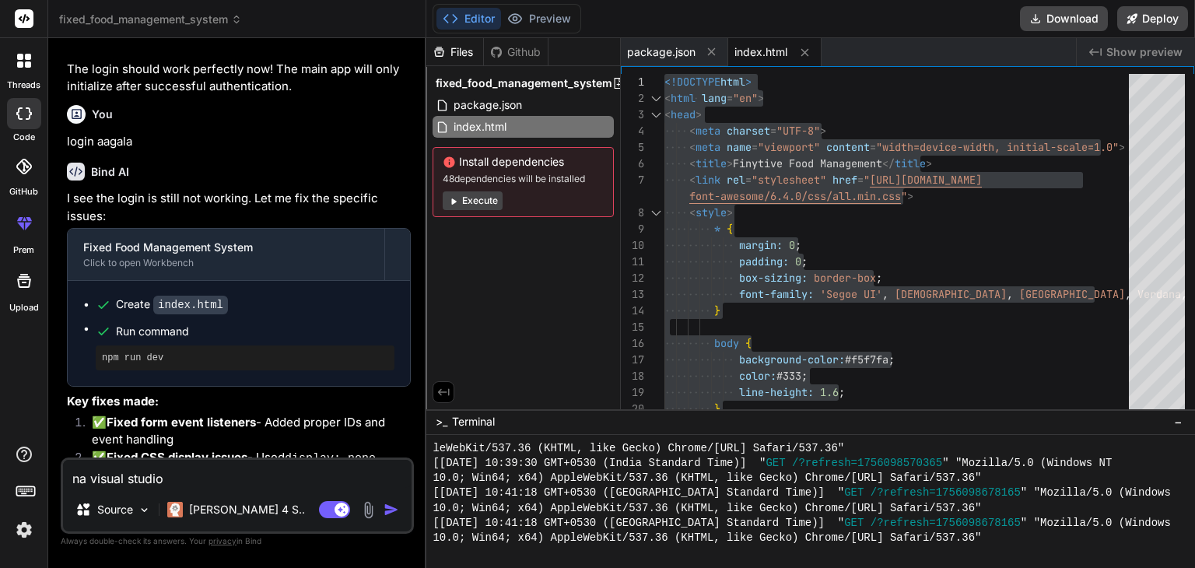
type textarea "na visual studio c"
type textarea "x"
type textarea "na visual studio co"
type textarea "x"
type textarea "na visual studio cod"
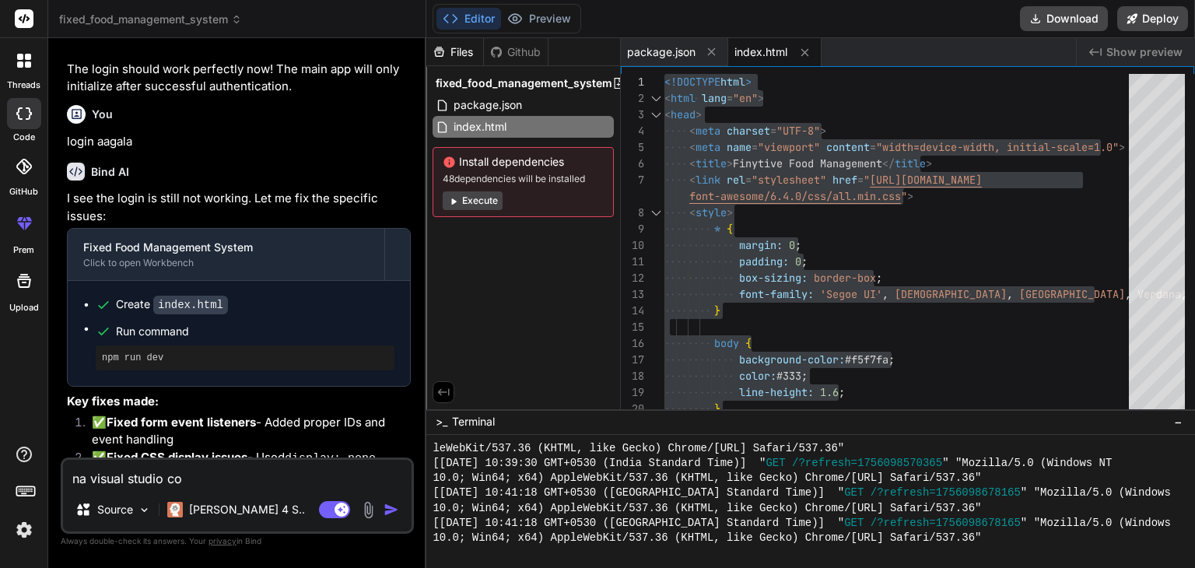
type textarea "x"
type textarea "na visual studio code"
type textarea "x"
type textarea "na visual studio code"
type textarea "x"
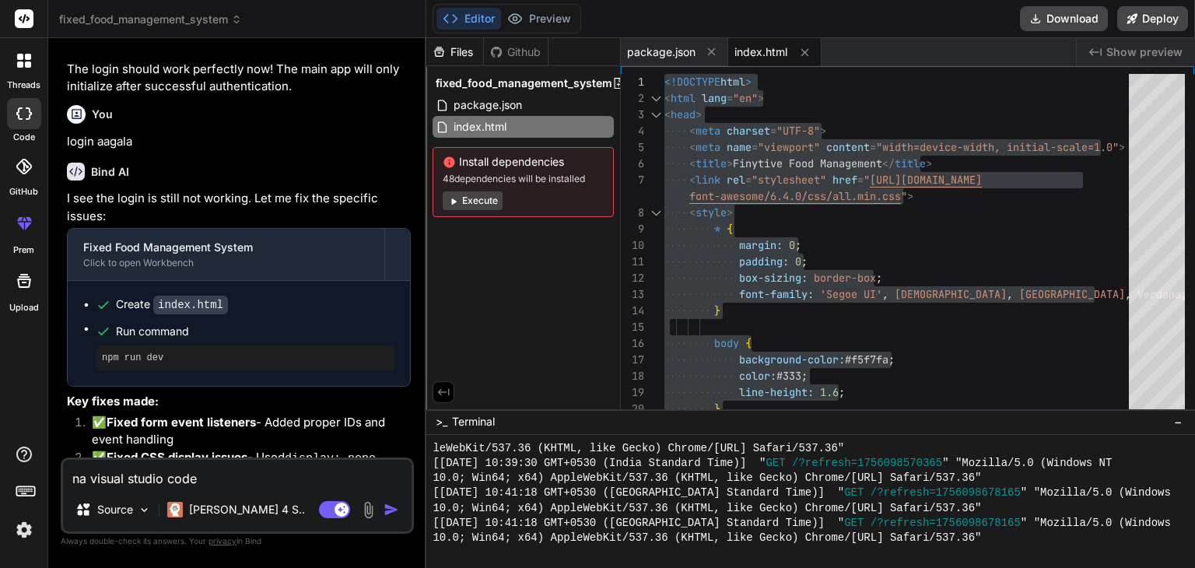
type textarea "na visual studio code l"
type textarea "x"
type textarea "na visual studio code la"
type textarea "x"
type textarea "na visual studio code la"
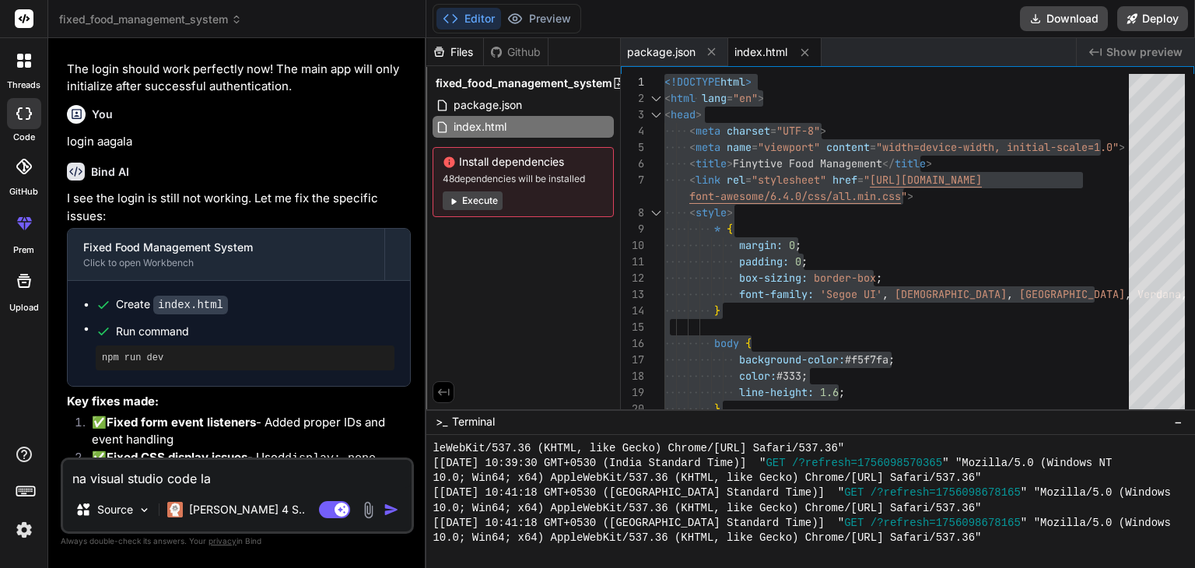
type textarea "x"
type textarea "na visual studio code la p"
type textarea "x"
type textarea "na visual studio code la po"
type textarea "x"
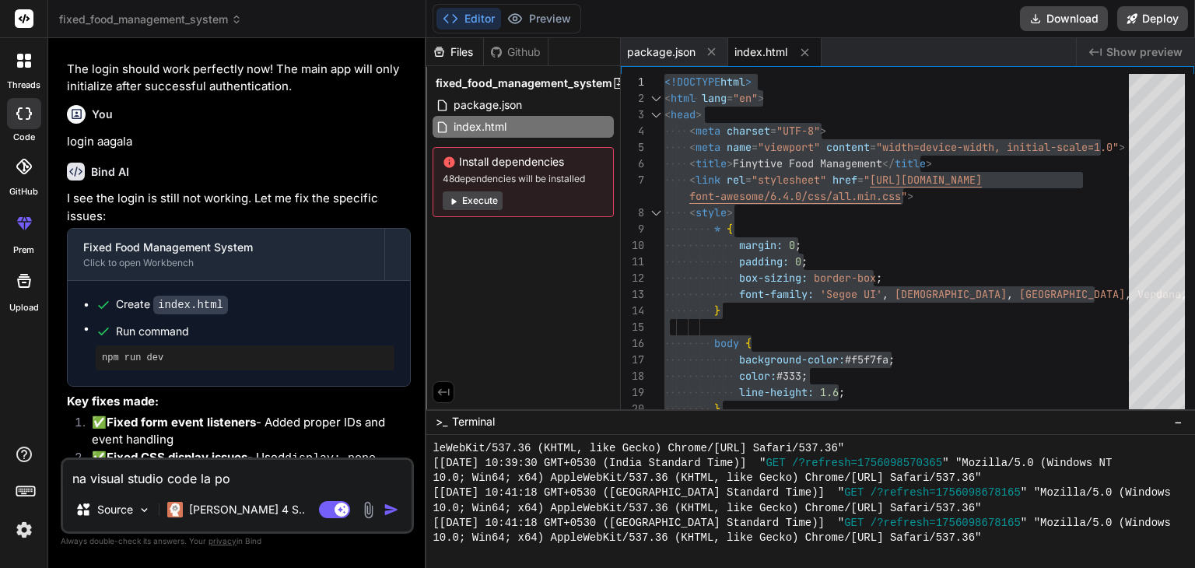
type textarea "na visual studio code la pot"
type textarea "x"
type textarea "na visual studio code la pota"
type textarea "x"
type textarea "na visual studio code la pota"
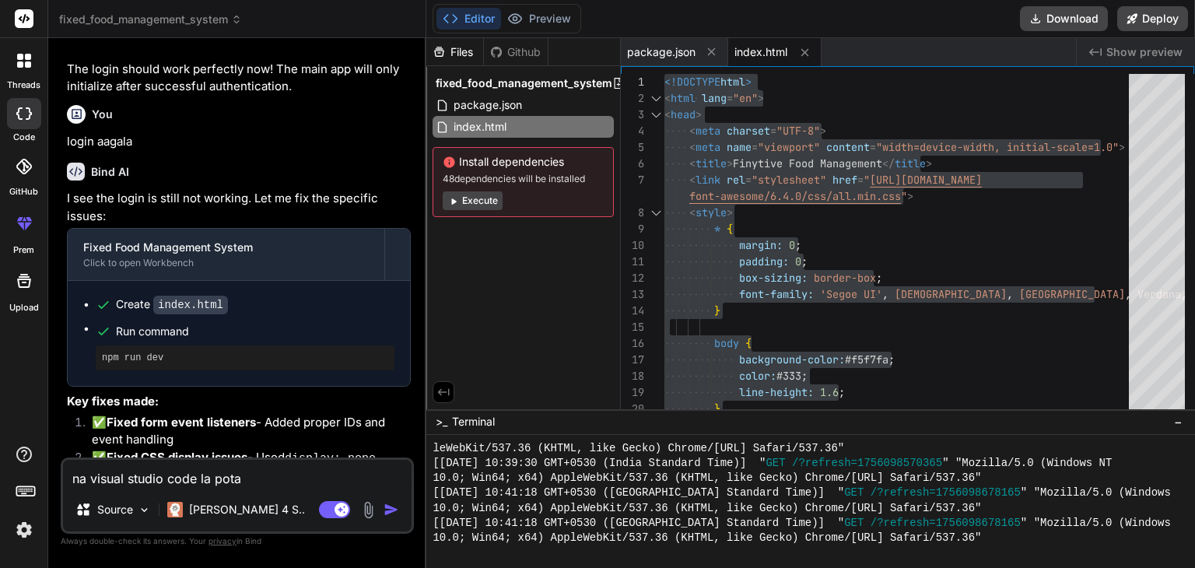
type textarea "x"
type textarea "na visual studio code la pota l"
type textarea "x"
type textarea "na visual studio code la pota lo"
type textarea "x"
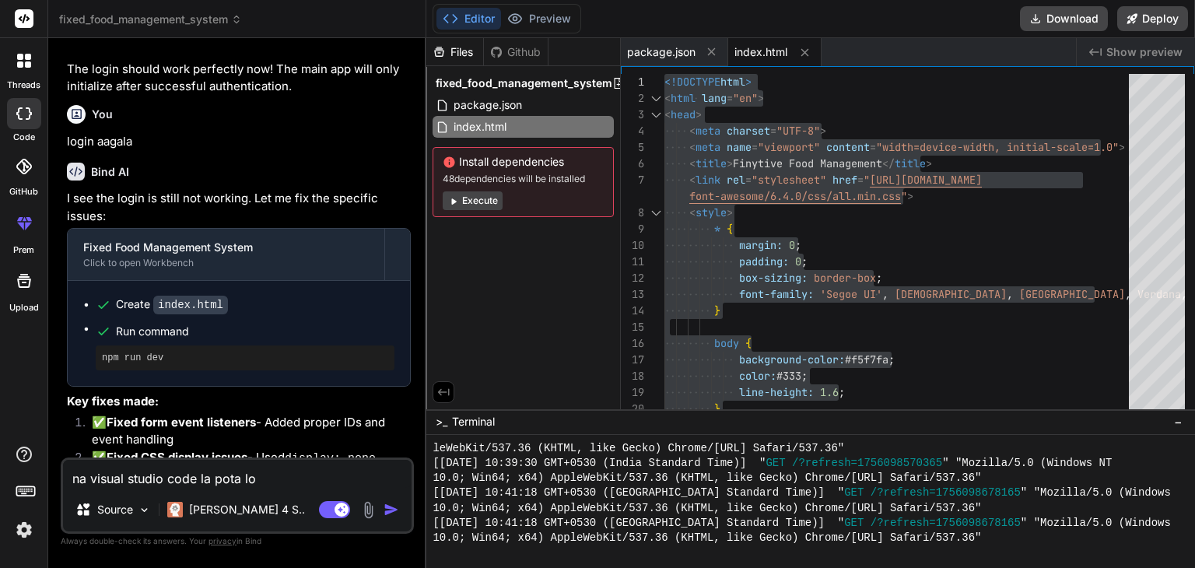
type textarea "na visual studio code la pota log"
type textarea "x"
type textarea "na visual studio code la pota logi"
type textarea "x"
type textarea "na visual studio code la pota login"
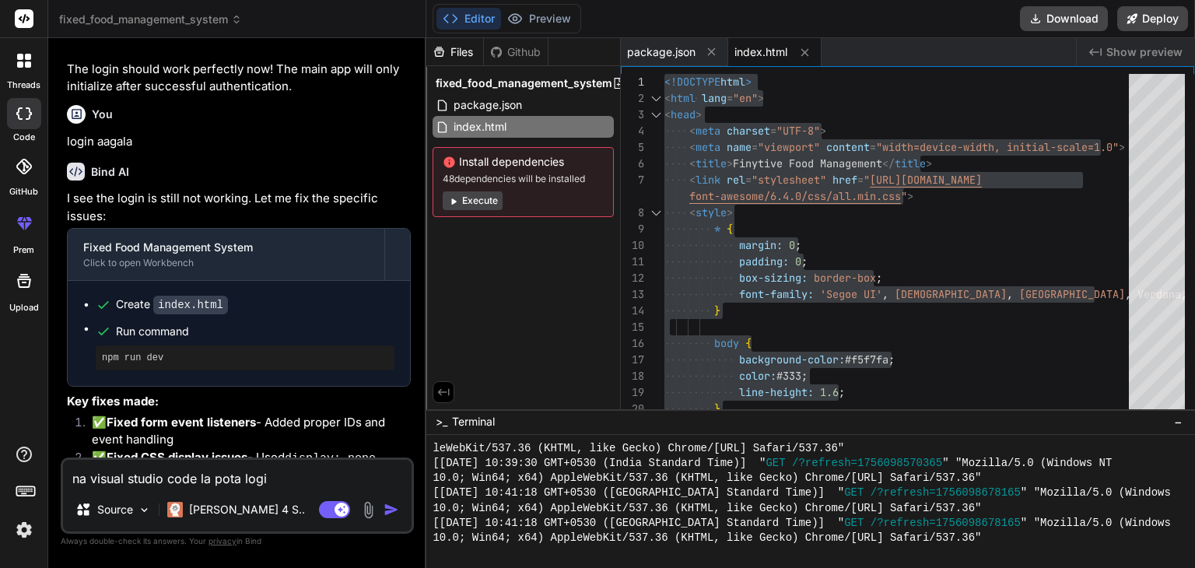
type textarea "x"
type textarea "na visual studio code la pota login"
type textarea "x"
type textarea "na visual studio code la pota login w"
type textarea "x"
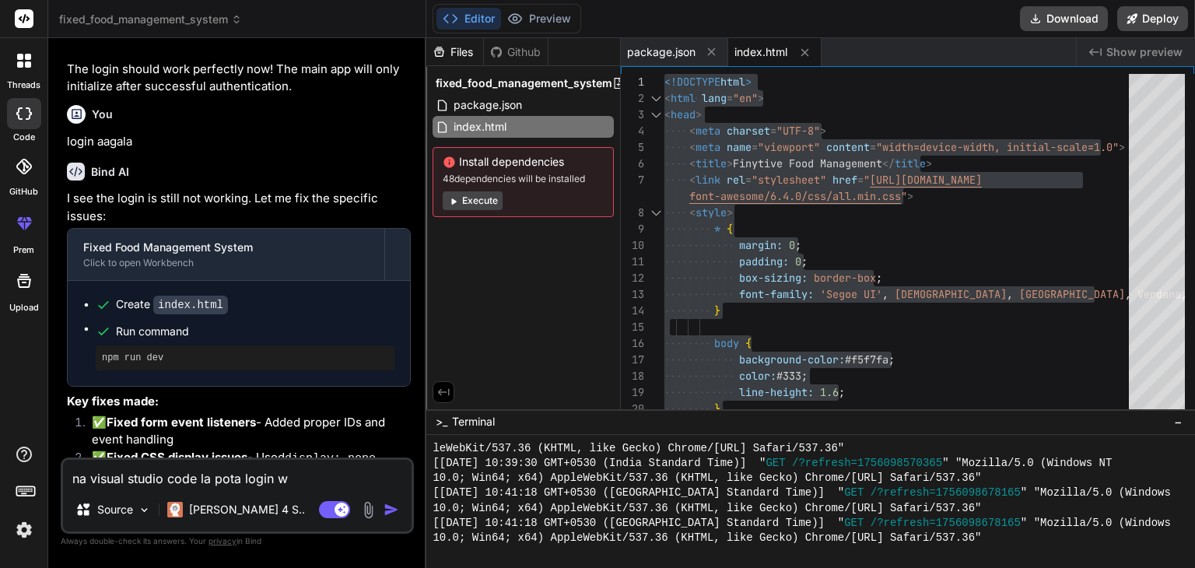
type textarea "na visual studio code la pota login wo"
type textarea "x"
type textarea "na visual studio code la pota login wor"
type textarea "x"
type textarea "na visual studio code la pota login work"
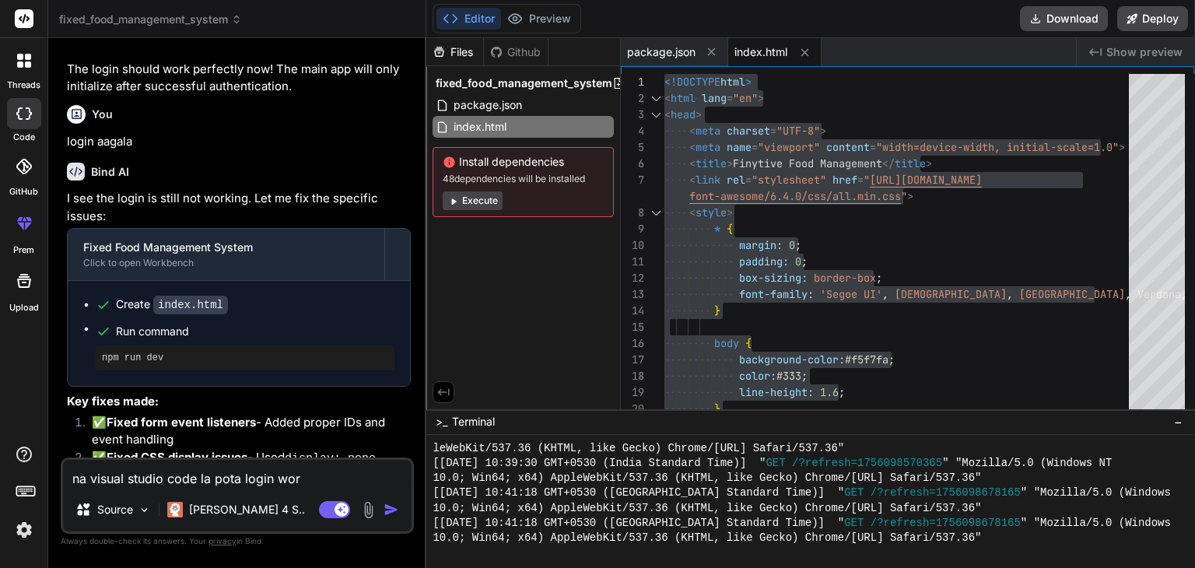
type textarea "x"
type textarea "na visual studio code la pota login work"
type textarea "x"
type textarea "na visual studio code la pota login work a"
type textarea "x"
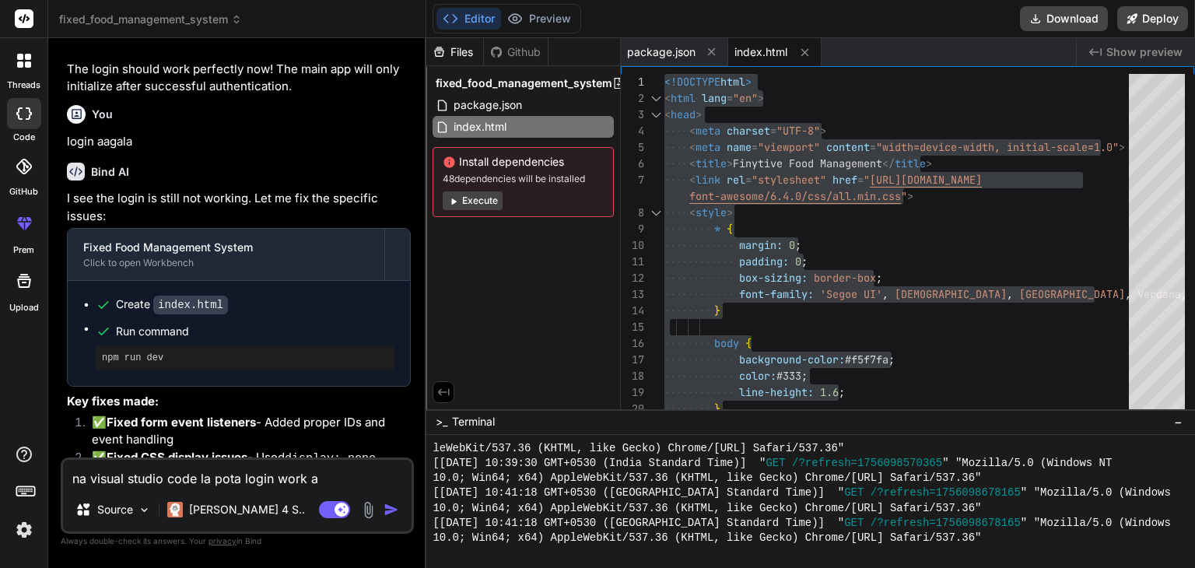
type textarea "na visual studio code la pota login work aa"
type textarea "x"
type textarea "na visual studio code la pota login work aag"
type textarea "x"
type textarea "na visual studio code la pota login work aaga"
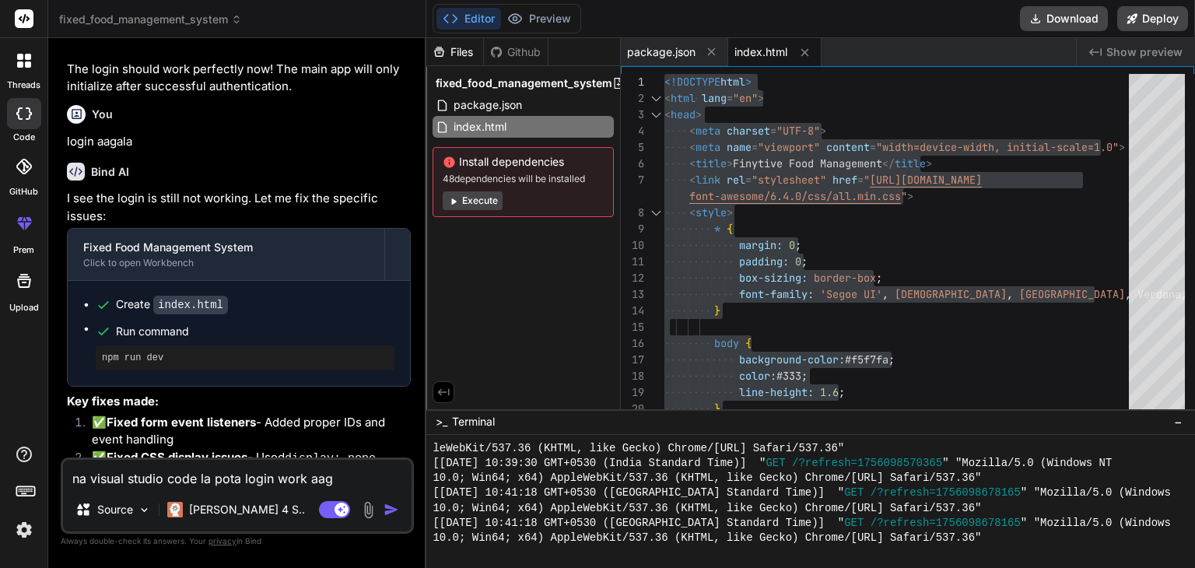
type textarea "x"
type textarea "na visual studio code la pota login work aaga"
type textarea "x"
type textarea "na visual studio code la pota login work aaga m"
type textarea "x"
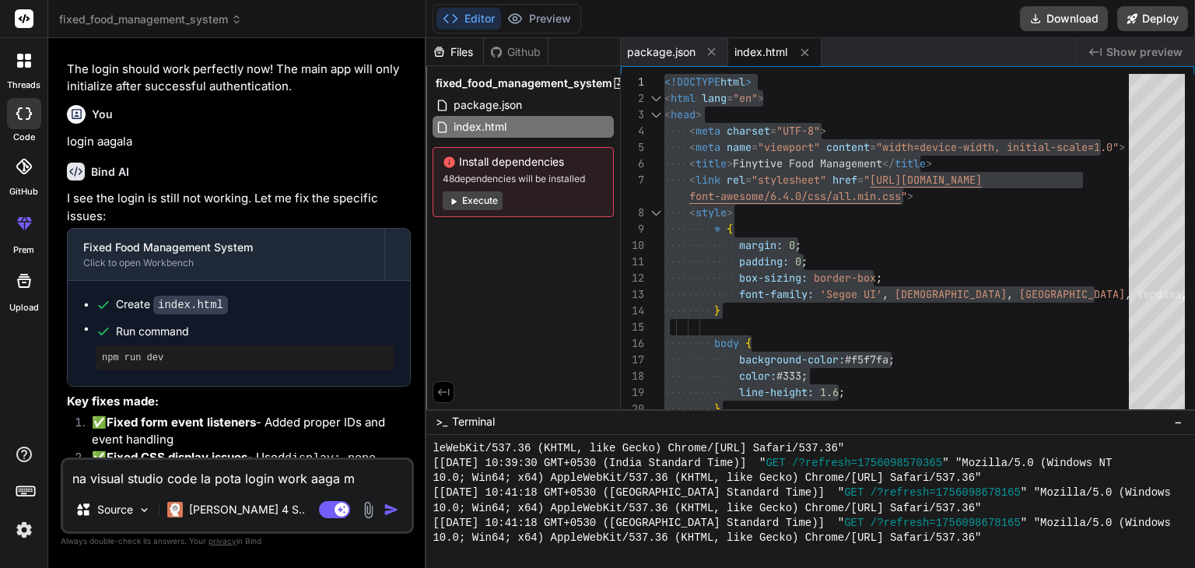
type textarea "na visual studio code la pota login work aaga ma"
type textarea "x"
type textarea "na visual studio code la pota login work aaga maa"
type textarea "x"
type textarea "na visual studio code la pota login work aaga maat"
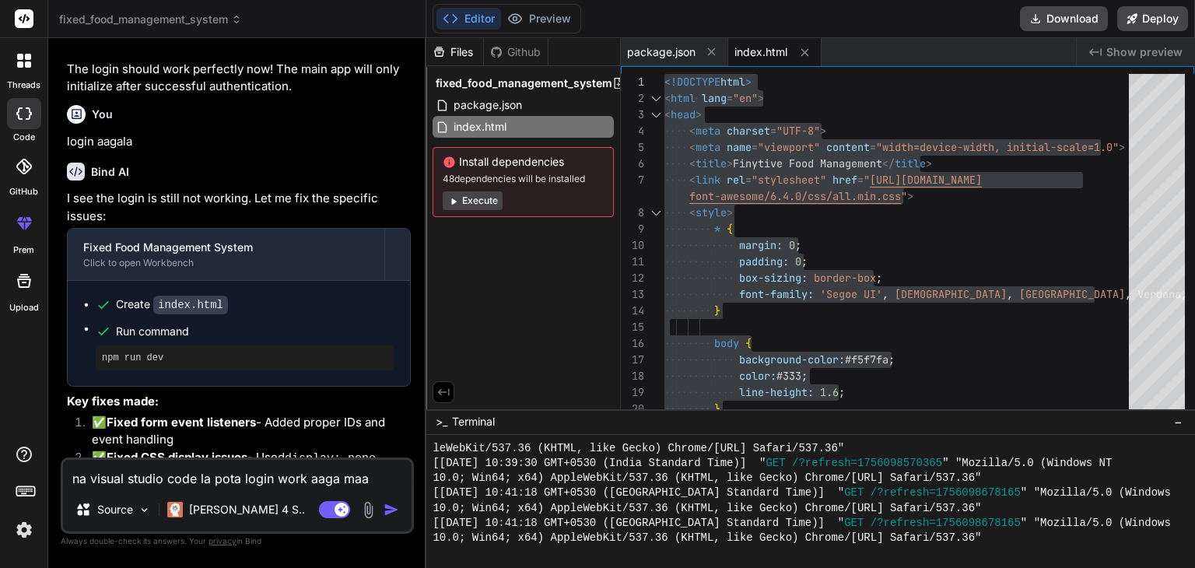
type textarea "x"
type textarea "na visual studio code la pota login work aaga maati"
type textarea "x"
type textarea "na visual studio code la pota login work aaga maatit"
type textarea "x"
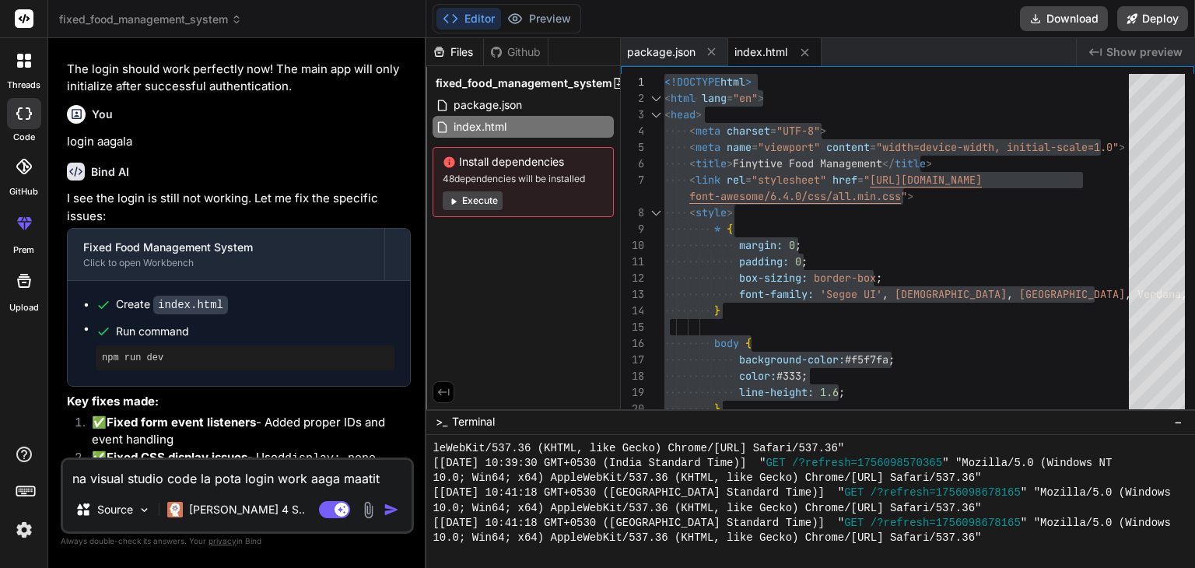
type textarea "na visual studio code la pota login work aaga maatith"
type textarea "x"
type textarea "na visual studio code la pota login work aaga maatithu"
type textarea "x"
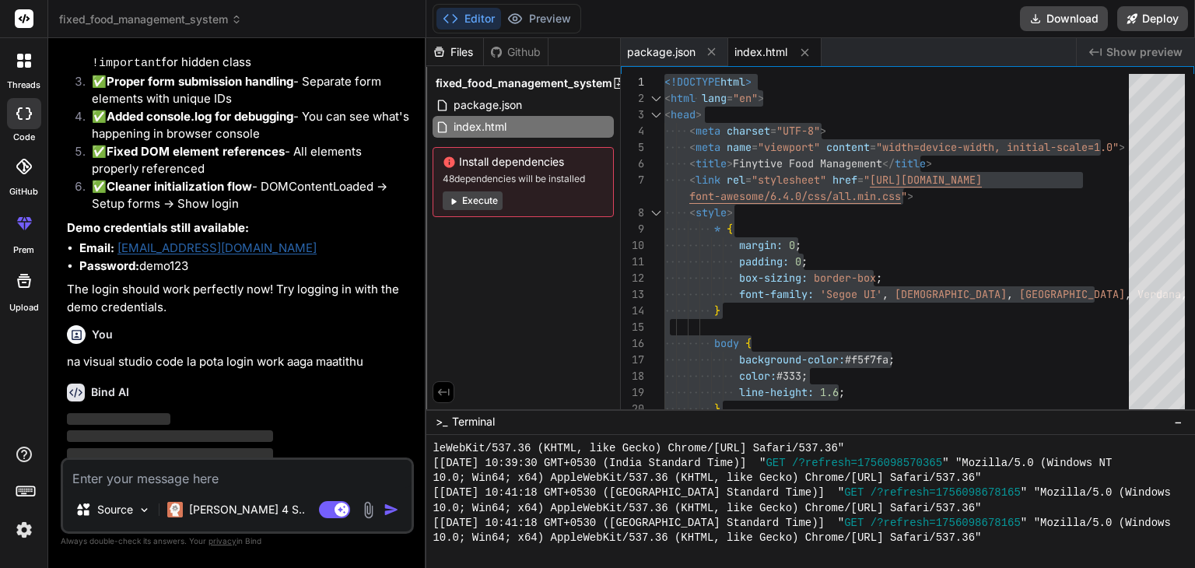
scroll to position [13857, 0]
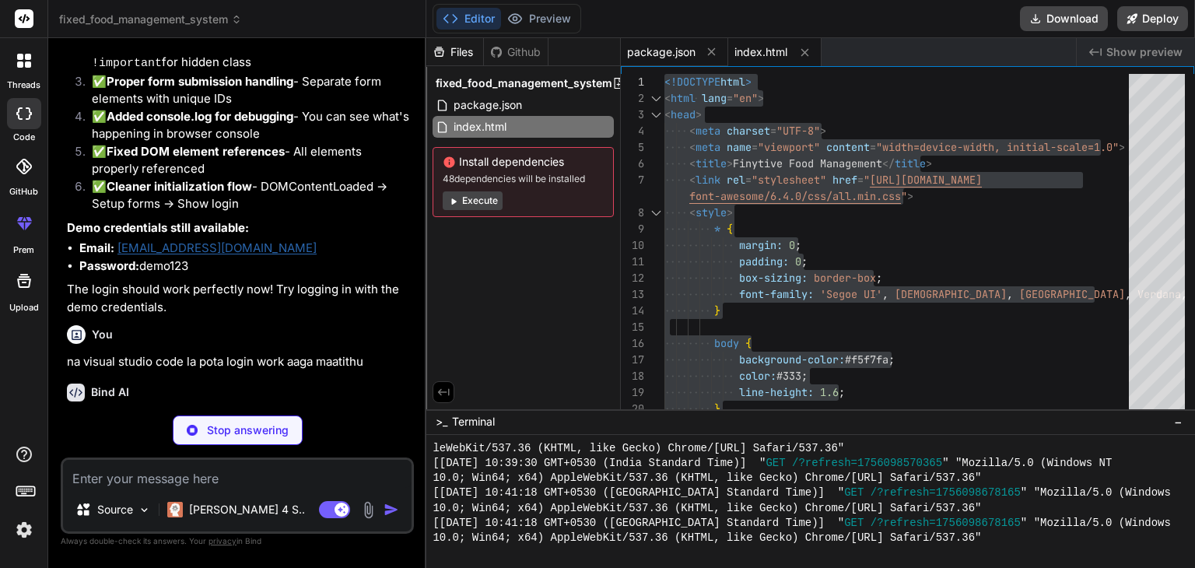
type textarea "x"
click at [665, 54] on span "package.json" at bounding box center [661, 52] width 68 height 16
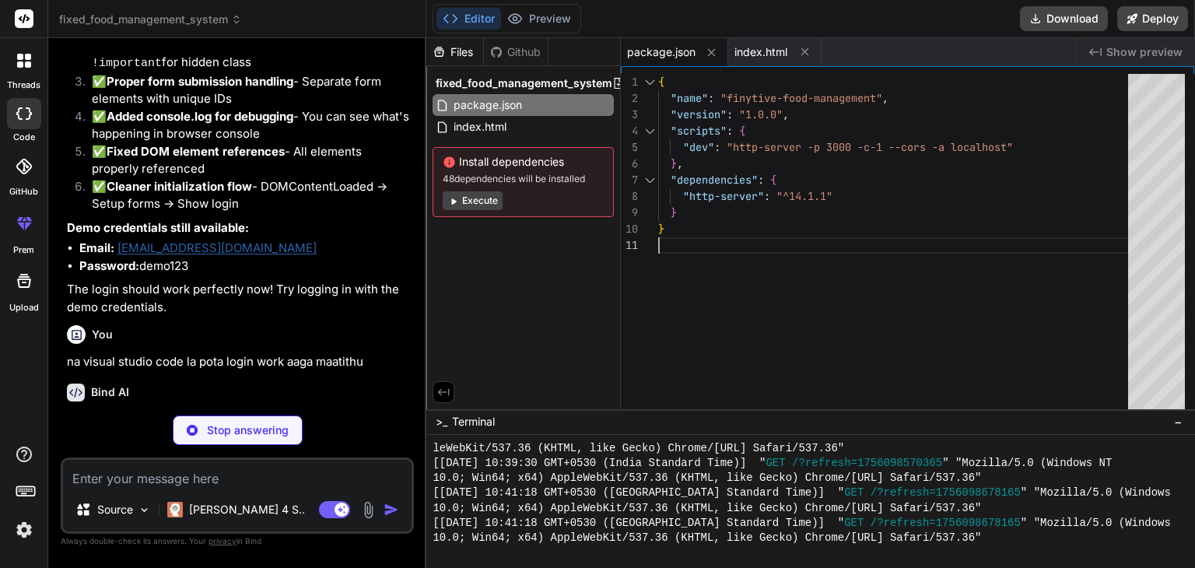
scroll to position [0, 0]
type textarea "x"
type textarea "{ "name": "finytive-food-management", "version": "1.0.0", "scripts": { "dev": "…"
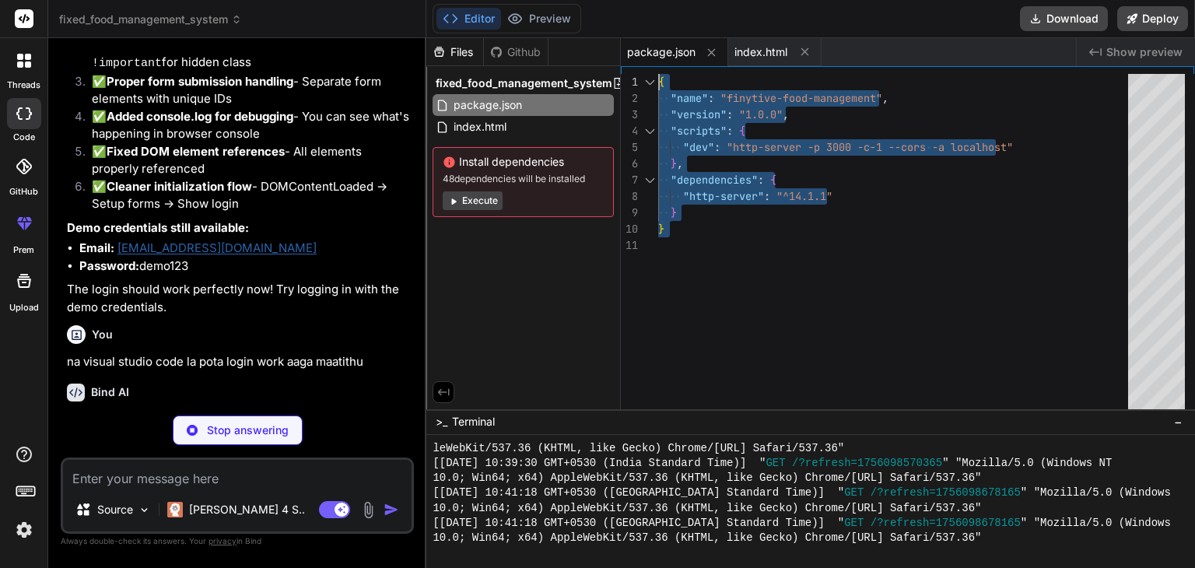
drag, startPoint x: 677, startPoint y: 243, endPoint x: 651, endPoint y: 79, distance: 166.1
click at [658, 79] on div "{ "name" : "finytive-food-management" , "version" : "1.0.0" , "scripts" : { "de…" at bounding box center [897, 245] width 479 height 342
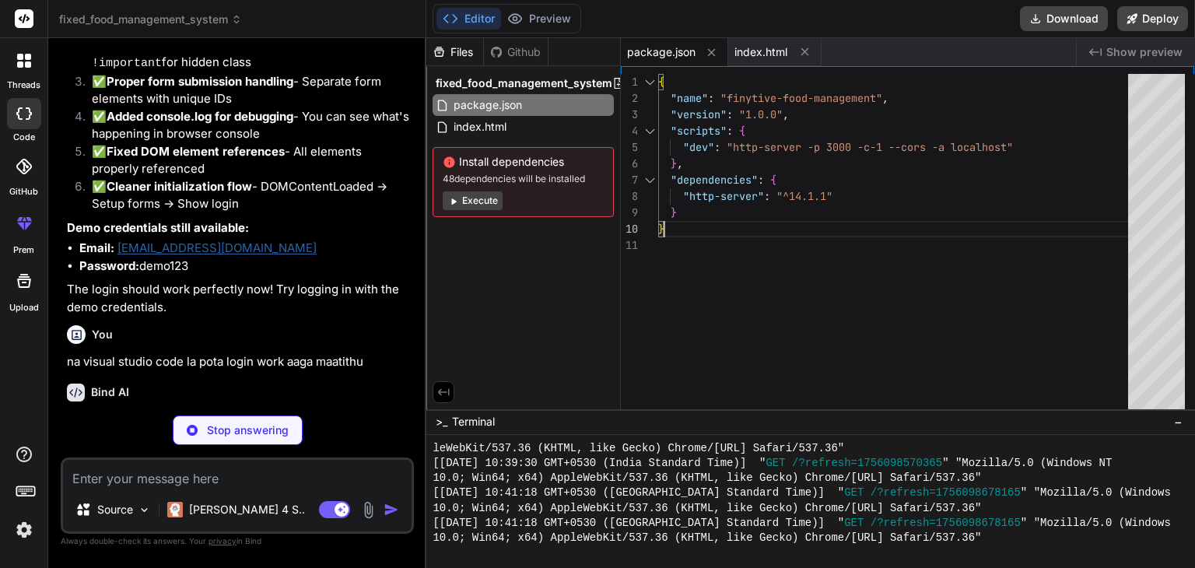
click at [761, 214] on div "{ "name" : "finytive-food-management" , "version" : "1.0.0" , "scripts" : { "de…" at bounding box center [897, 245] width 479 height 342
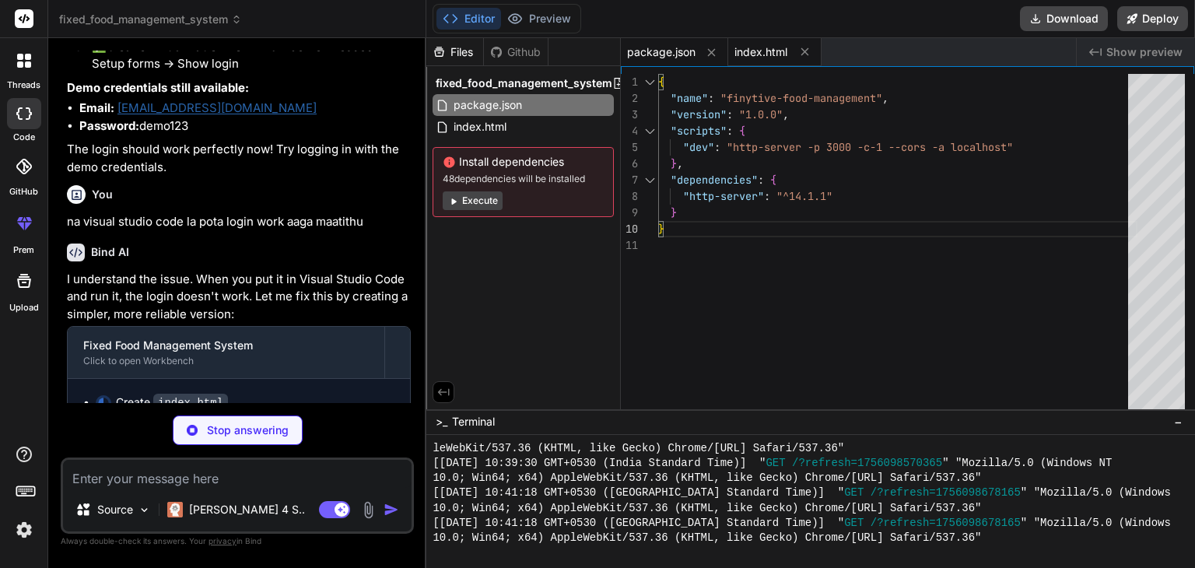
type textarea "x"
click at [750, 51] on span "index.html" at bounding box center [760, 52] width 53 height 16
type textarea "// Show login by default showLogin(); }); </script> </body> </html>"
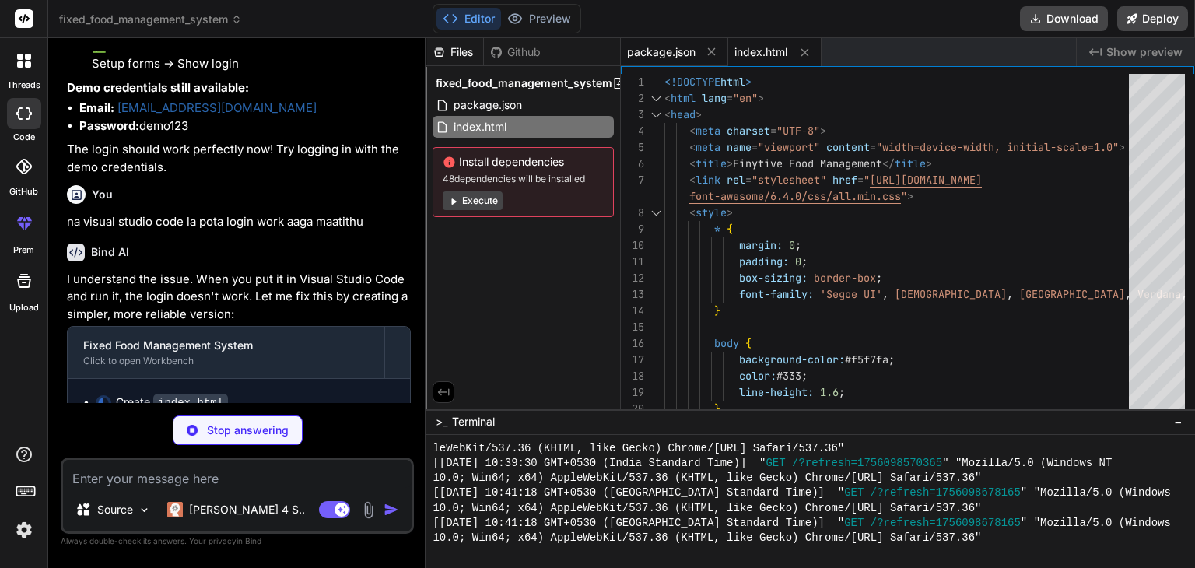
type textarea "x"
click at [669, 51] on span "package.json" at bounding box center [661, 52] width 68 height 16
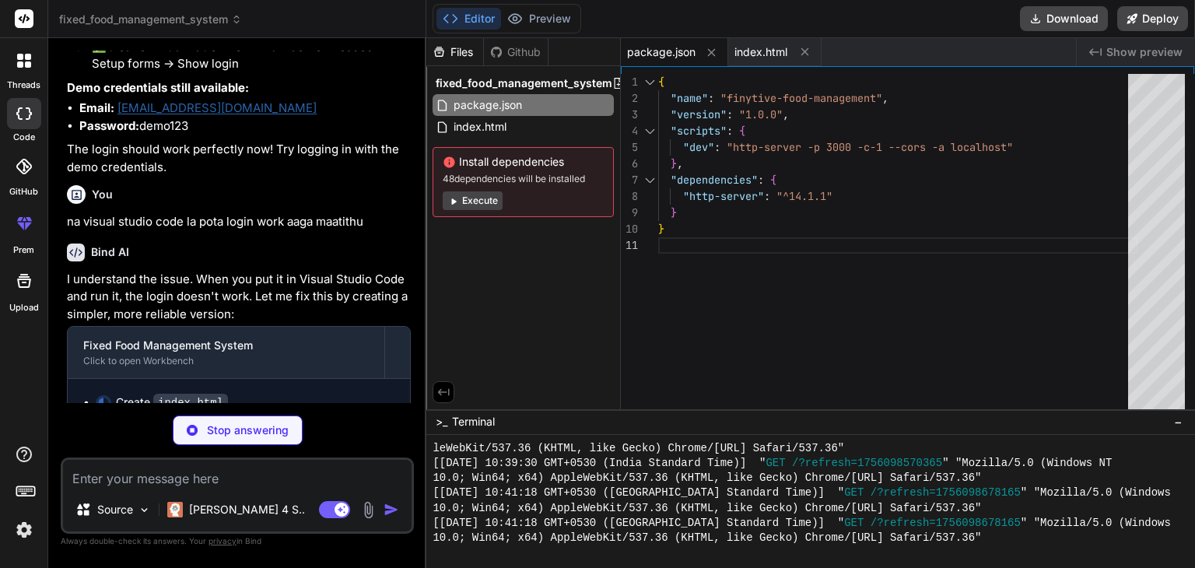
type textarea "x"
type textarea "showLogin(); }); </script> </body> </html>"
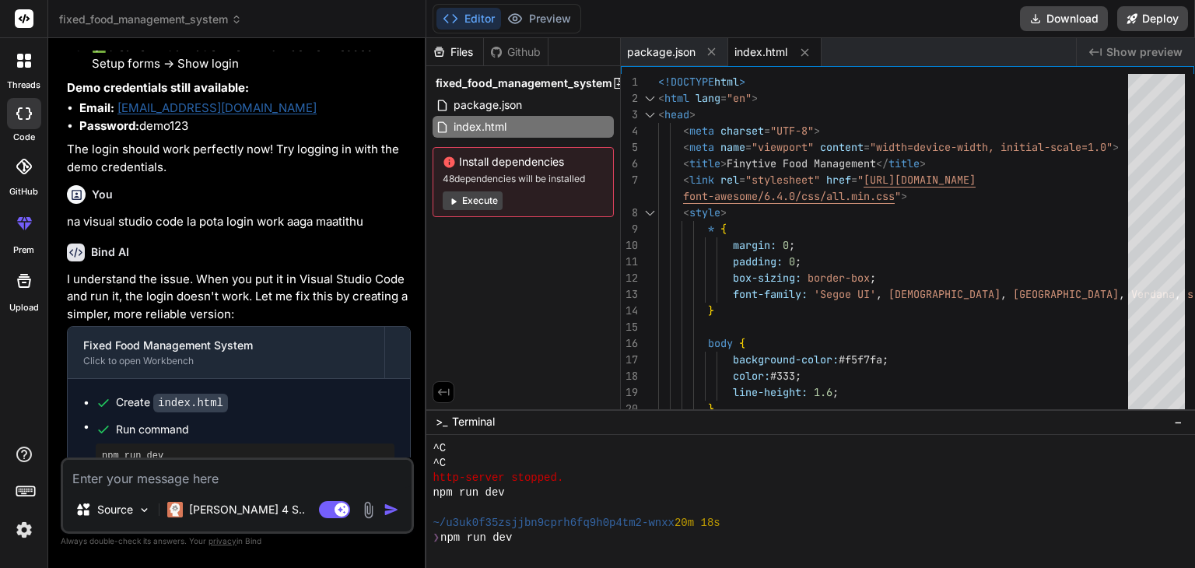
scroll to position [1462, 0]
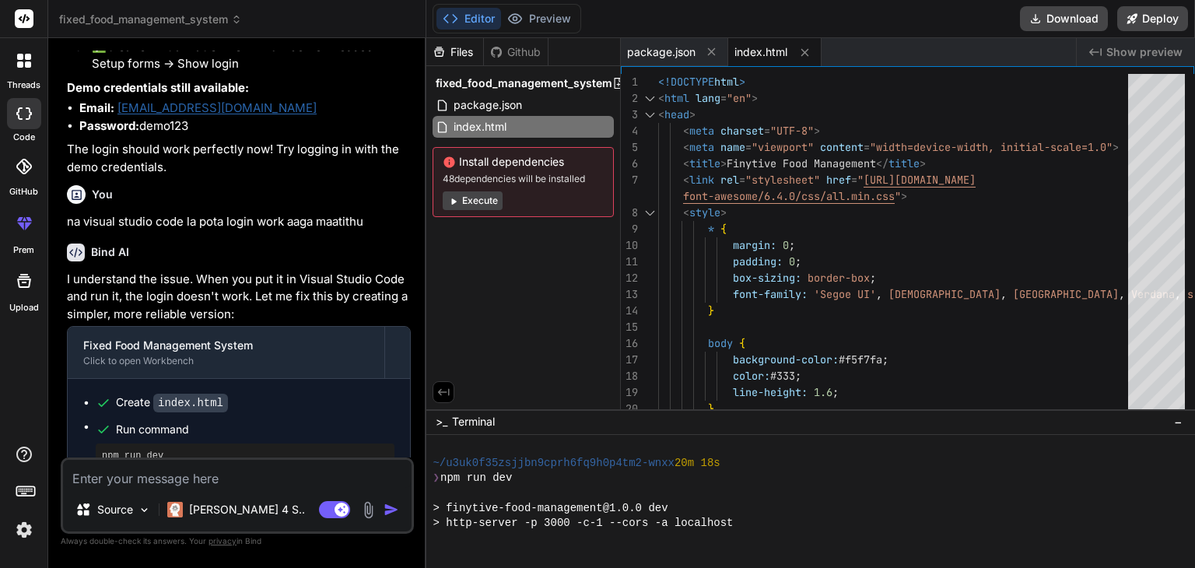
type textarea "x"
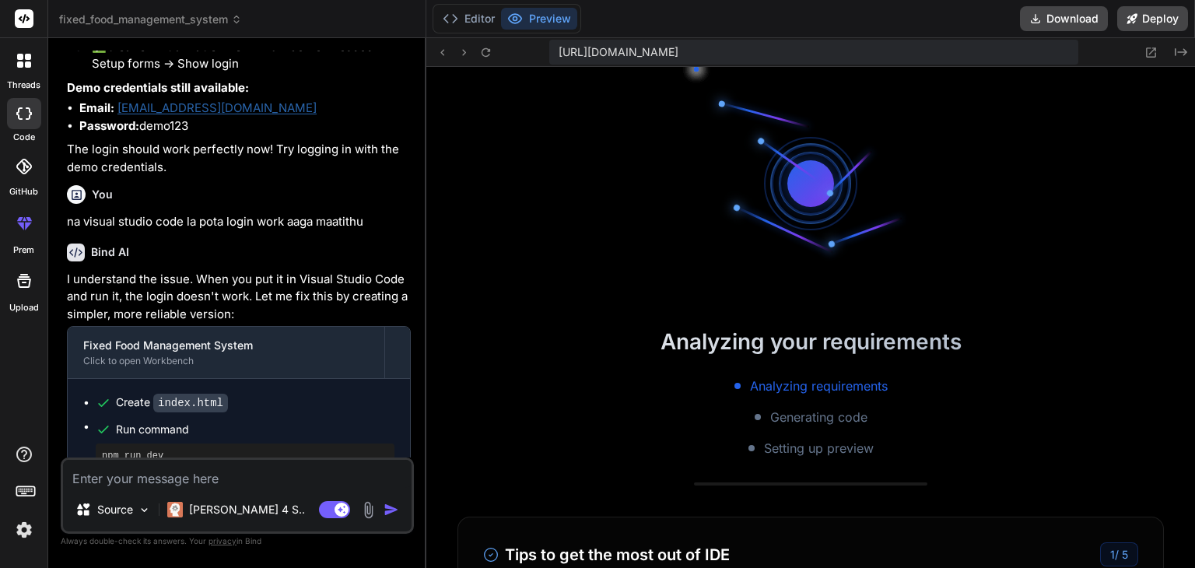
scroll to position [1851, 0]
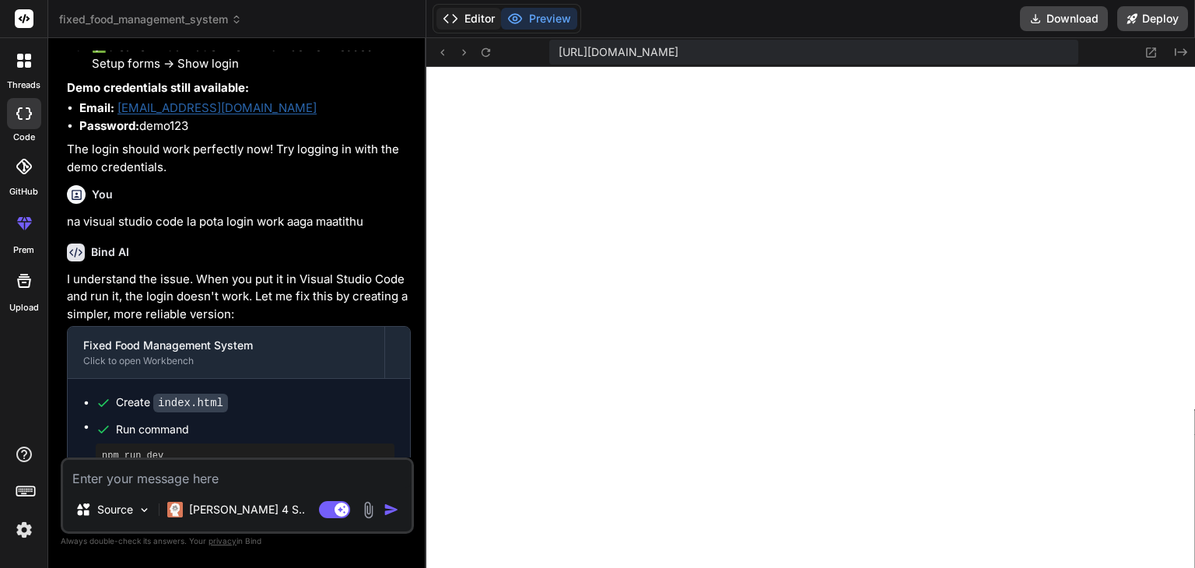
click at [483, 13] on button "Editor" at bounding box center [468, 19] width 65 height 22
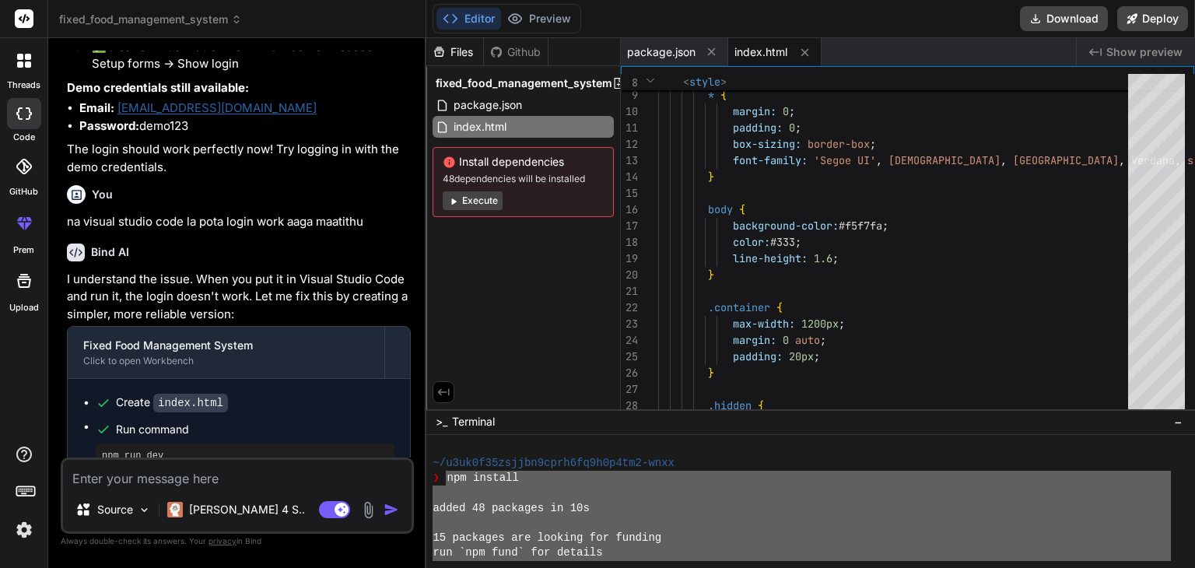
scroll to position [134, 0]
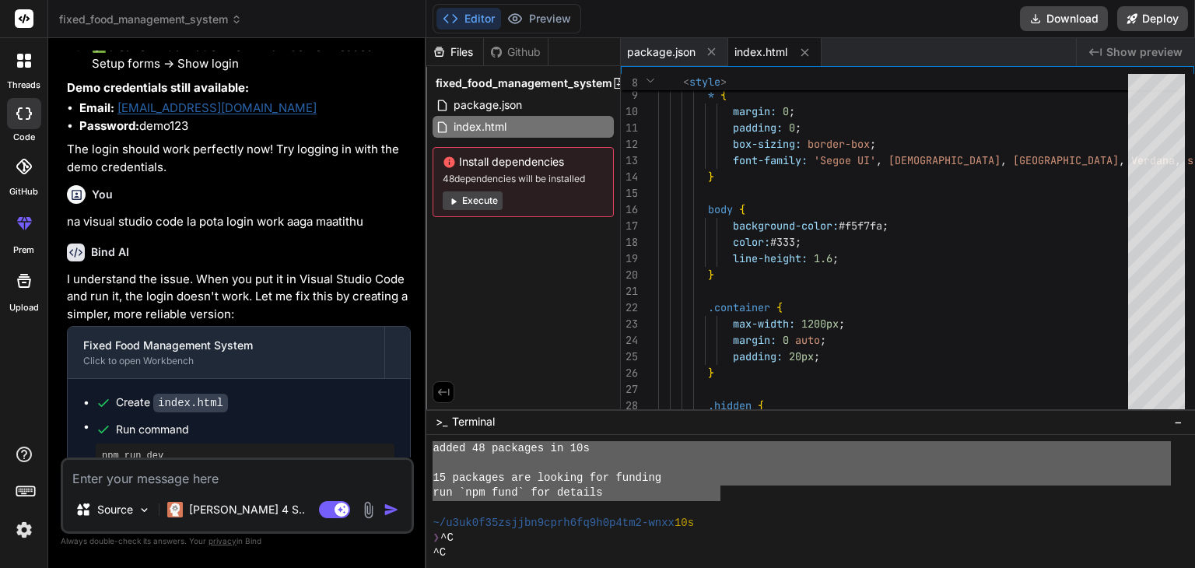
drag, startPoint x: 444, startPoint y: 492, endPoint x: 719, endPoint y: 495, distance: 274.6
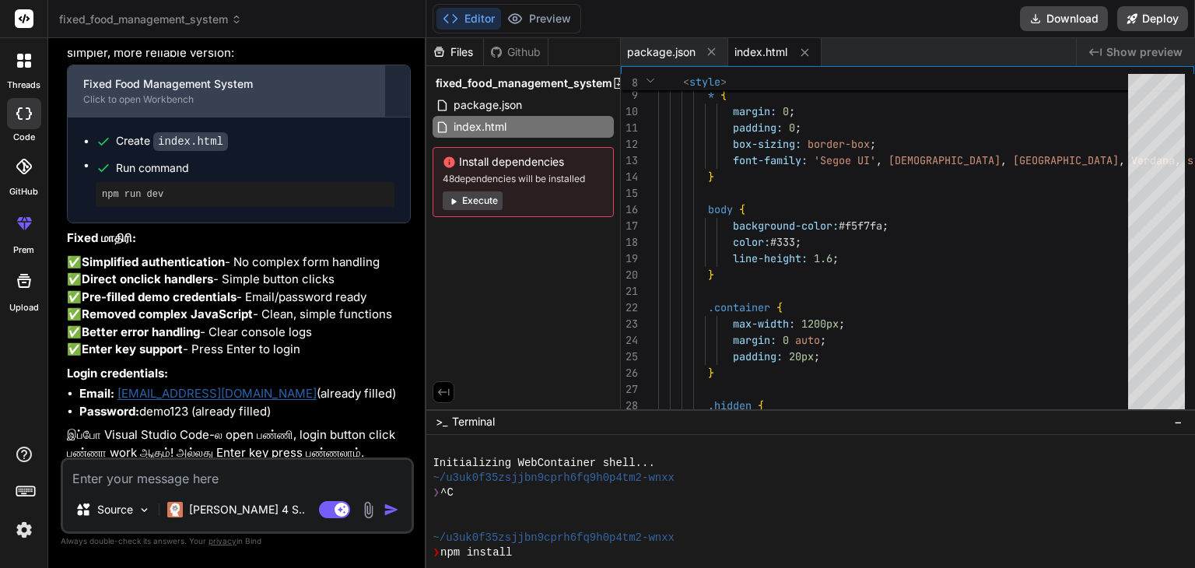
scroll to position [14347, 0]
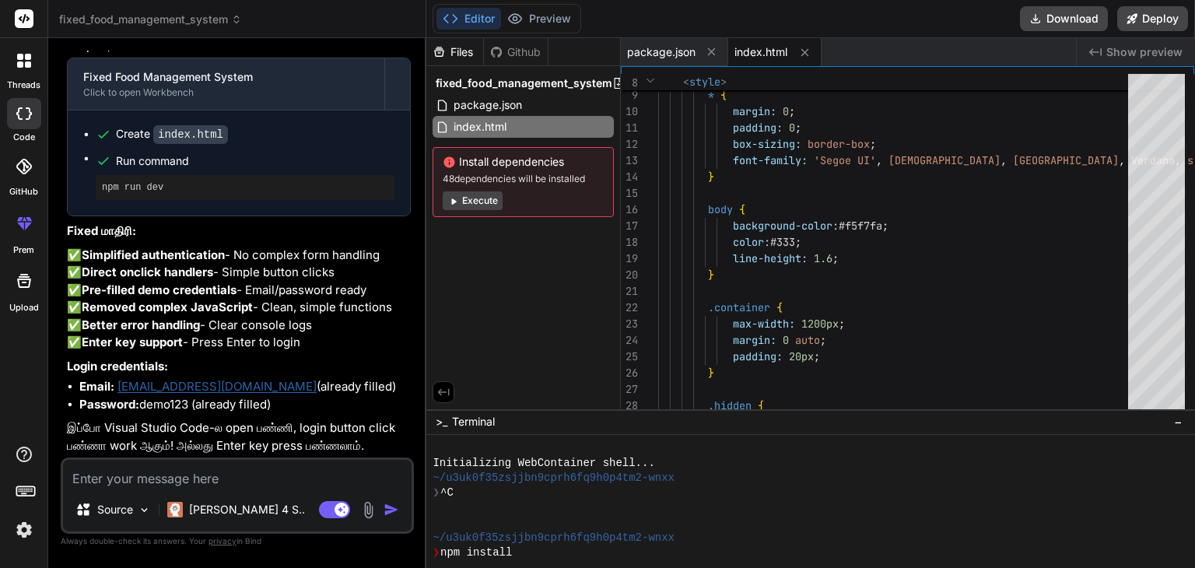
click at [177, 475] on textarea at bounding box center [237, 474] width 348 height 28
type textarea "t"
type textarea "x"
type textarea "te"
type textarea "x"
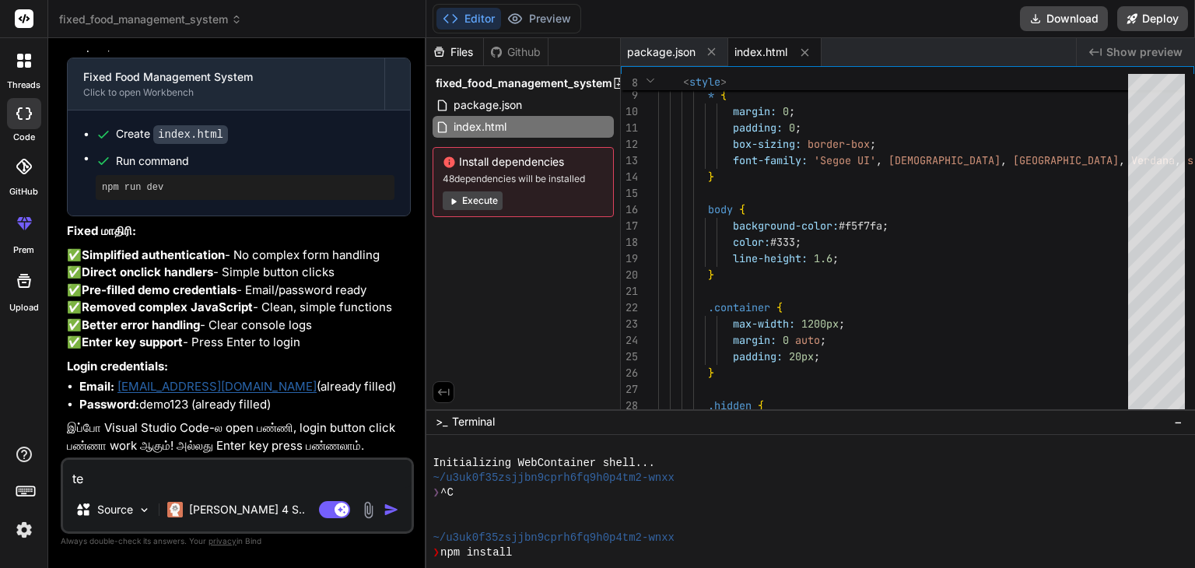
type textarea "ter"
type textarea "x"
type textarea "term"
type textarea "x"
type textarea "termi"
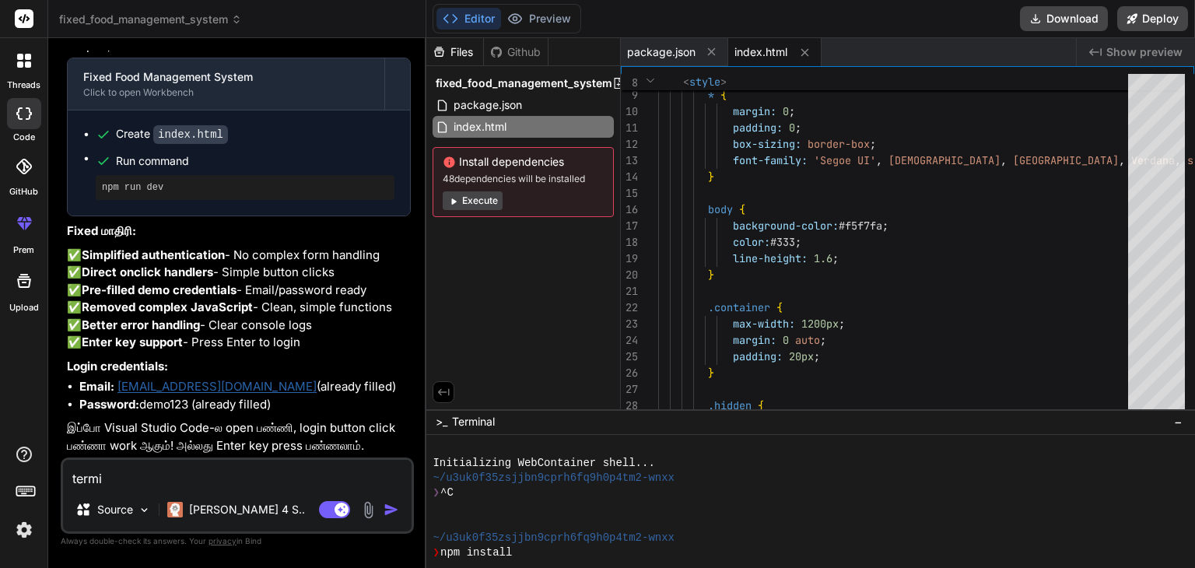
type textarea "x"
type textarea "termin"
type textarea "x"
type textarea "termina"
type textarea "x"
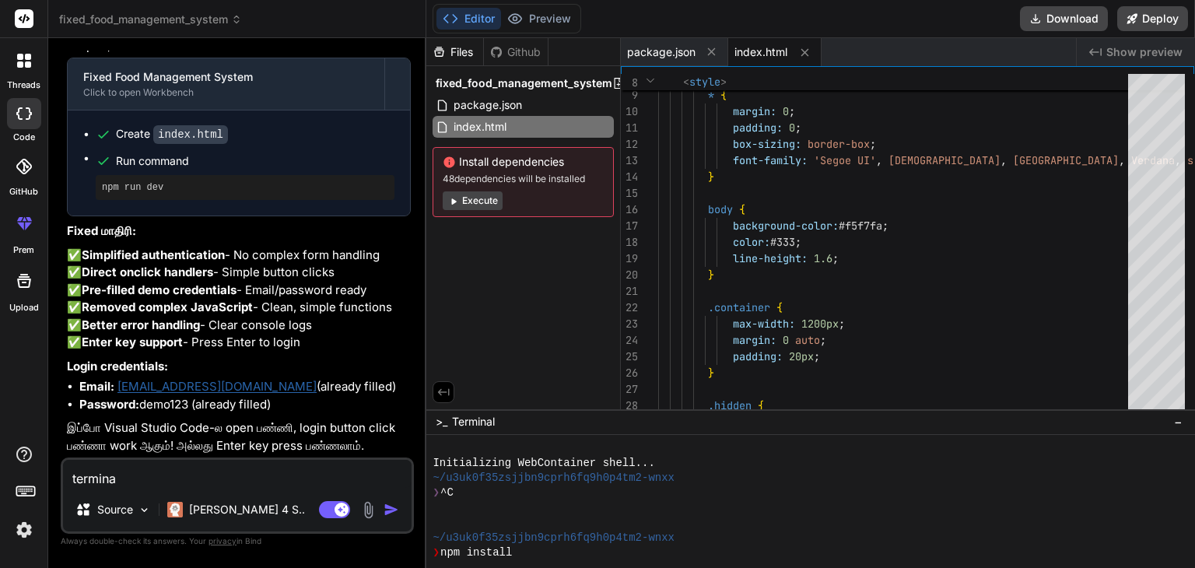
type textarea "terminal"
type textarea "x"
type textarea "terminal"
type textarea "x"
type textarea "terminal u"
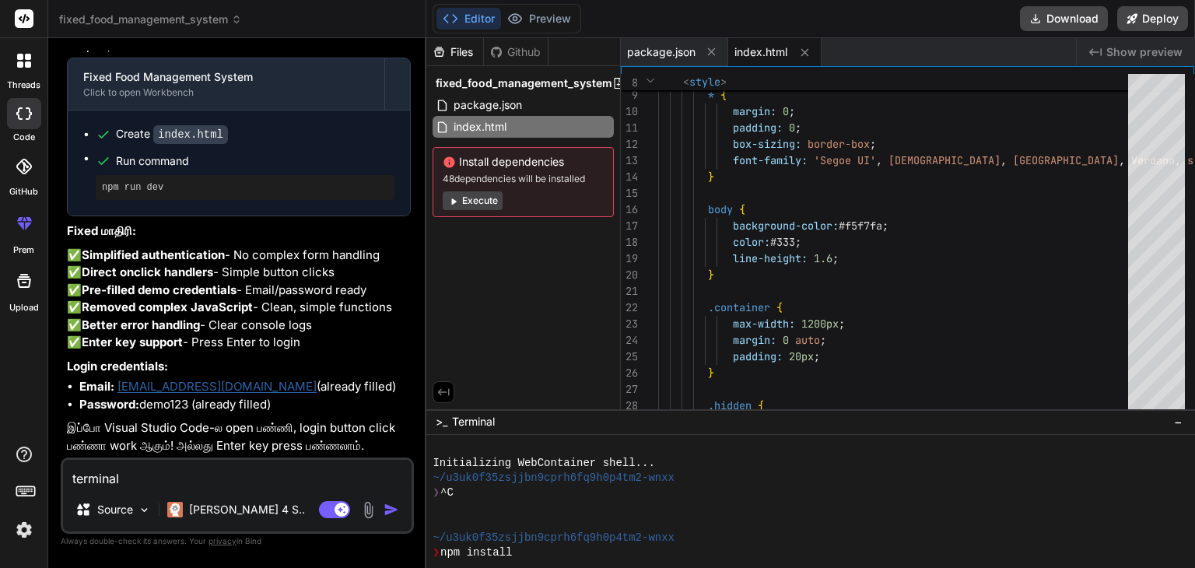
type textarea "x"
type textarea "terminal"
type textarea "x"
type textarea "terminal i"
type textarea "x"
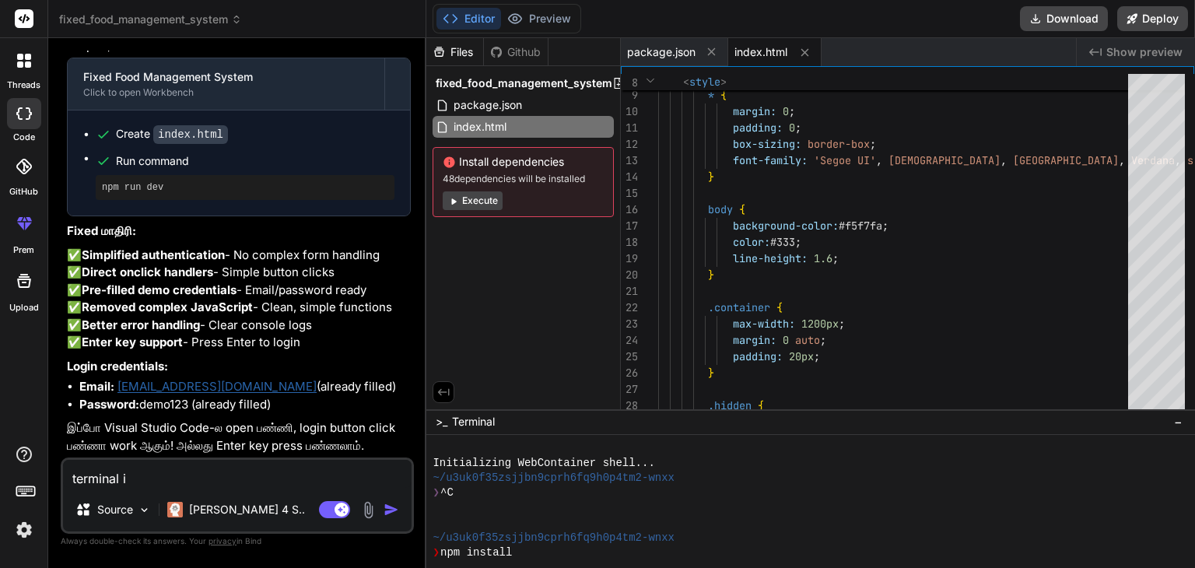
type textarea "terminal in"
type textarea "x"
type textarea "terminal ins"
type textarea "x"
type textarea "terminal inst"
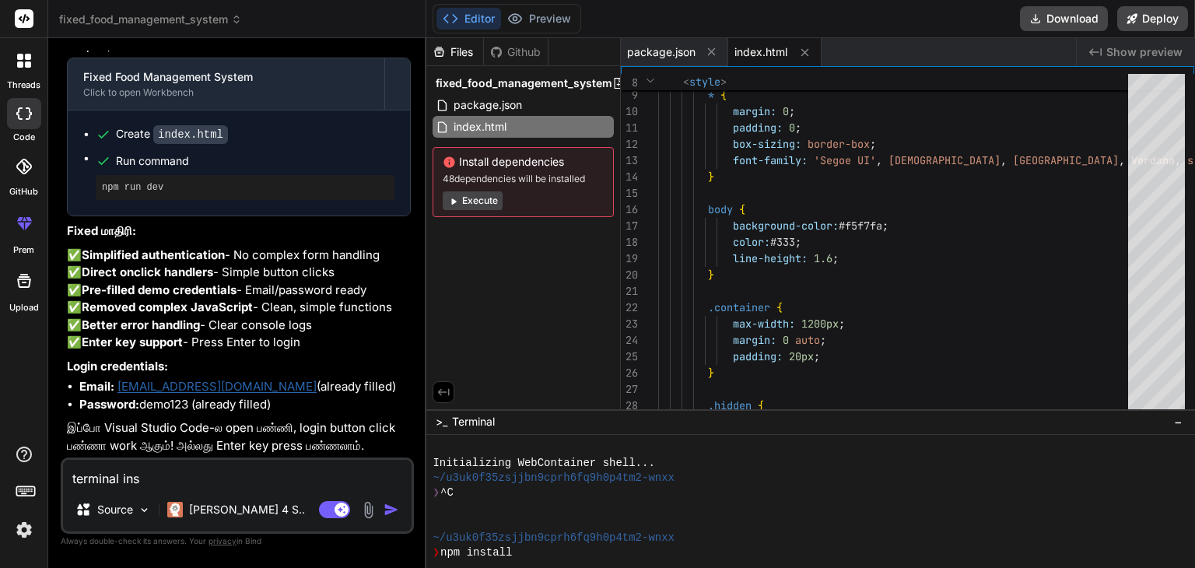
type textarea "x"
type textarea "terminal insta"
type textarea "x"
type textarea "terminal instal"
type textarea "x"
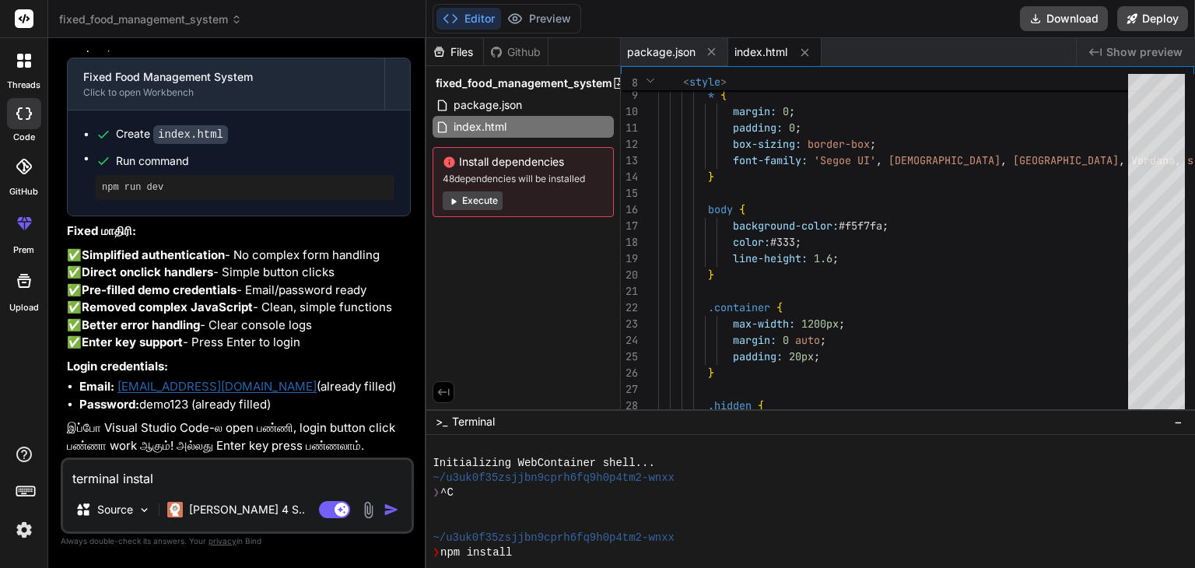
type textarea "terminal instala"
type textarea "x"
type textarea "terminal instalat"
type textarea "x"
type textarea "terminal instalati"
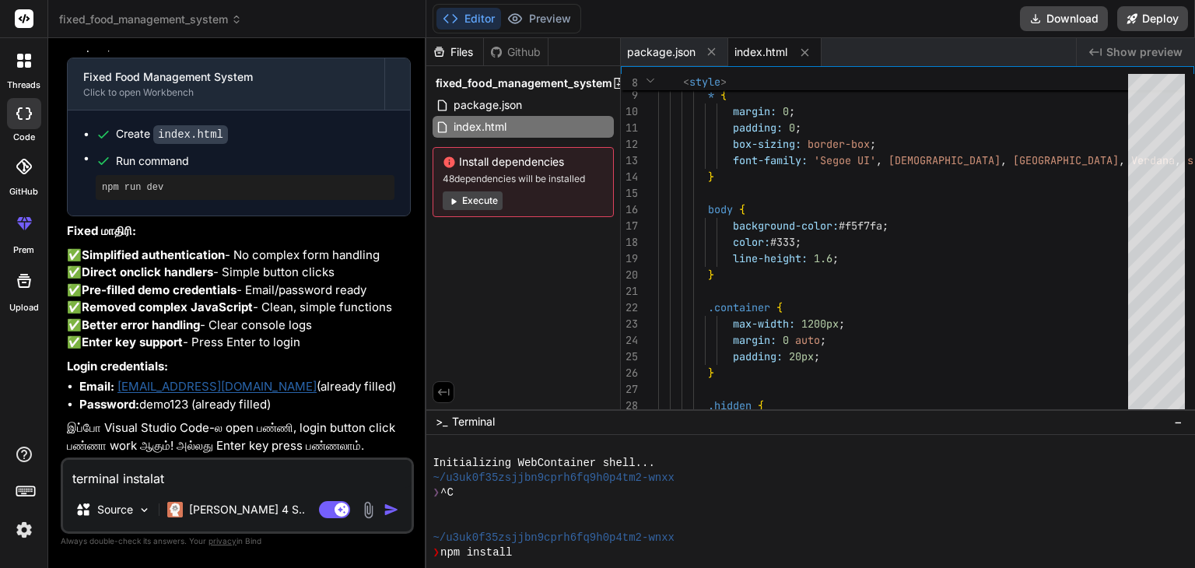
type textarea "x"
type textarea "terminal instalatio"
type textarea "x"
type textarea "terminal instalation"
type textarea "x"
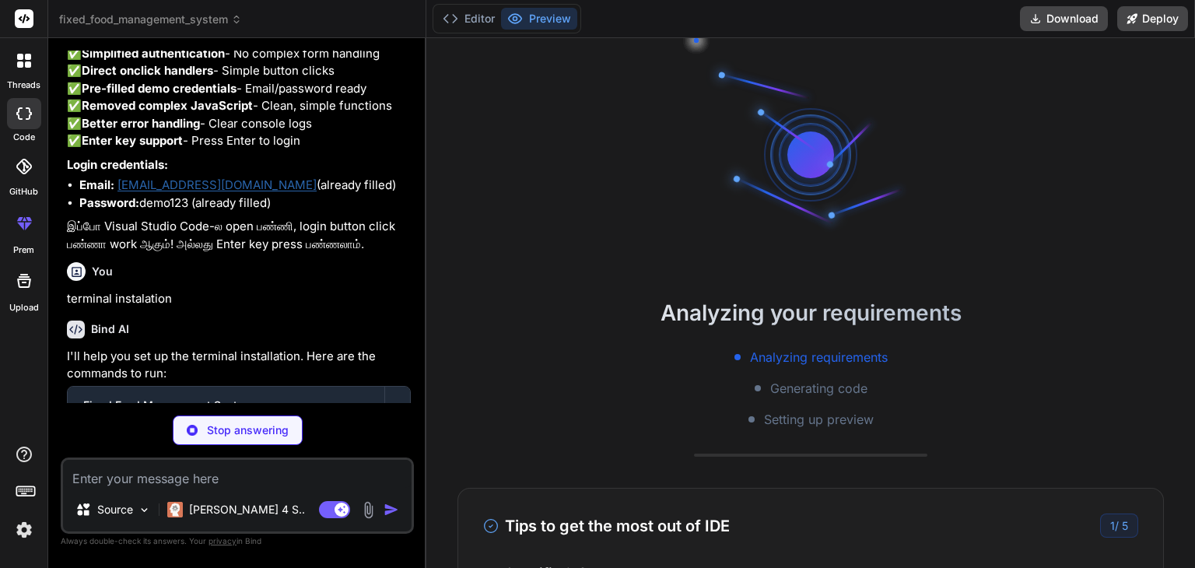
scroll to position [14464, 0]
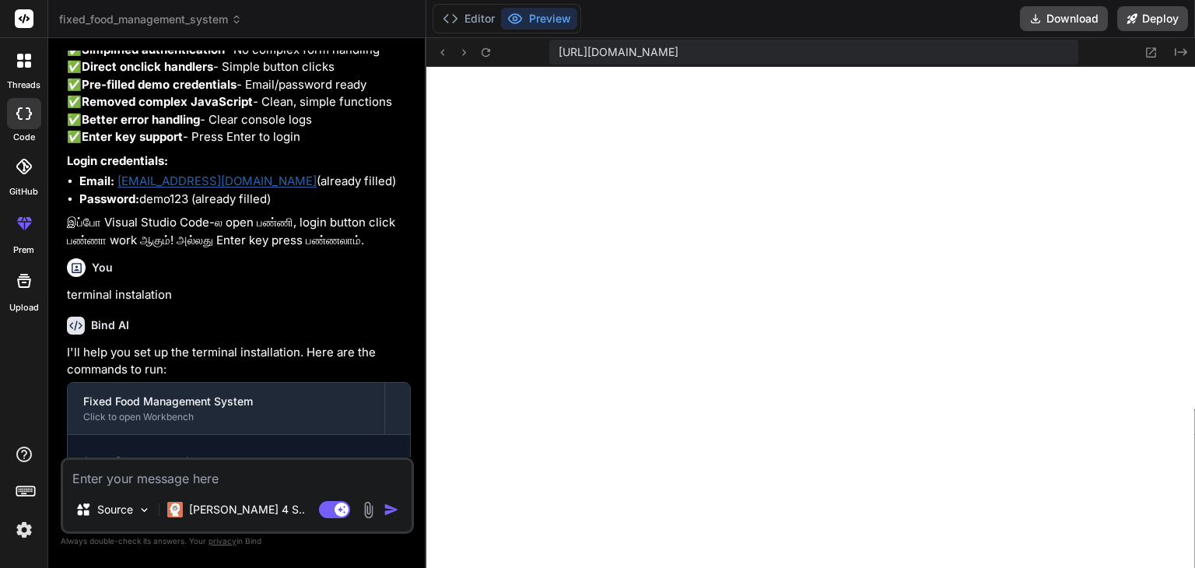
type textarea "x"
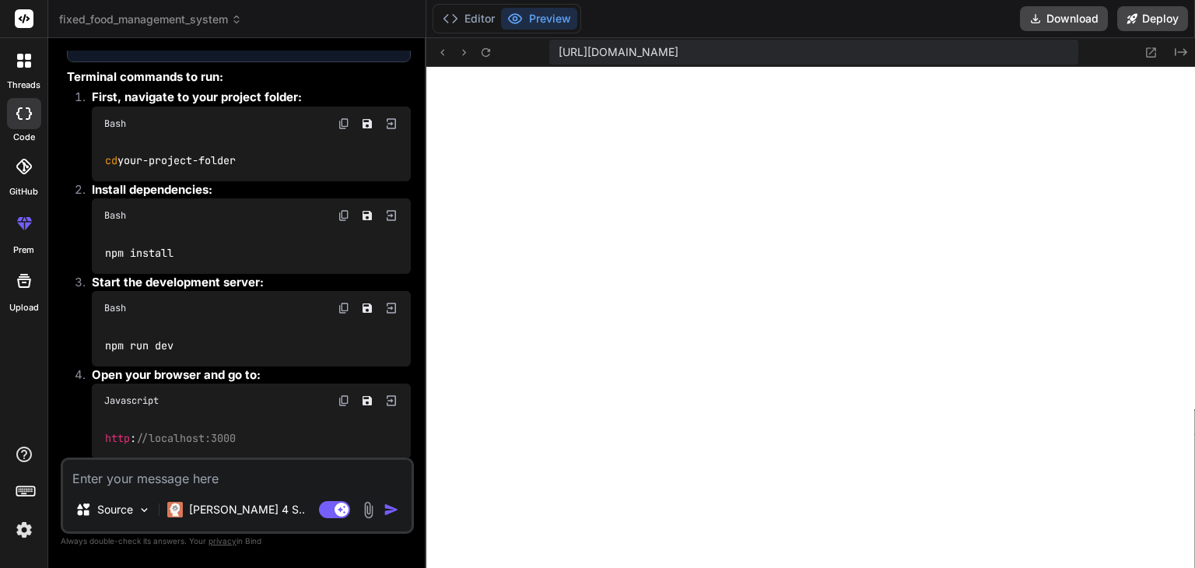
scroll to position [14967, 0]
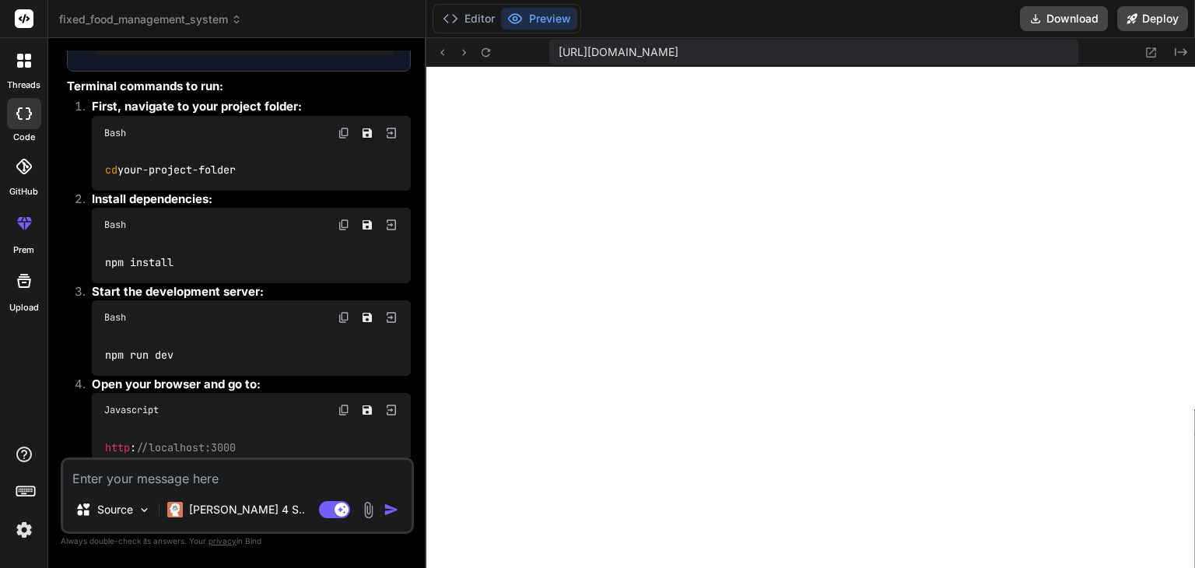
click at [342, 139] on img at bounding box center [344, 133] width 12 height 12
click at [344, 242] on div "Bash" at bounding box center [251, 225] width 319 height 34
click at [344, 231] on img at bounding box center [344, 225] width 12 height 12
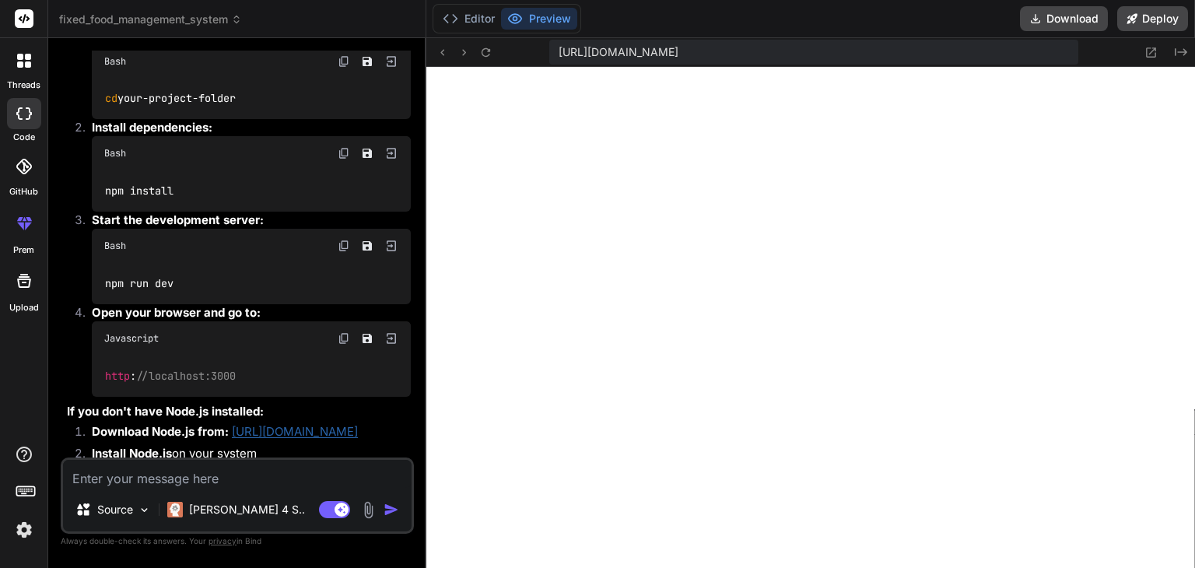
click at [348, 252] on img at bounding box center [344, 246] width 12 height 12
click at [142, 480] on textarea at bounding box center [237, 474] width 348 height 28
paste textarea "PS D:\finytive-food-management> cd finytive-food-management cd : Cannot find pa…"
type textarea "PS D:\finytive-food-management> cd finytive-food-management cd : Cannot find pa…"
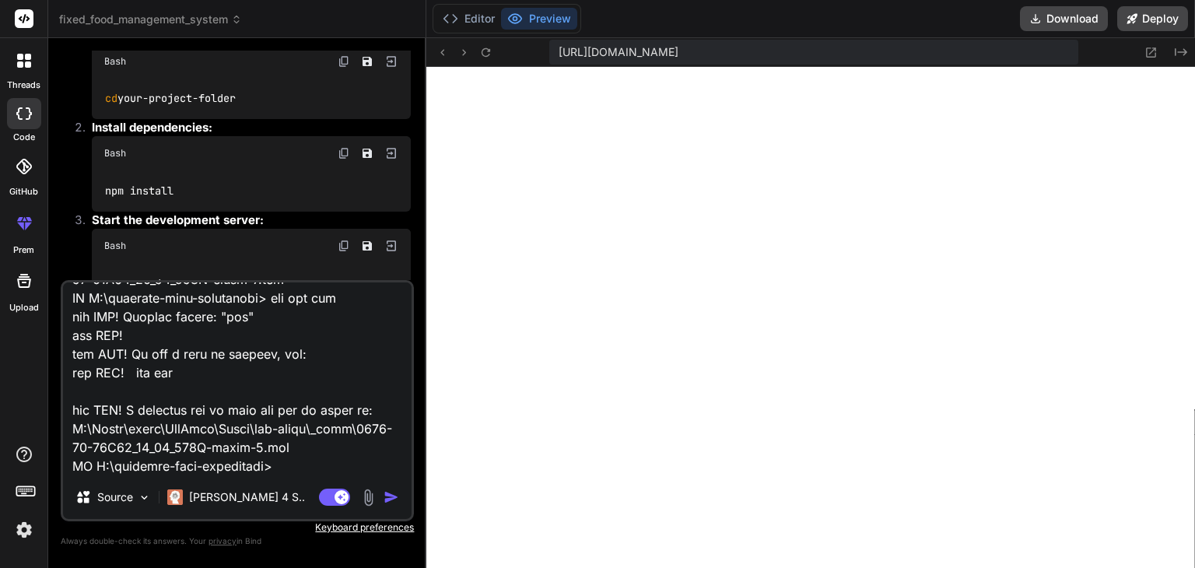
type textarea "x"
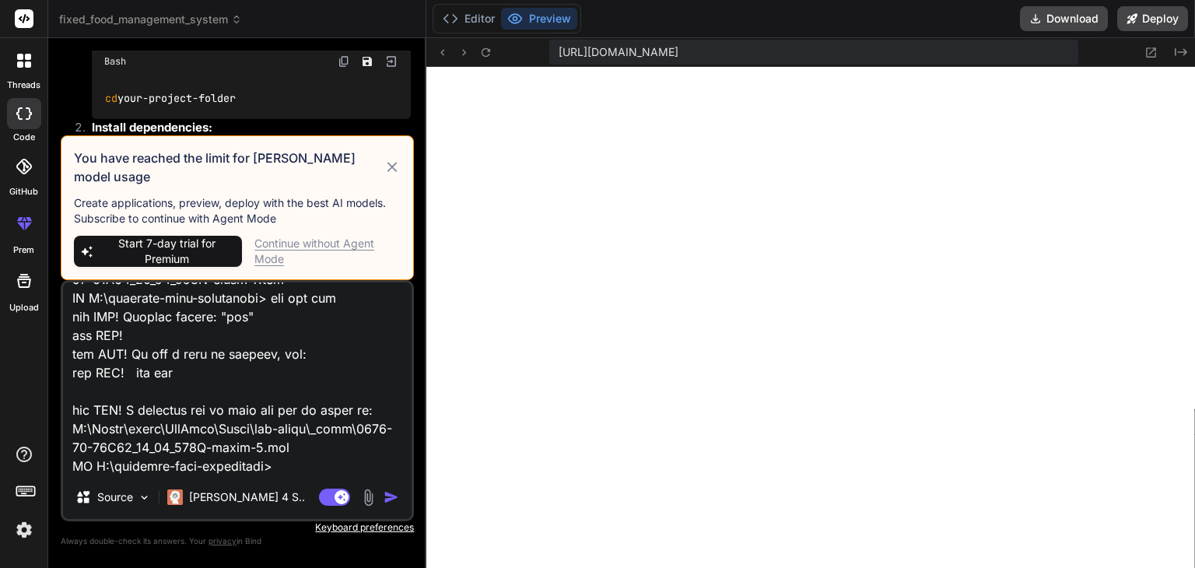
type textarea "PS D:\finytive-food-management> cd finytive-food-management cd : Cannot find pa…"
click at [392, 495] on img "button" at bounding box center [391, 497] width 16 height 16
click at [390, 173] on icon at bounding box center [392, 167] width 18 height 19
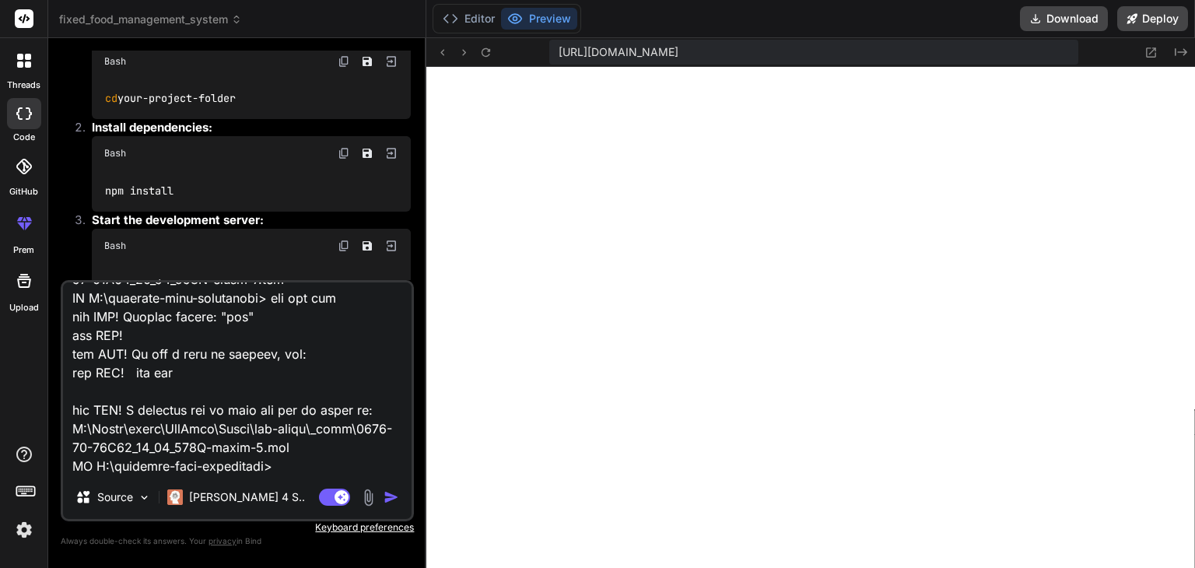
click at [387, 500] on img "button" at bounding box center [391, 497] width 16 height 16
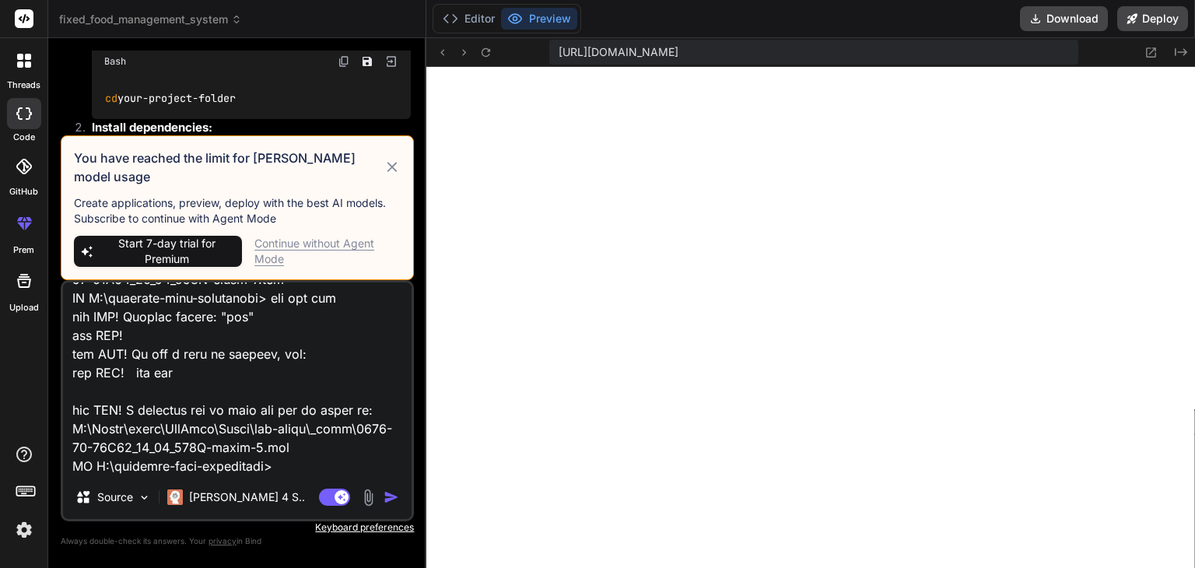
click at [390, 172] on icon at bounding box center [392, 167] width 10 height 10
type textarea "x"
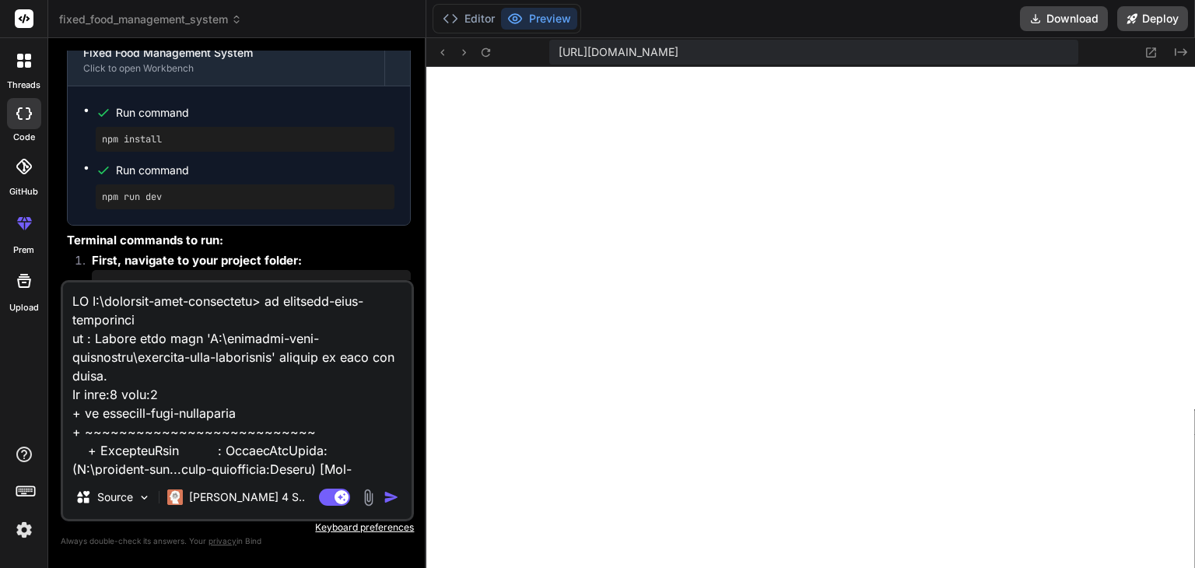
scroll to position [14811, 0]
click at [466, 16] on button "Editor" at bounding box center [468, 19] width 65 height 22
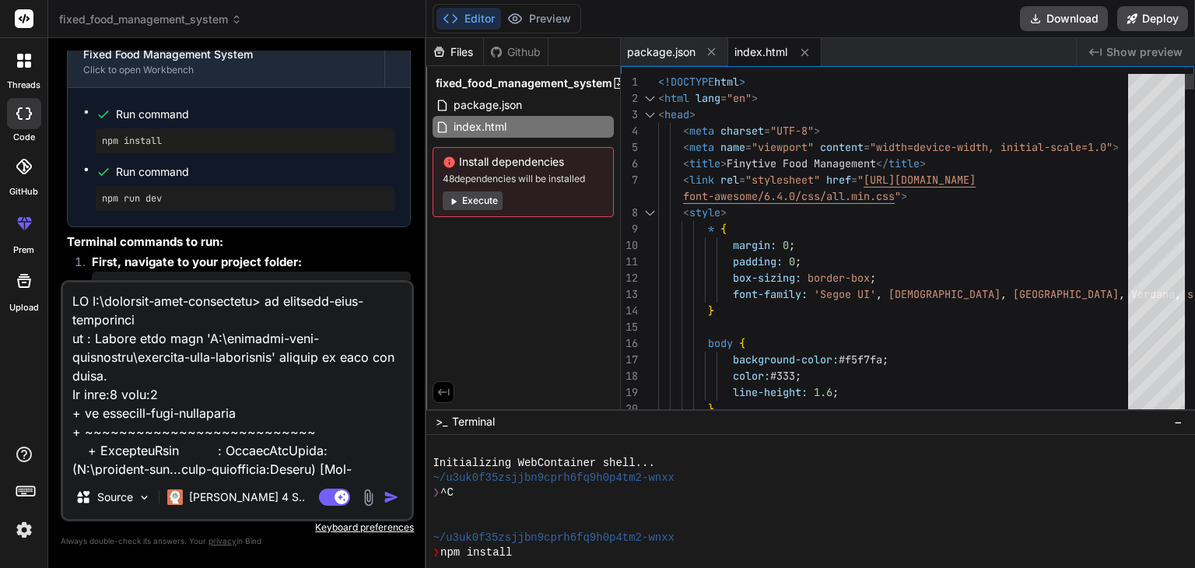
drag, startPoint x: 657, startPoint y: 79, endPoint x: 695, endPoint y: 79, distance: 37.3
click at [695, 79] on div "8 9 10 11 12 13 14 15 16 17 18 19 20 6 7 2 3 4 5 1 < style > * { margin: 0 ; pa…" at bounding box center [907, 245] width 573 height 342
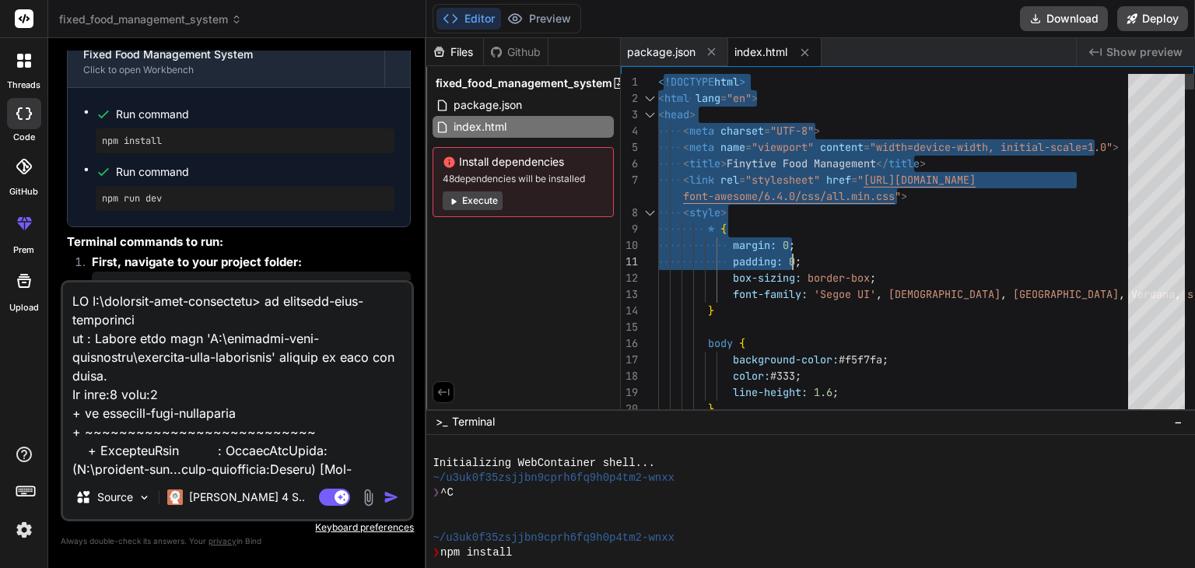
drag, startPoint x: 661, startPoint y: 79, endPoint x: 837, endPoint y: 248, distance: 244.2
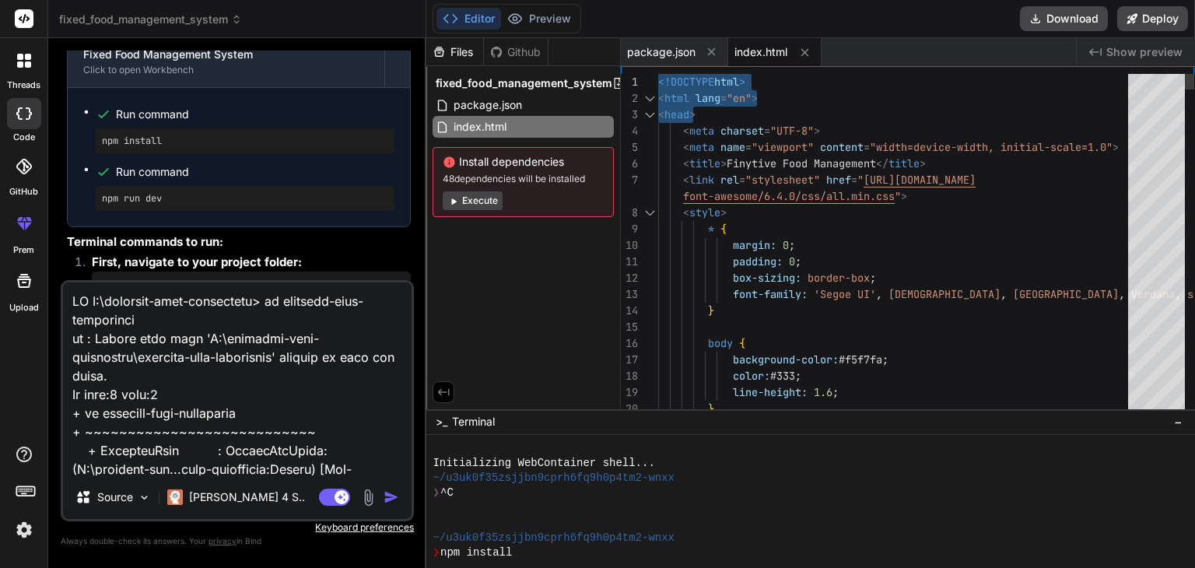
drag, startPoint x: 859, startPoint y: 114, endPoint x: 653, endPoint y: 82, distance: 207.8
click at [656, 78] on div "1" at bounding box center [639, 82] width 37 height 16
click at [656, 79] on div "1" at bounding box center [639, 82] width 37 height 16
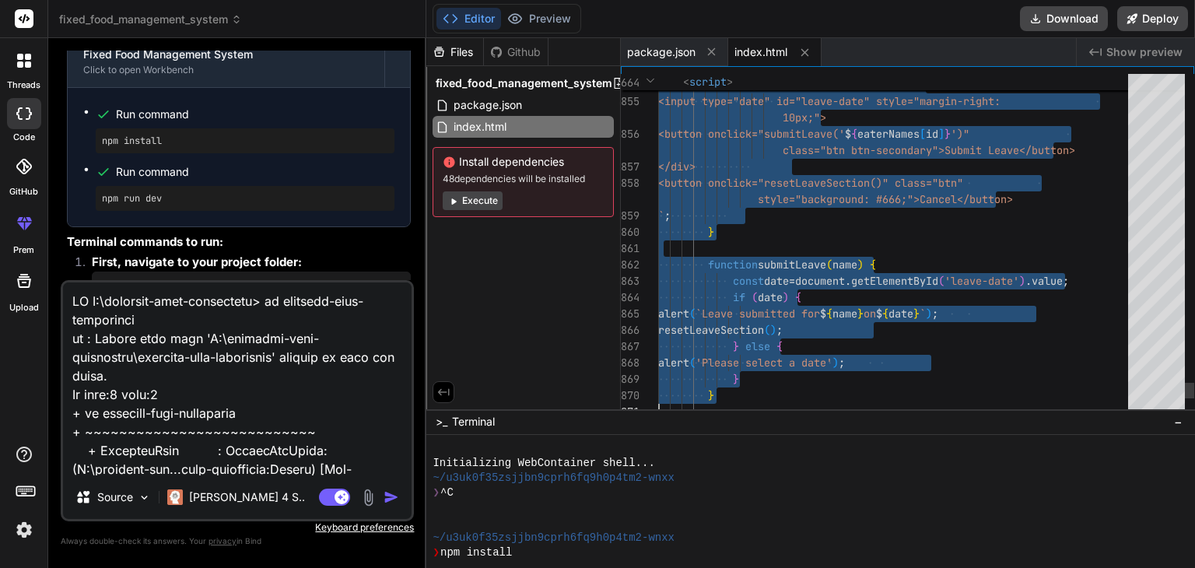
type textarea "<!DOCTYPE html> <html lang="en"> <head> <meta charset="UTF-8"> <meta name="view…"
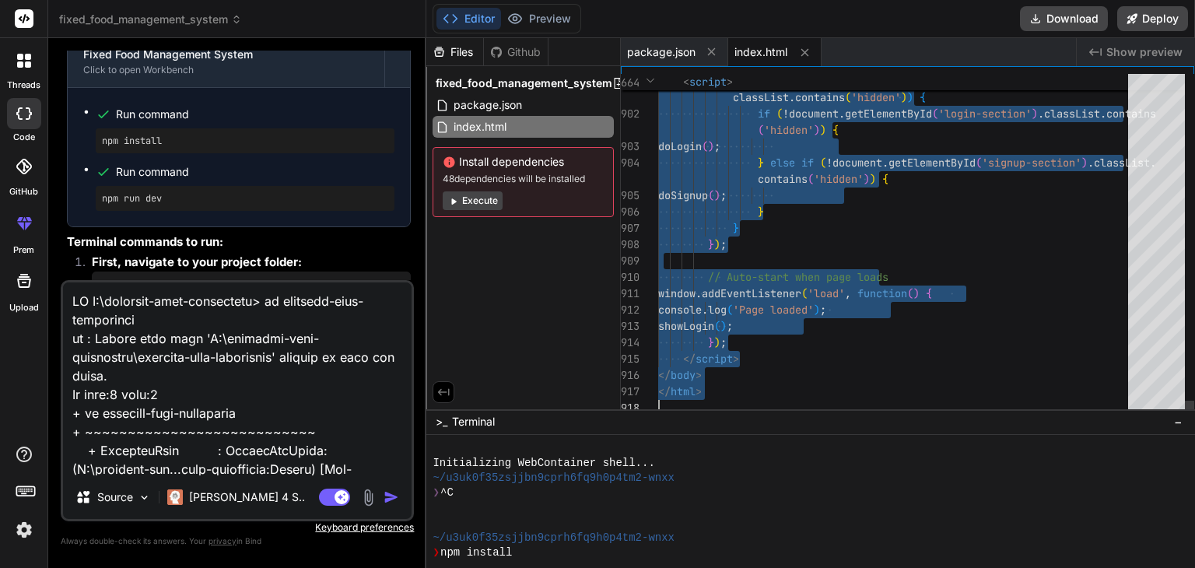
drag, startPoint x: 660, startPoint y: 82, endPoint x: 871, endPoint y: 436, distance: 413.0
click at [541, 13] on button "Preview" at bounding box center [539, 19] width 76 height 22
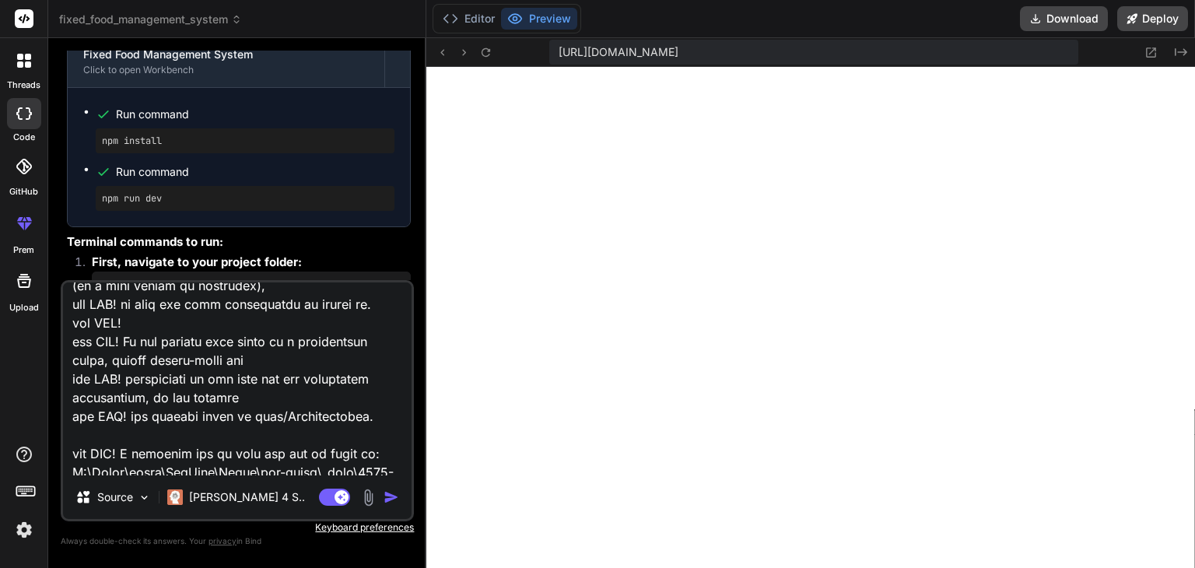
scroll to position [1478, 0]
